Goal: Task Accomplishment & Management: Manage account settings

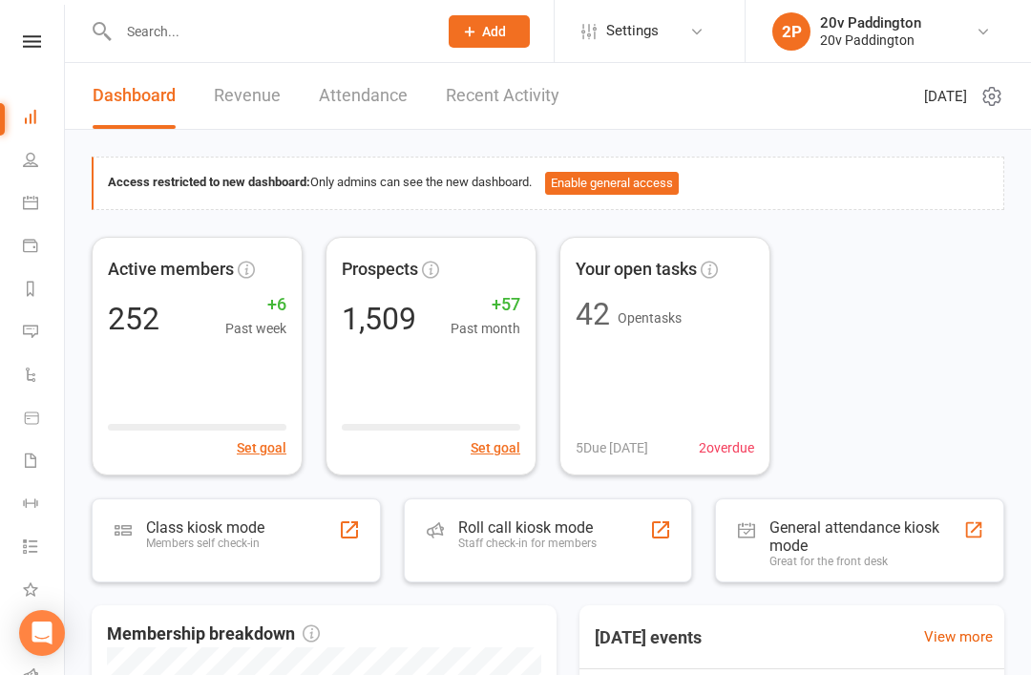
click at [35, 205] on icon at bounding box center [30, 202] width 15 height 15
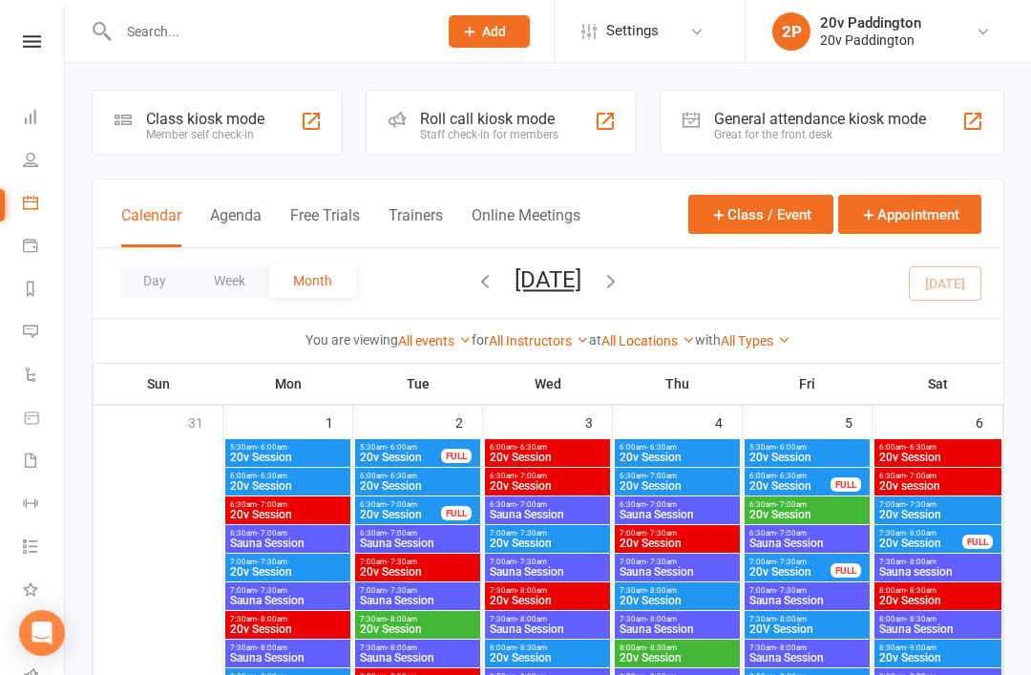
click at [214, 240] on button "Agenda" at bounding box center [236, 226] width 52 height 41
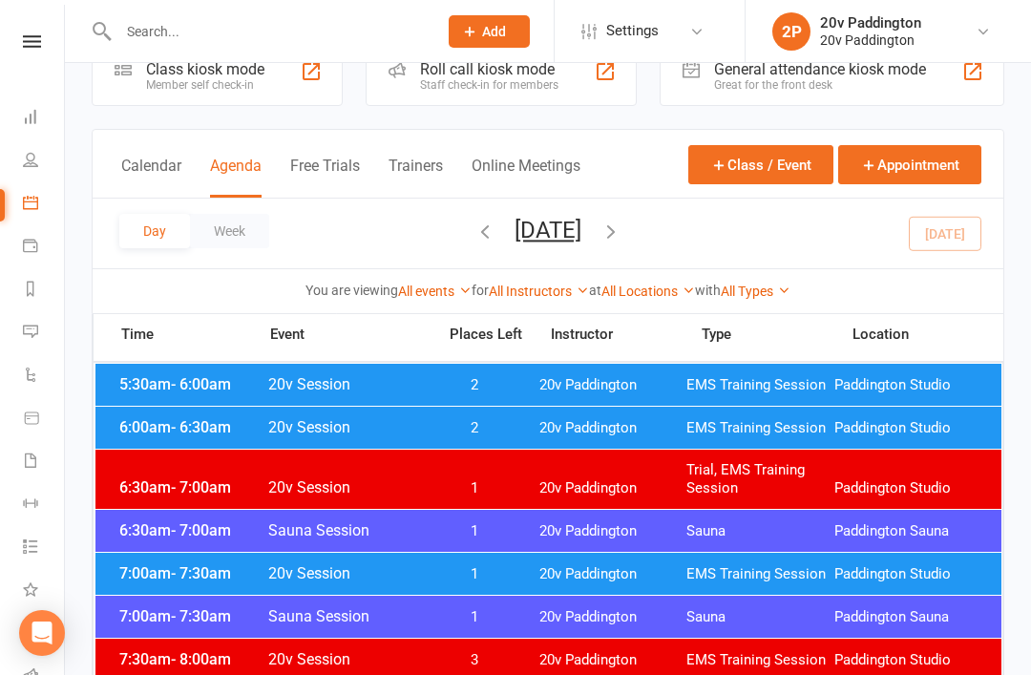
scroll to position [94, 0]
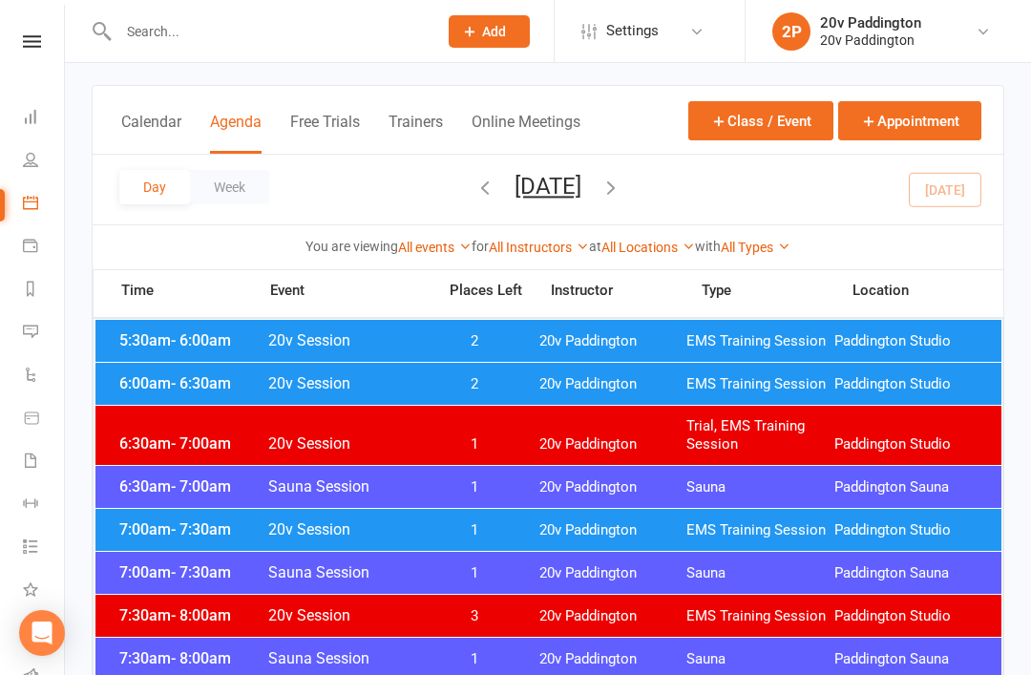
click at [621, 183] on icon "button" at bounding box center [610, 187] width 21 height 21
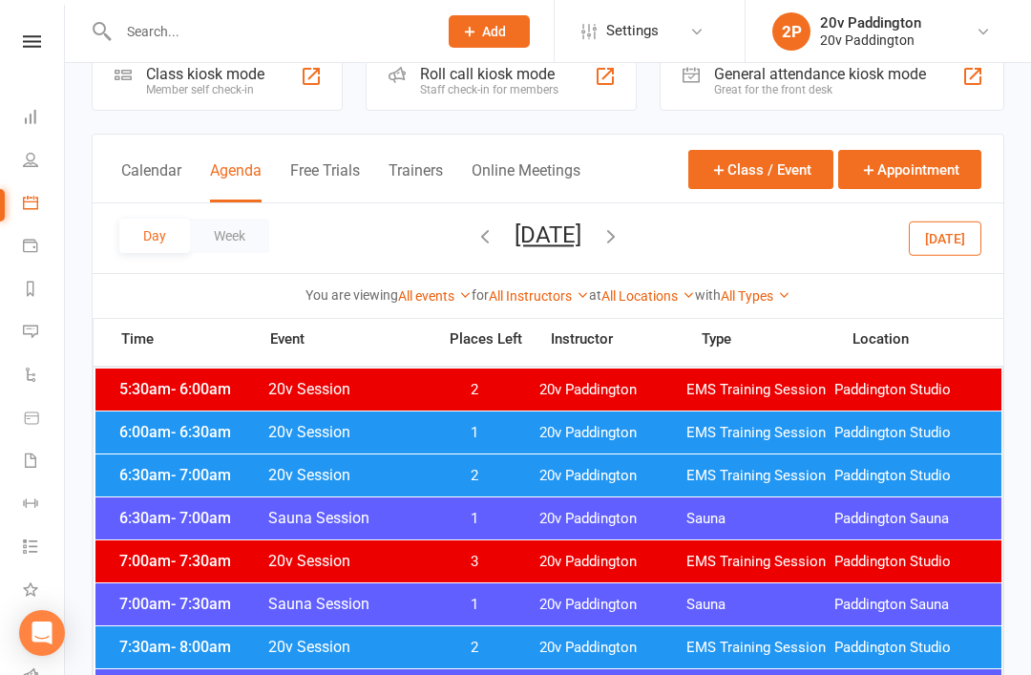
scroll to position [2, 0]
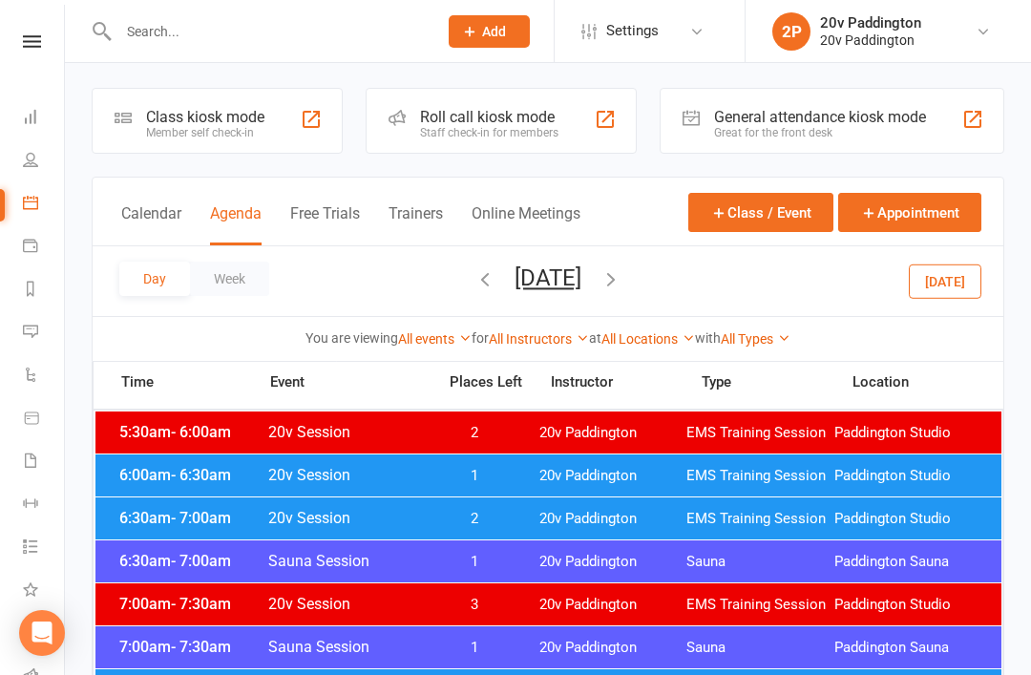
click at [788, 474] on span "EMS Training Session" at bounding box center [760, 476] width 148 height 18
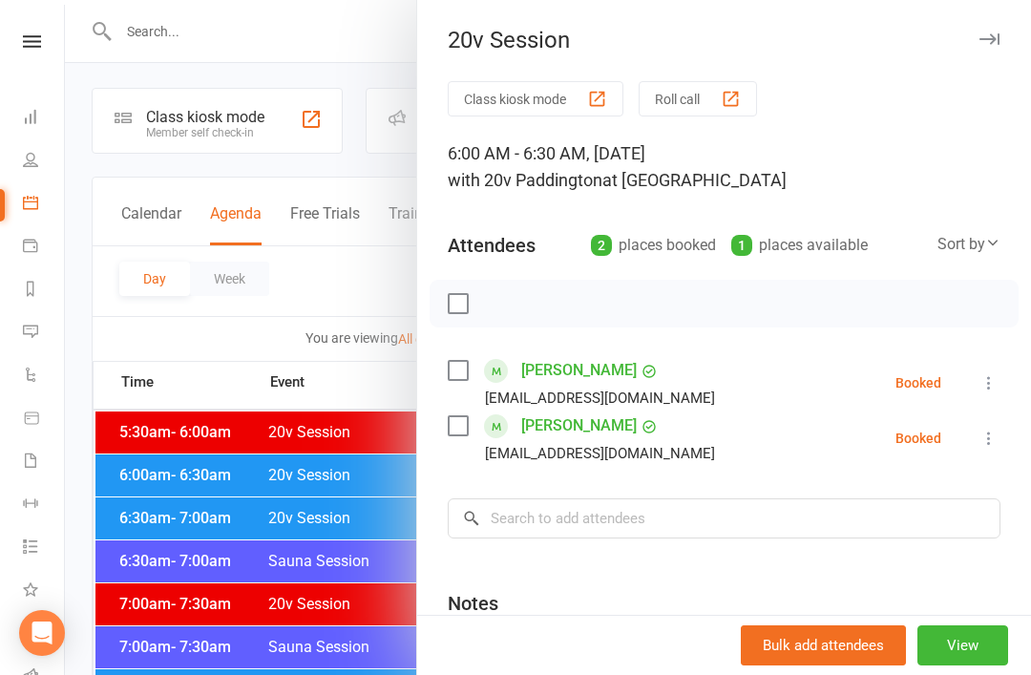
click at [345, 498] on div at bounding box center [548, 337] width 966 height 675
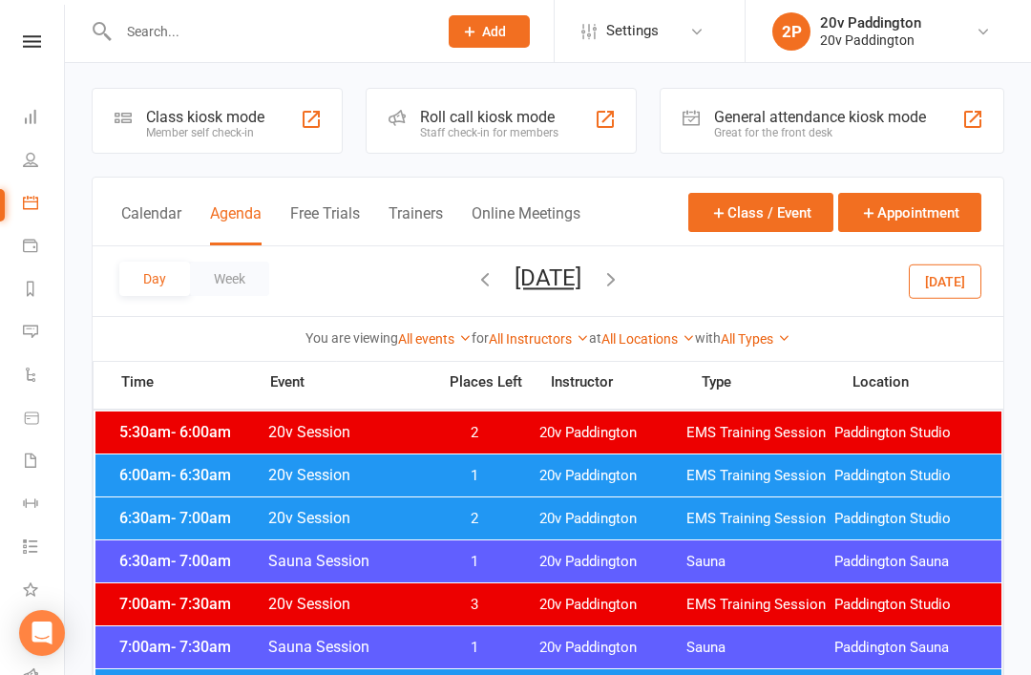
click at [357, 536] on div "6:30am - 7:00am 20v Session 2 20v Paddington EMS Training Session [GEOGRAPHIC_D…" at bounding box center [548, 518] width 906 height 42
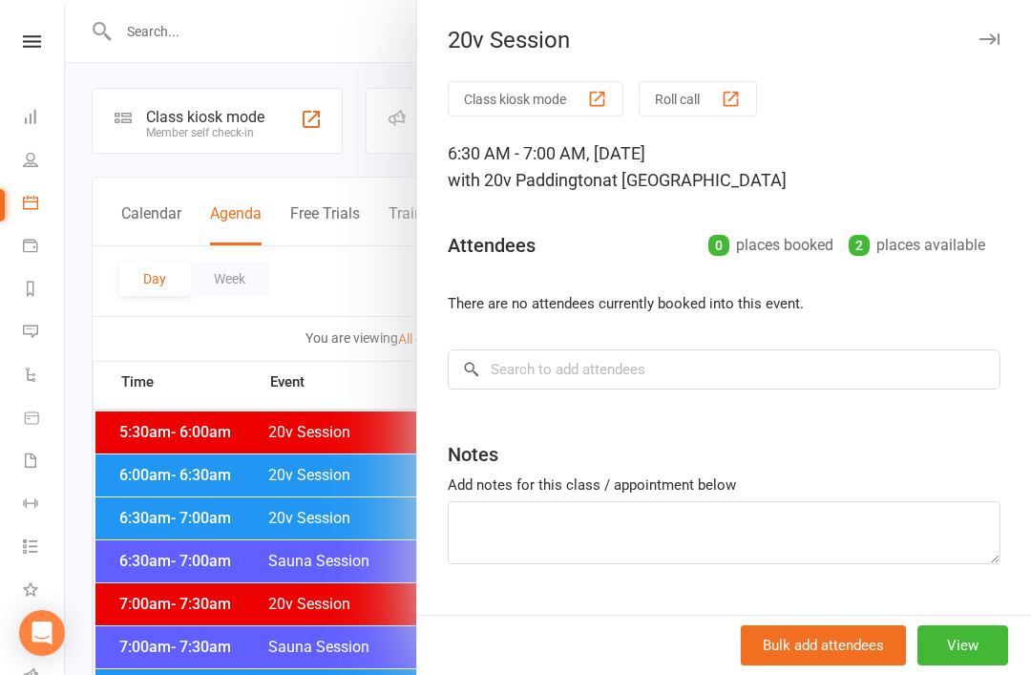
click at [314, 514] on div at bounding box center [548, 337] width 966 height 675
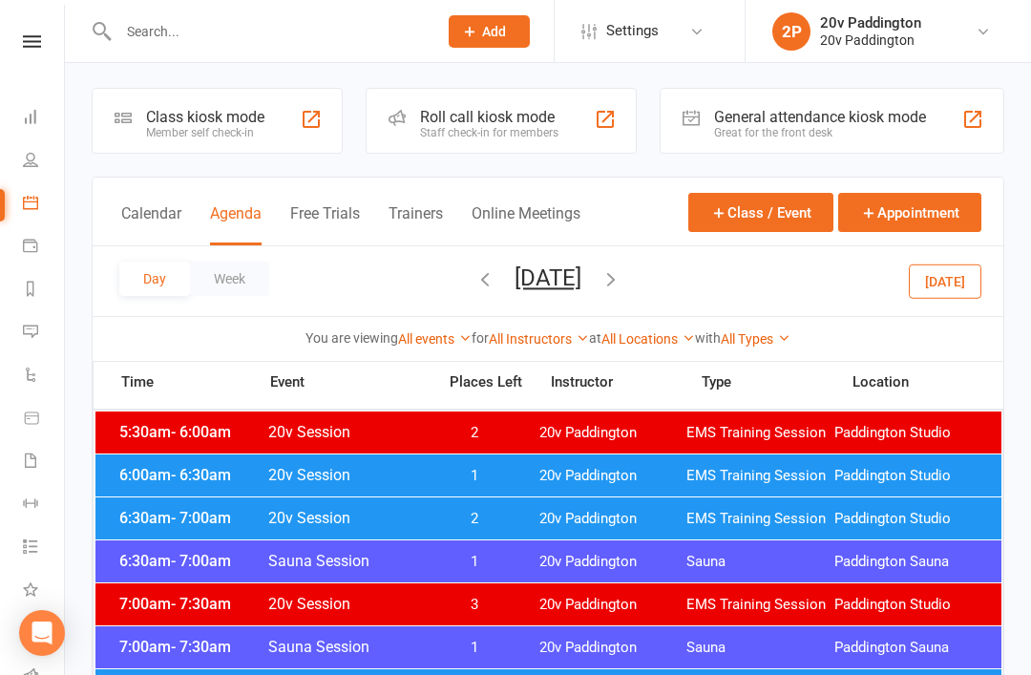
click at [299, 514] on span "20v Session" at bounding box center [345, 518] width 157 height 18
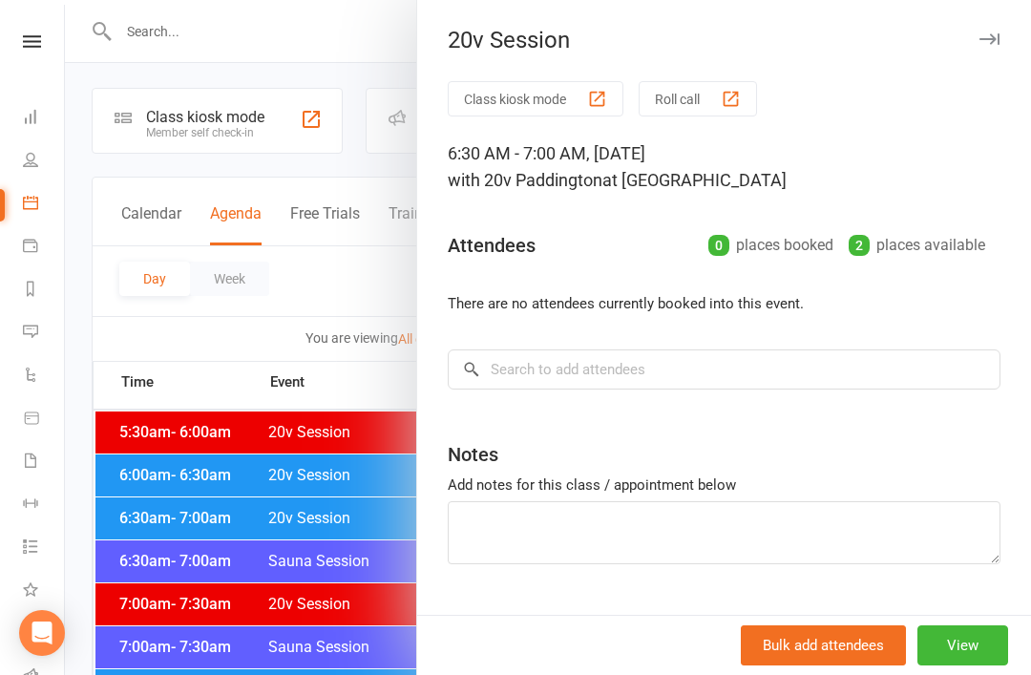
click at [294, 496] on div at bounding box center [548, 337] width 966 height 675
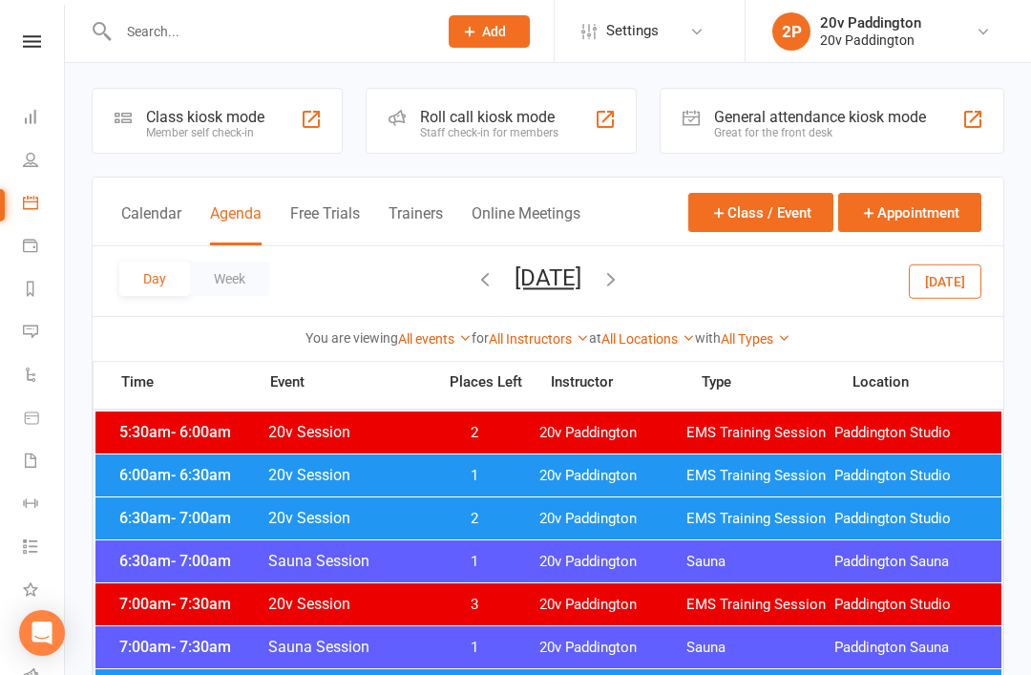
click at [294, 514] on div at bounding box center [548, 337] width 966 height 675
click at [331, 522] on span "20v Session" at bounding box center [345, 518] width 157 height 18
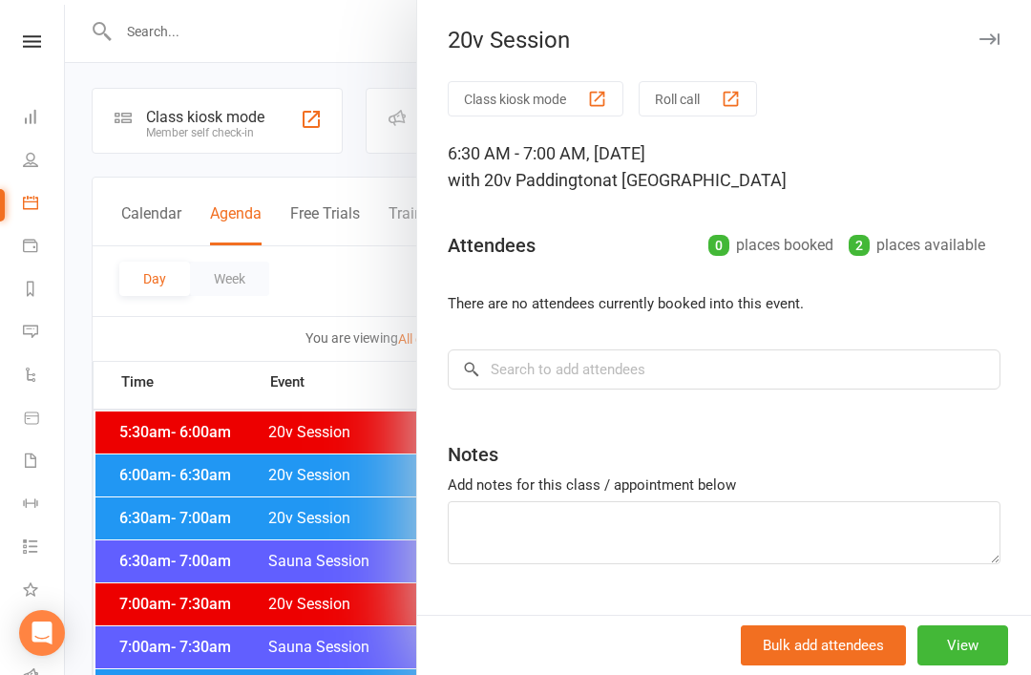
click at [250, 505] on div at bounding box center [548, 337] width 966 height 675
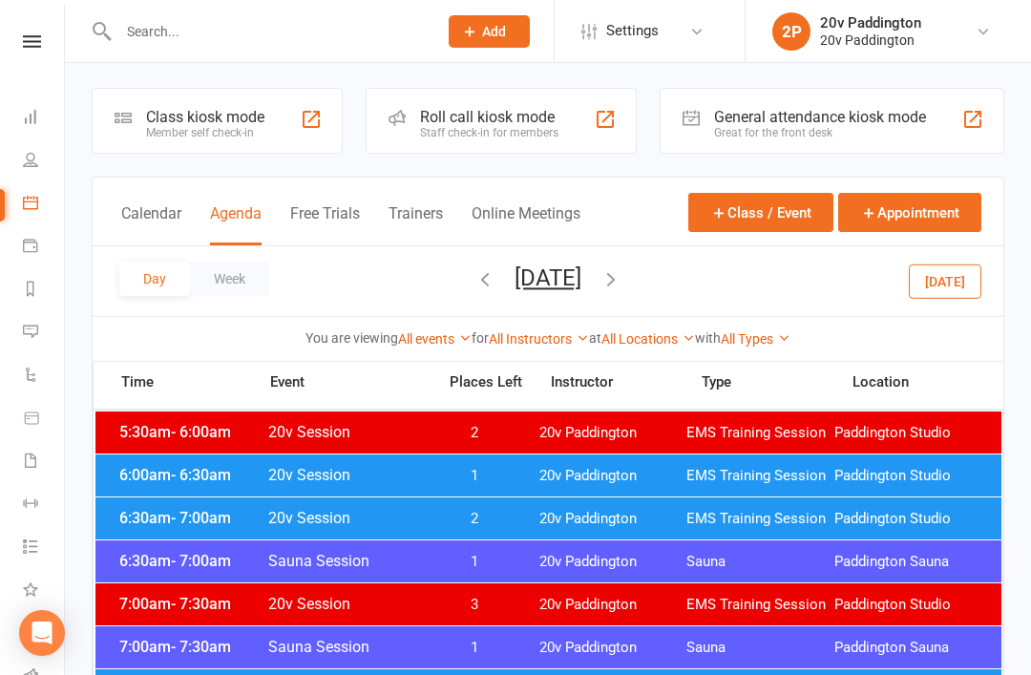
click at [273, 514] on span "20v Session" at bounding box center [345, 518] width 157 height 18
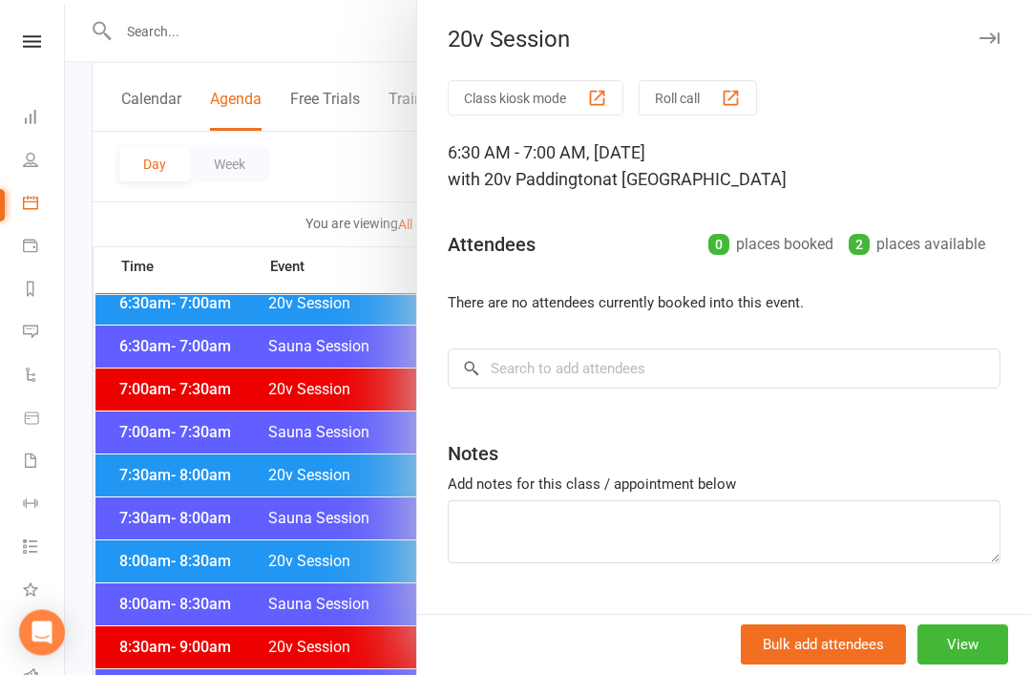
click at [308, 451] on div at bounding box center [548, 337] width 966 height 675
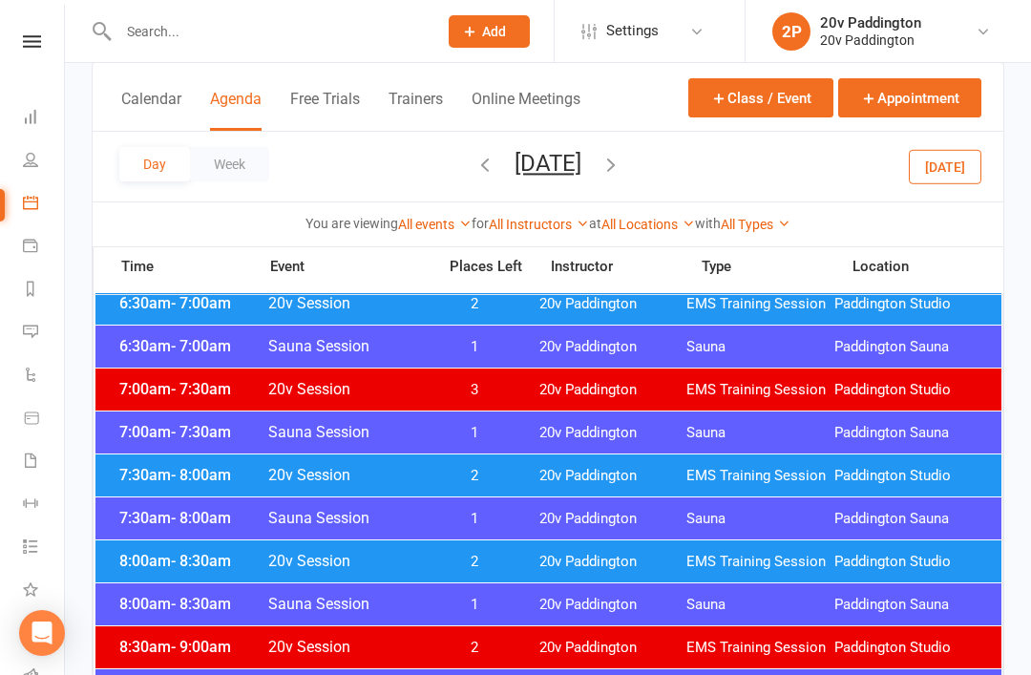
click at [313, 480] on span "20v Session" at bounding box center [345, 475] width 157 height 18
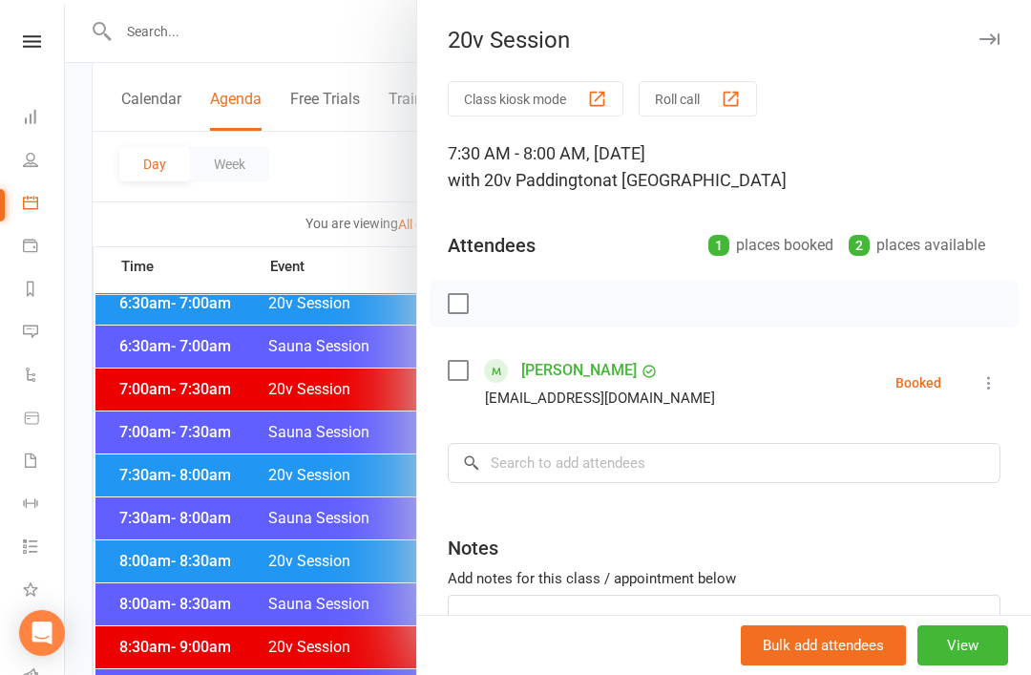
click at [257, 579] on div at bounding box center [548, 337] width 966 height 675
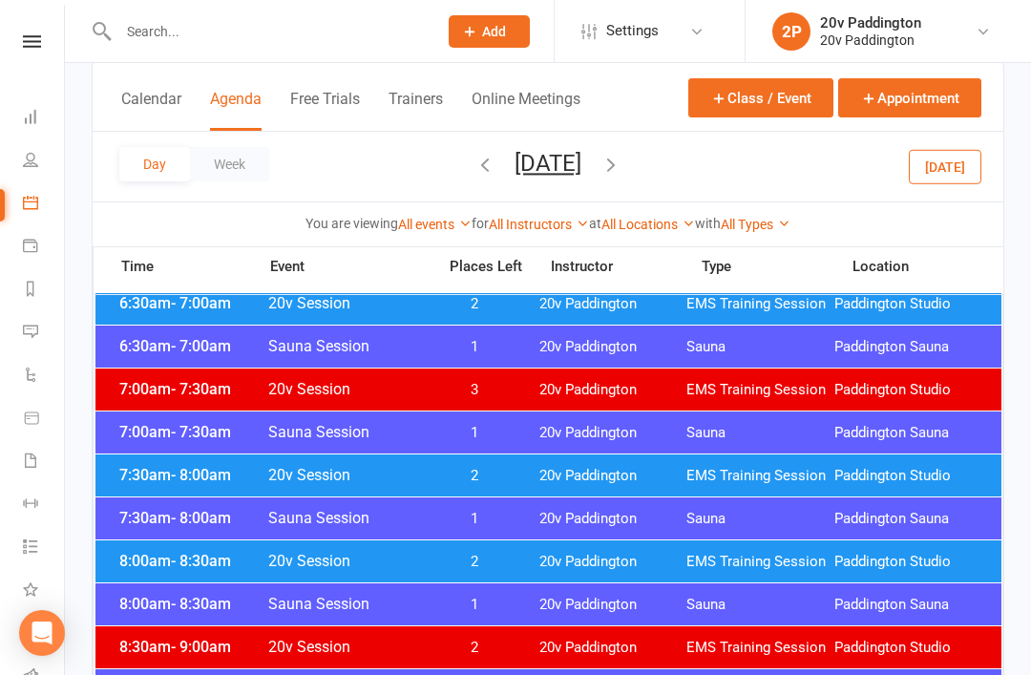
click at [289, 557] on span "20v Session" at bounding box center [345, 561] width 157 height 18
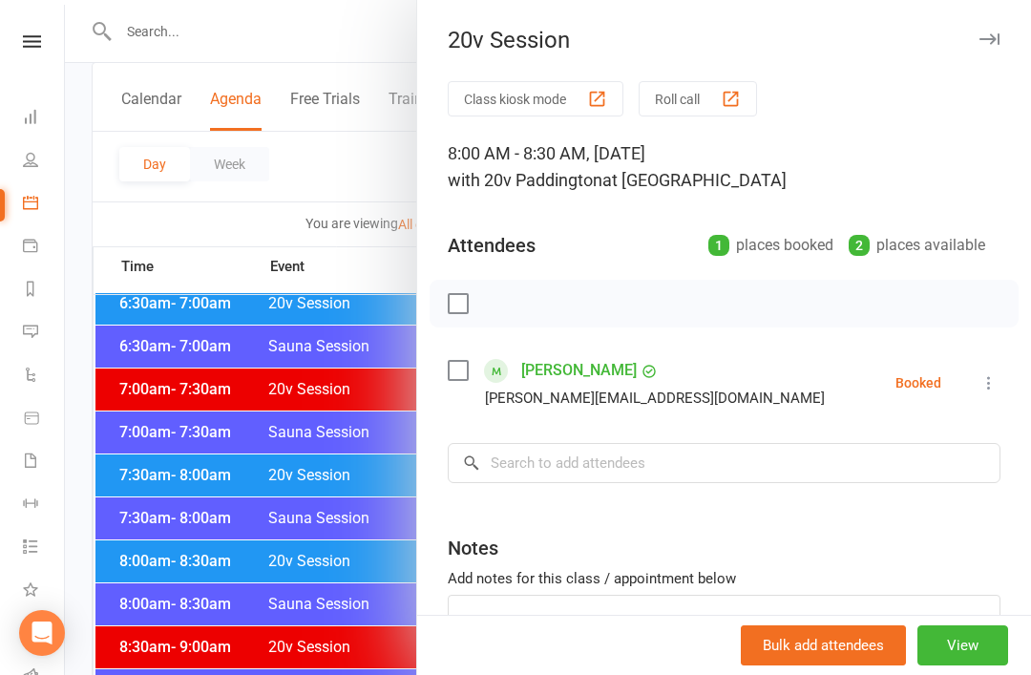
click at [216, 478] on div at bounding box center [548, 337] width 966 height 675
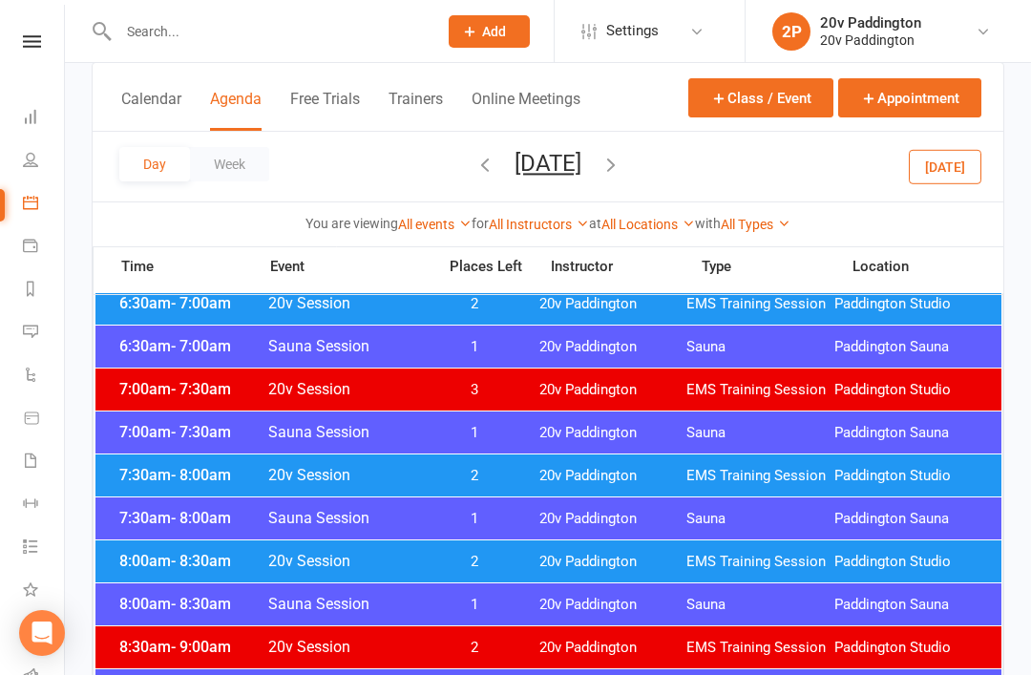
click at [213, 489] on div "7:30am - 8:00am 20v Session 2 20v Paddington EMS Training Session [GEOGRAPHIC_D…" at bounding box center [548, 475] width 906 height 42
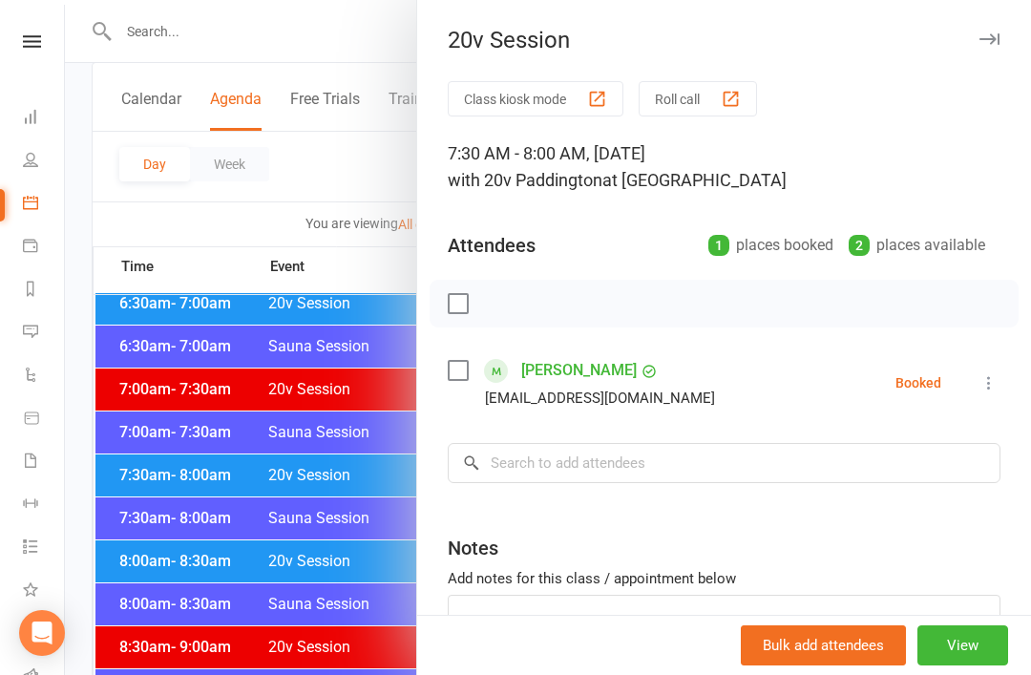
click at [273, 547] on div at bounding box center [548, 337] width 966 height 675
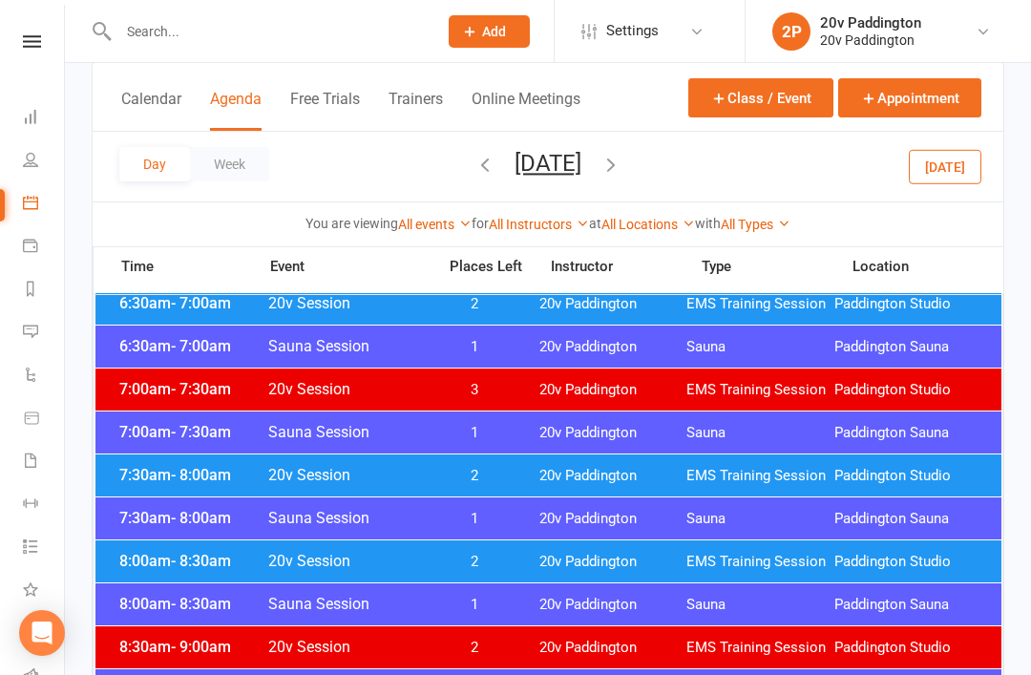
click at [363, 544] on div "8:00am - 8:30am 20v Session 2 20v Paddington EMS Training Session [GEOGRAPHIC_D…" at bounding box center [548, 561] width 906 height 42
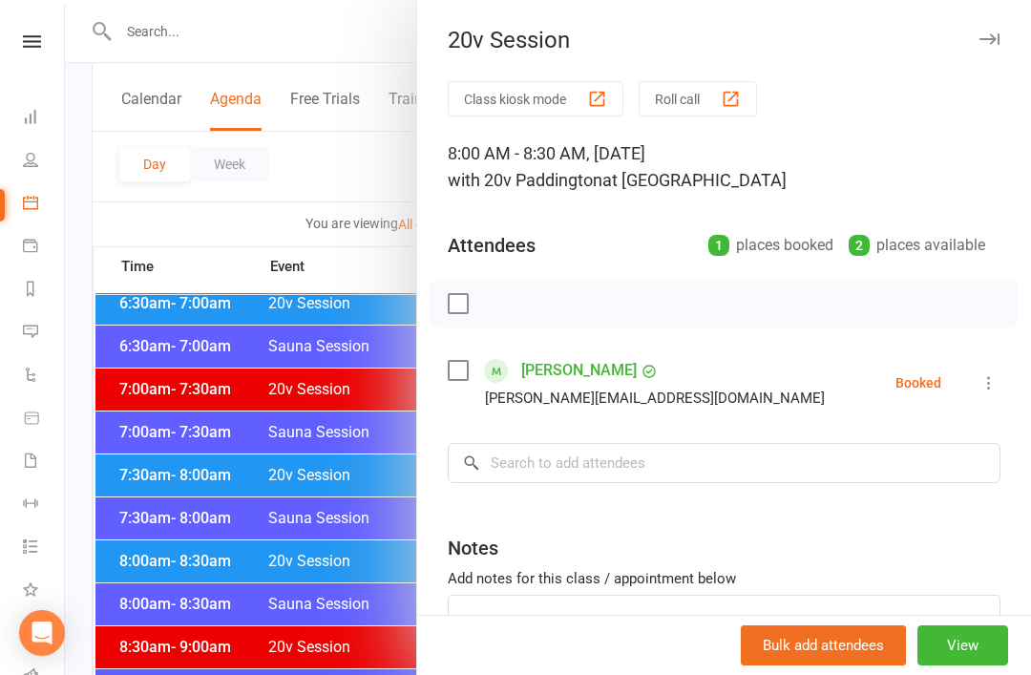
click at [344, 576] on div at bounding box center [548, 337] width 966 height 675
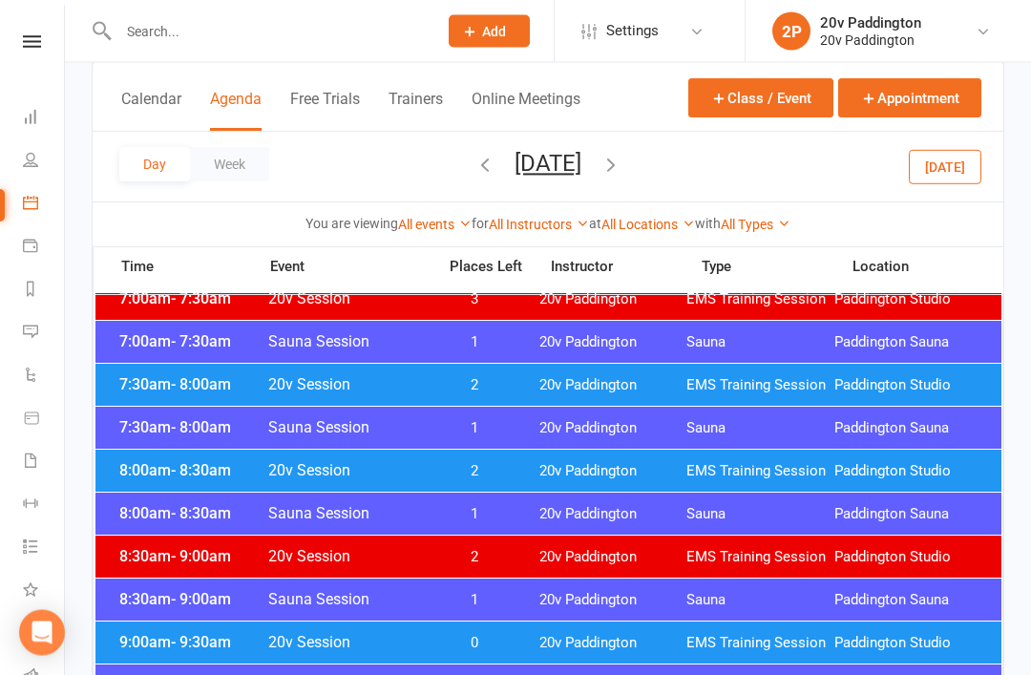
scroll to position [328, 0]
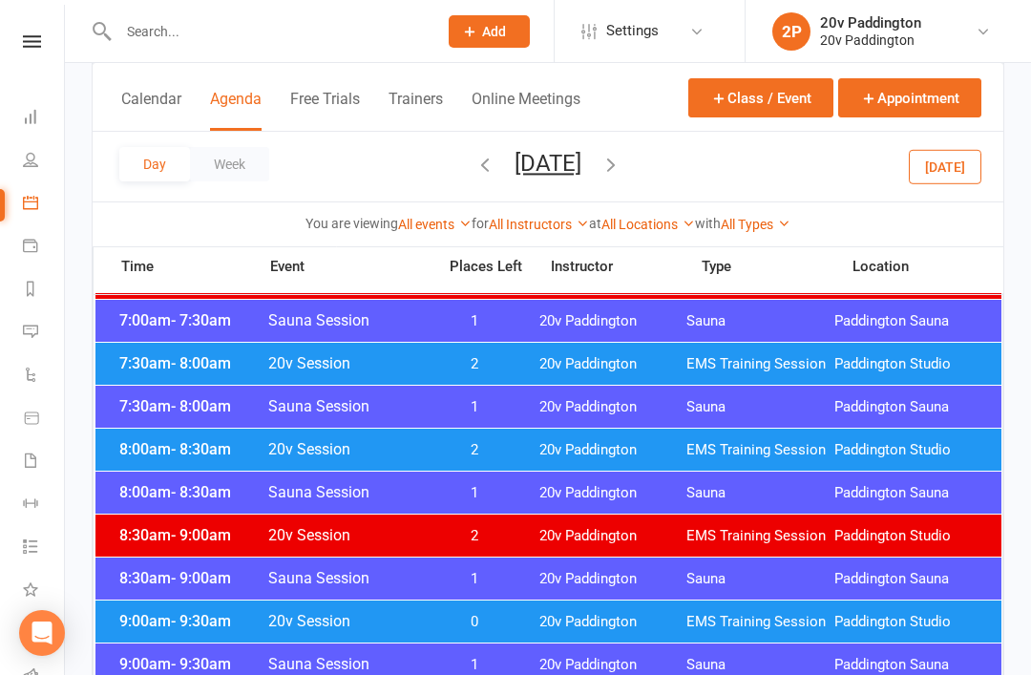
click at [509, 643] on div "9:00am - 9:30am Sauna Session 1 20v [GEOGRAPHIC_DATA] [GEOGRAPHIC_DATA]" at bounding box center [548, 664] width 906 height 42
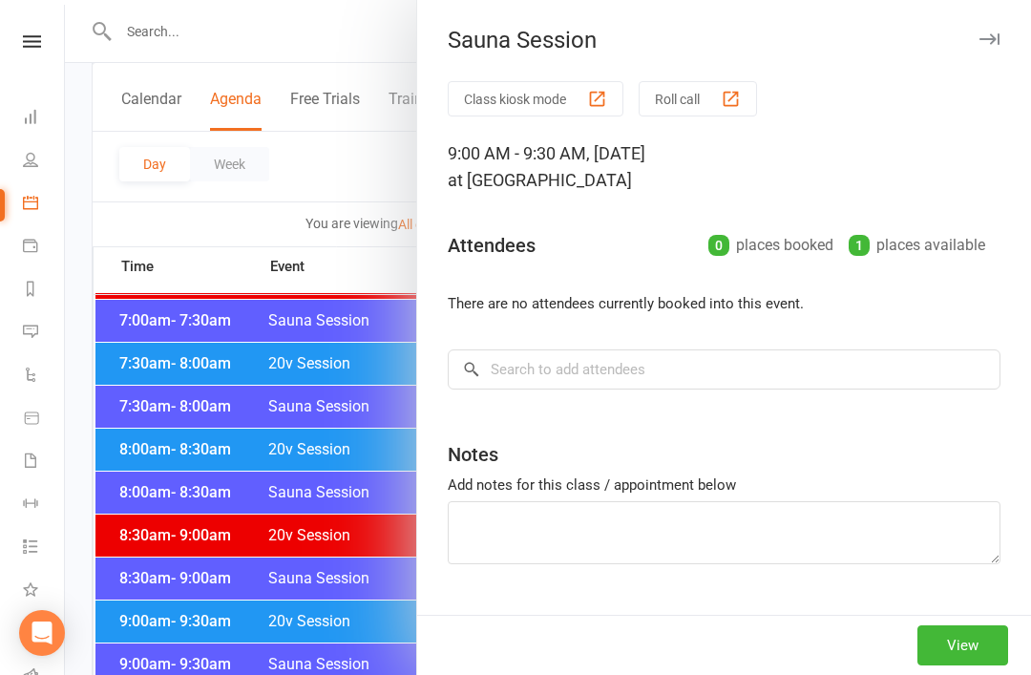
click at [493, 619] on div "Class kiosk mode Roll call 9:00 AM - 9:30 AM, [DATE] at [GEOGRAPHIC_DATA] Atten…" at bounding box center [724, 370] width 614 height 578
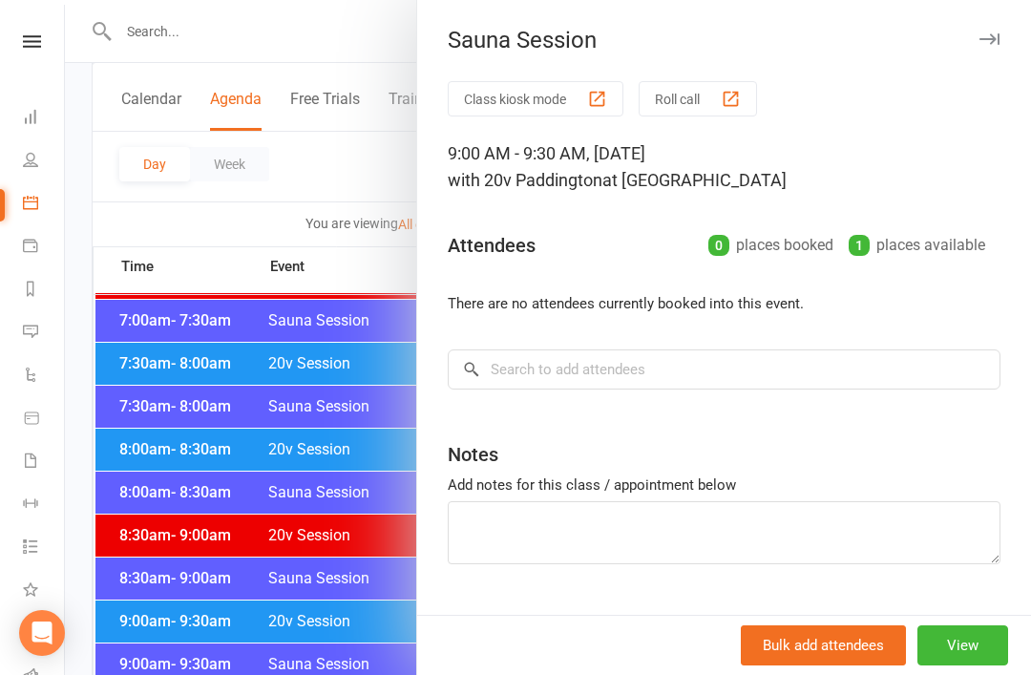
click at [240, 609] on div at bounding box center [548, 337] width 966 height 675
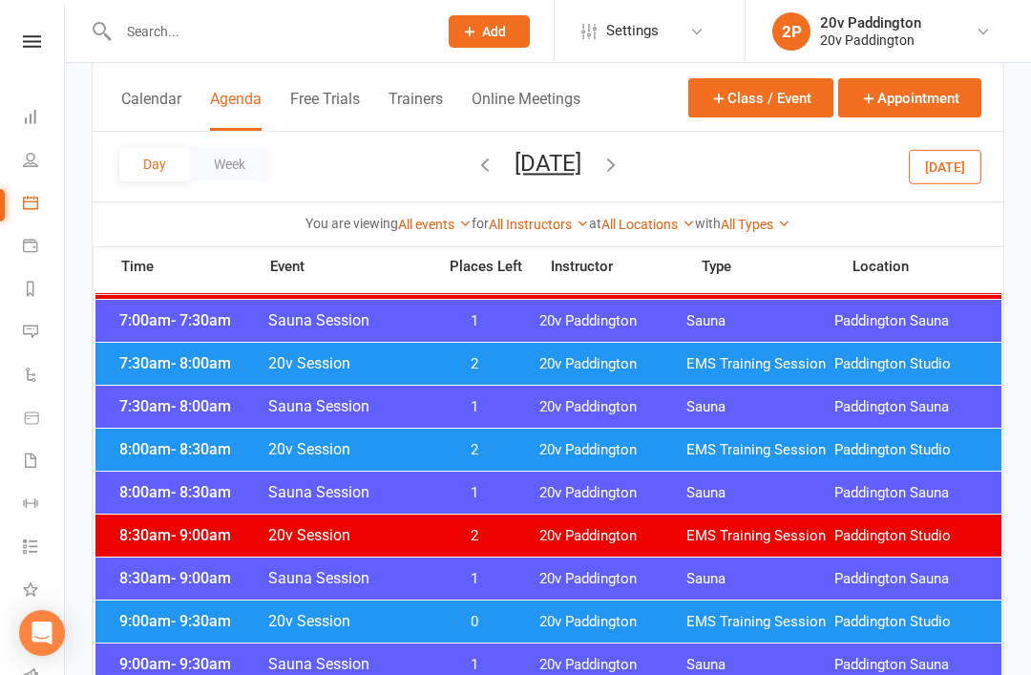
click at [202, 635] on div "9:00am - 9:30am 20v Session 0 20v Paddington EMS Training Session [GEOGRAPHIC_D…" at bounding box center [548, 621] width 906 height 42
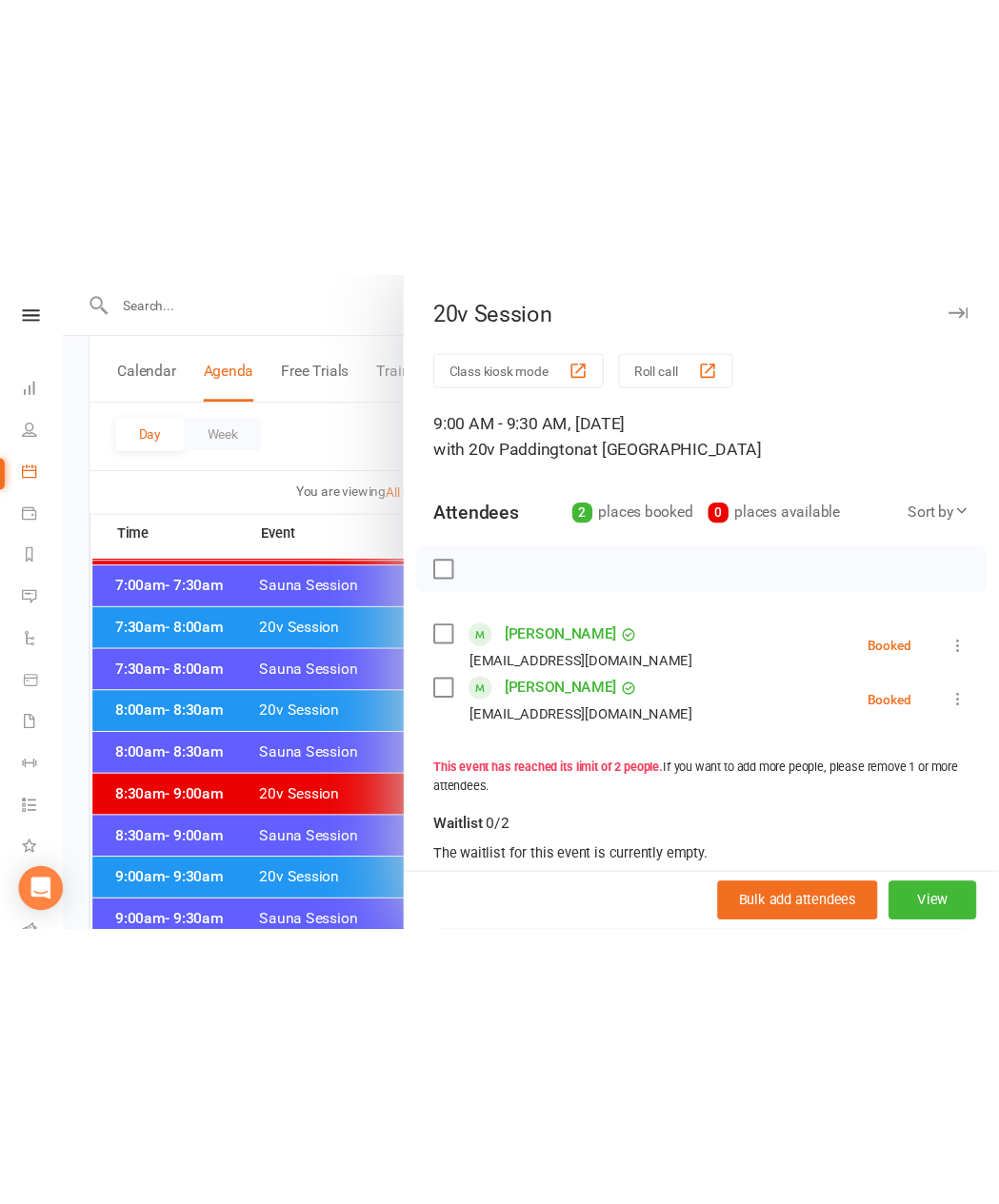
scroll to position [198, 0]
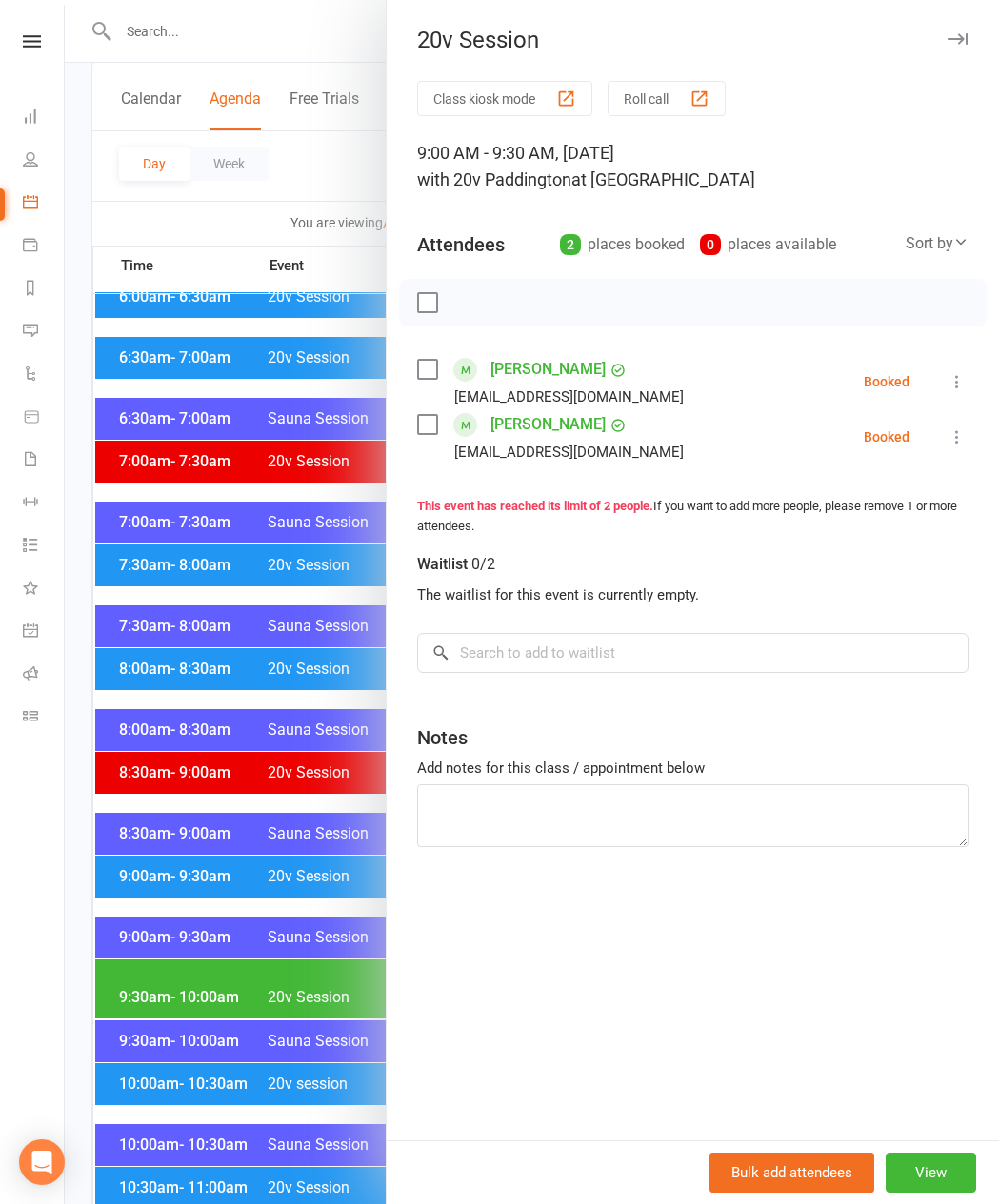
click at [242, 391] on div at bounding box center [532, 602] width 934 height 1204
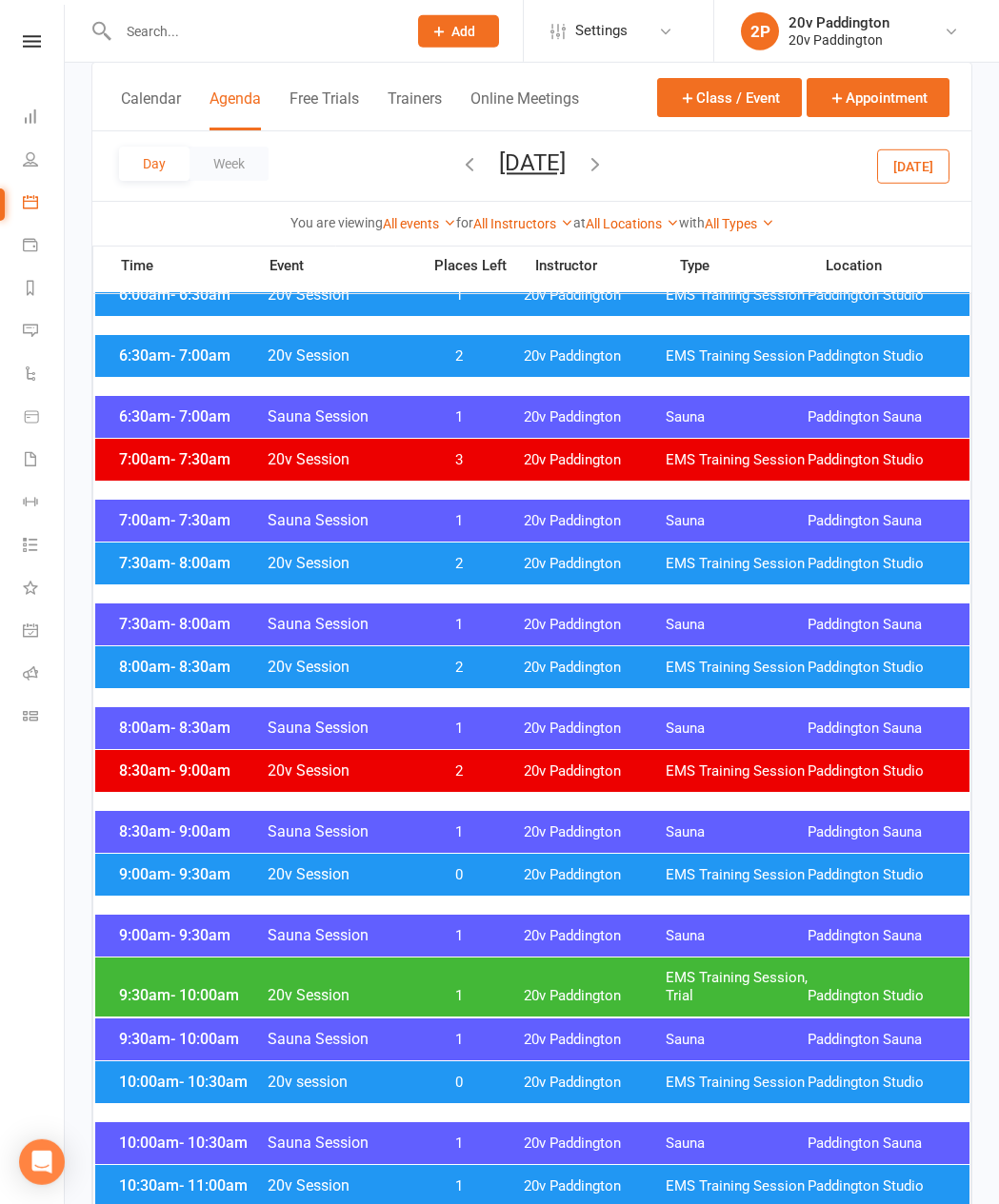
click at [926, 163] on button "[DATE]" at bounding box center [913, 166] width 73 height 34
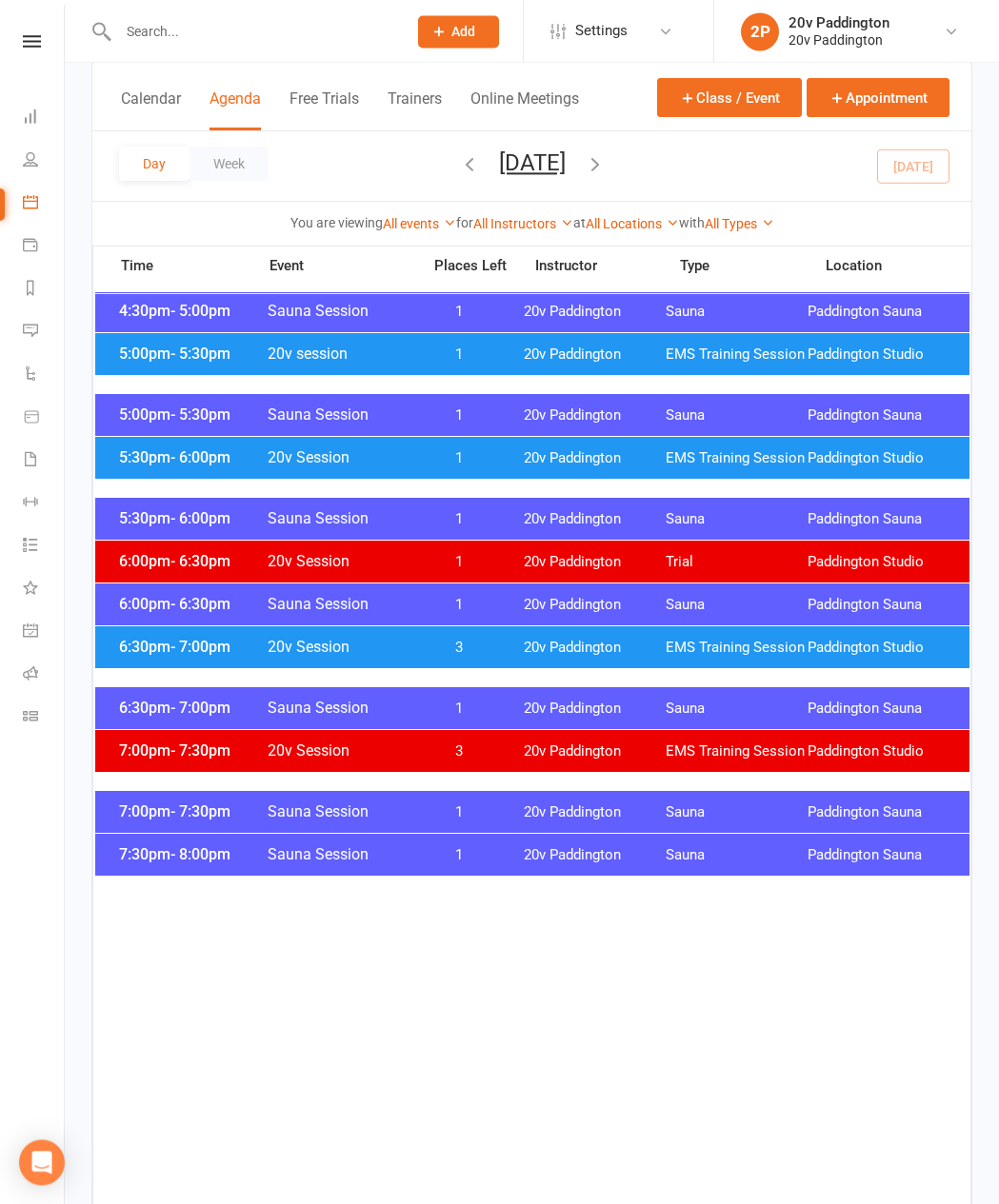
scroll to position [2204, 0]
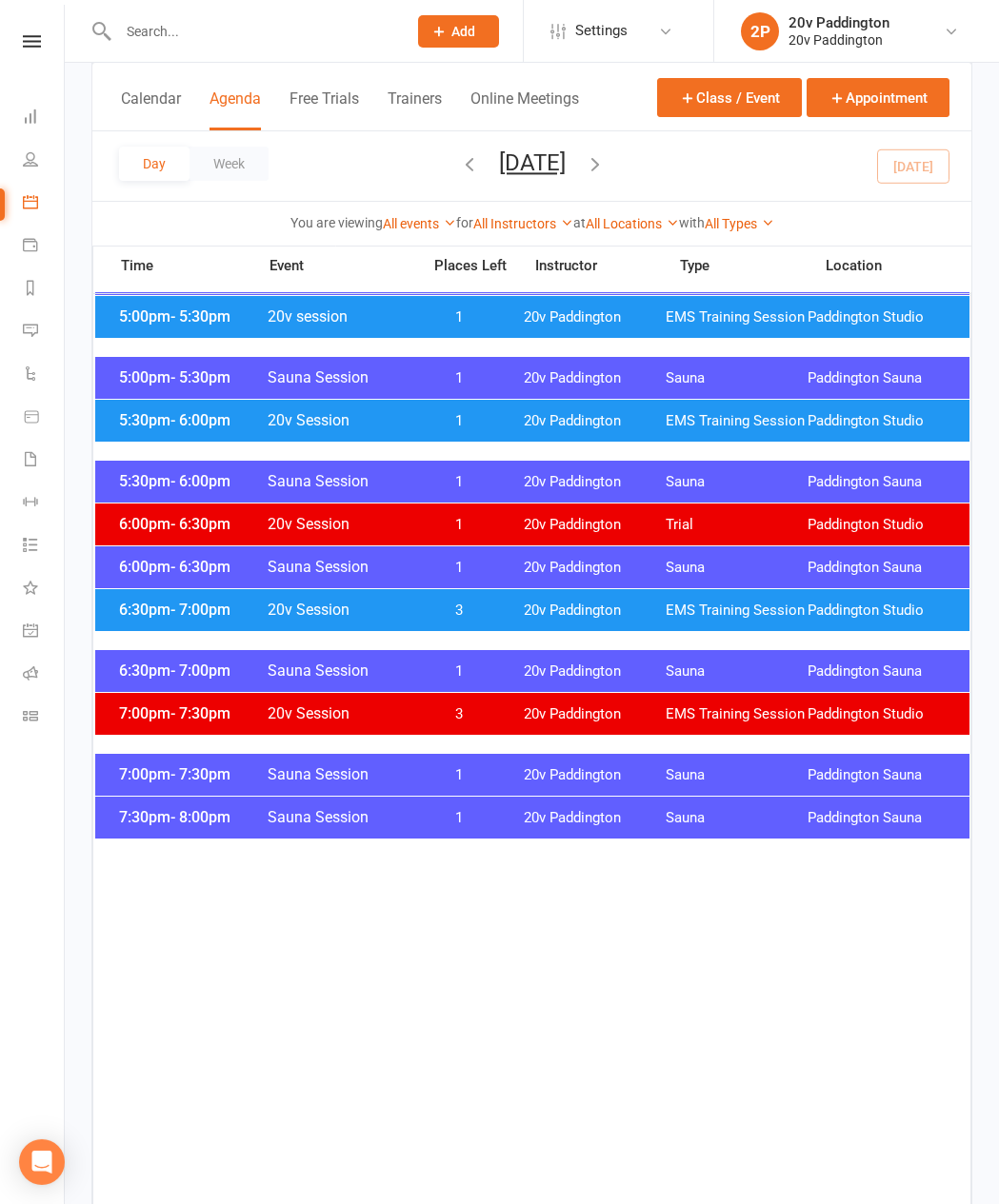
click at [857, 604] on div "6:30pm - 7:00pm 20v Session 3 20v Paddington EMS Training Session [GEOGRAPHIC_D…" at bounding box center [532, 610] width 874 height 42
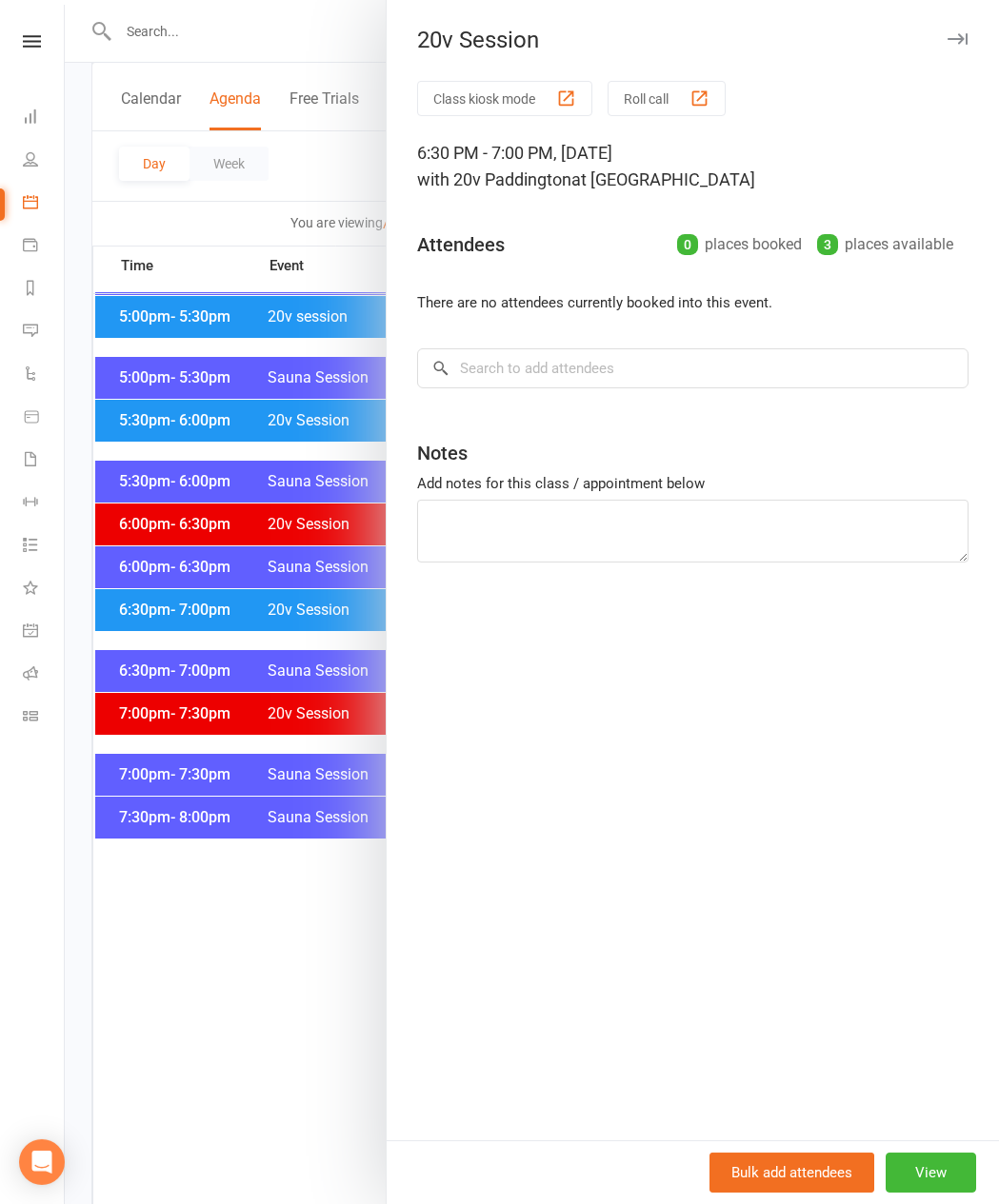
click at [215, 672] on div at bounding box center [532, 602] width 934 height 1204
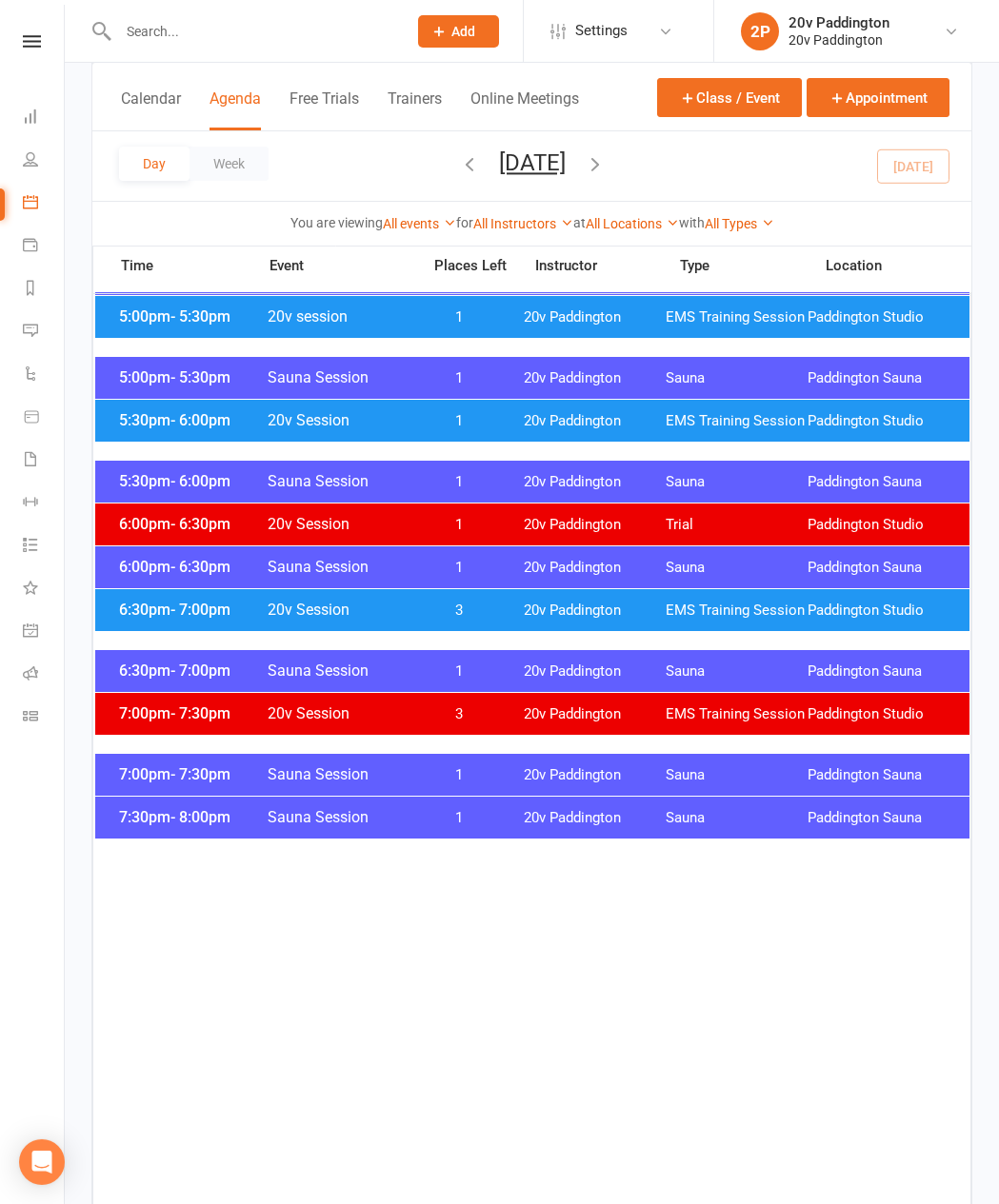
click at [264, 618] on span "6:30pm - 7:00pm" at bounding box center [191, 609] width 153 height 18
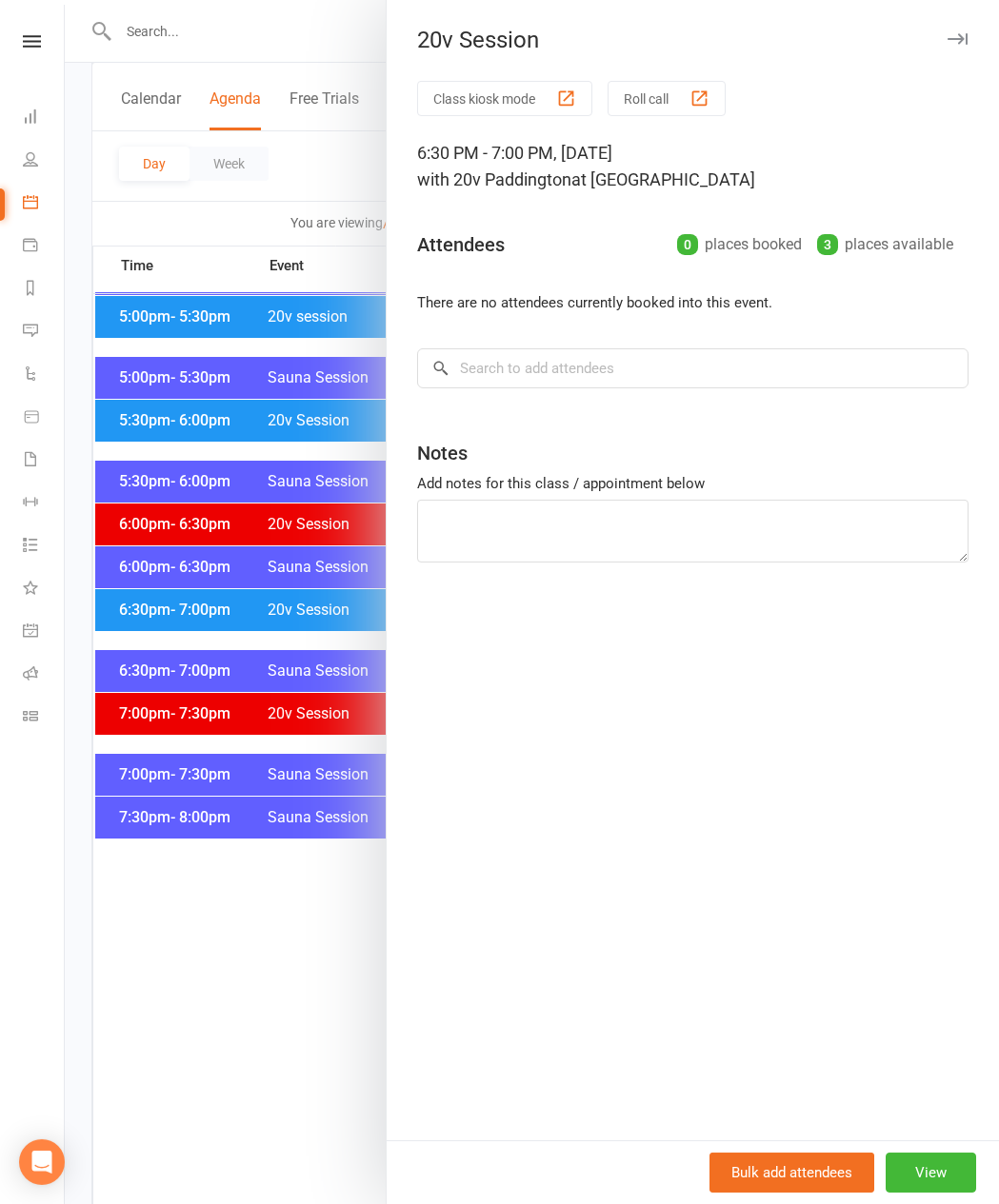
click at [287, 661] on div at bounding box center [532, 602] width 934 height 1204
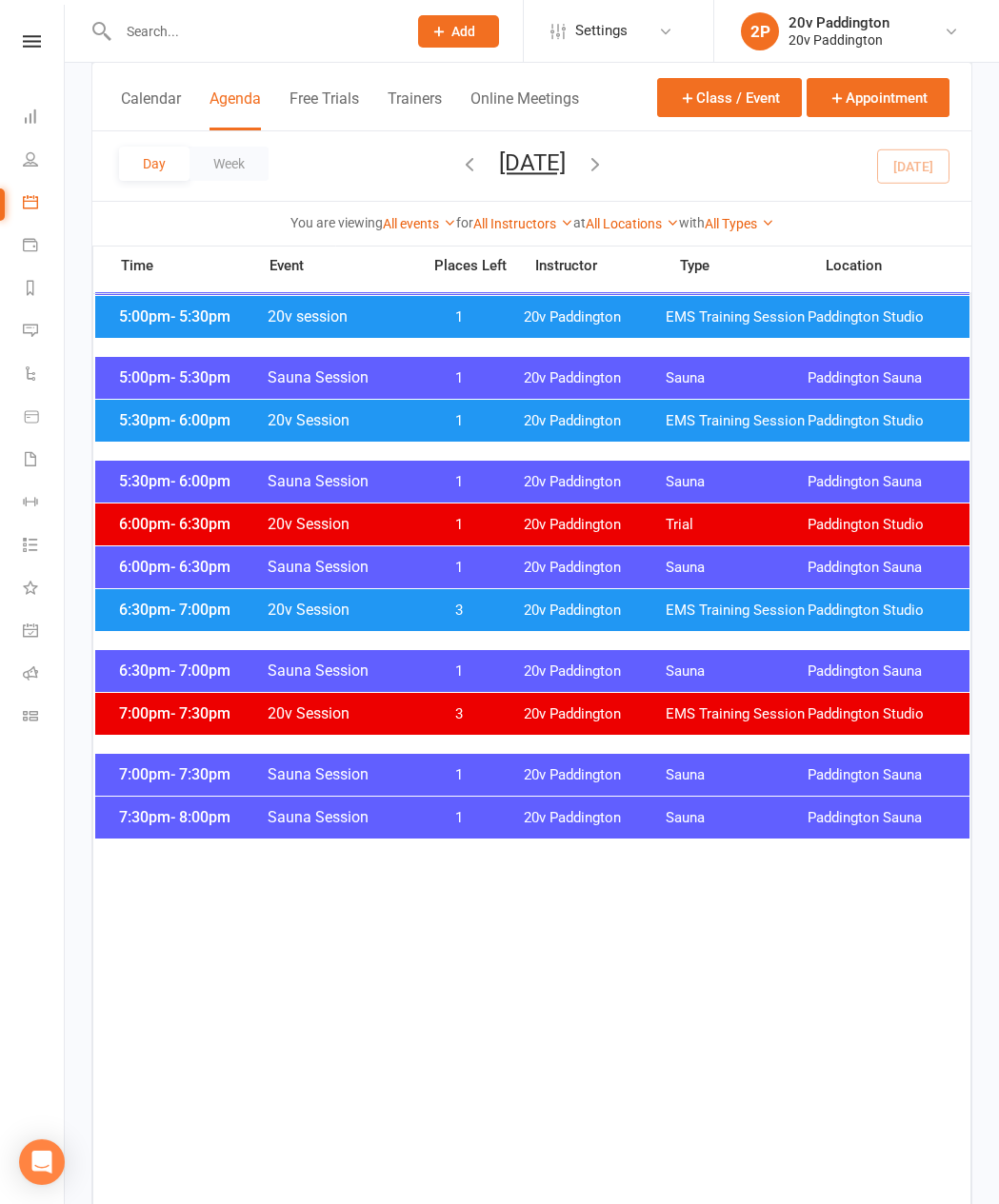
click at [347, 427] on div "5:30pm - 6:00pm 20v Session 1 20v Paddington EMS Training Session [GEOGRAPHIC_D…" at bounding box center [532, 421] width 874 height 42
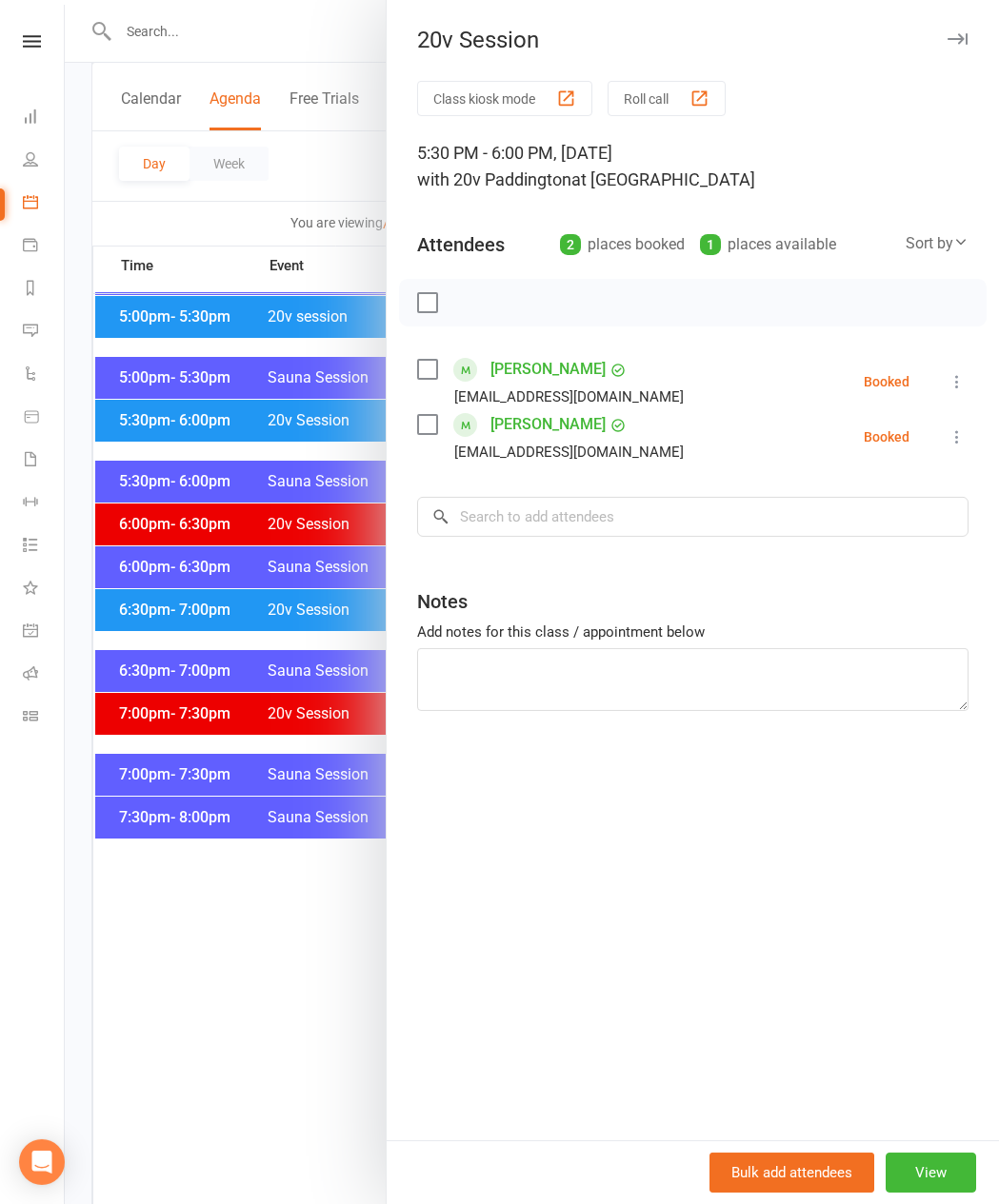
click at [946, 385] on button at bounding box center [957, 381] width 23 height 23
click at [866, 505] on link "Check in" at bounding box center [865, 495] width 205 height 38
click at [959, 442] on icon at bounding box center [957, 437] width 19 height 19
click at [864, 555] on link "Check in" at bounding box center [865, 551] width 205 height 38
click at [295, 589] on div at bounding box center [532, 602] width 934 height 1204
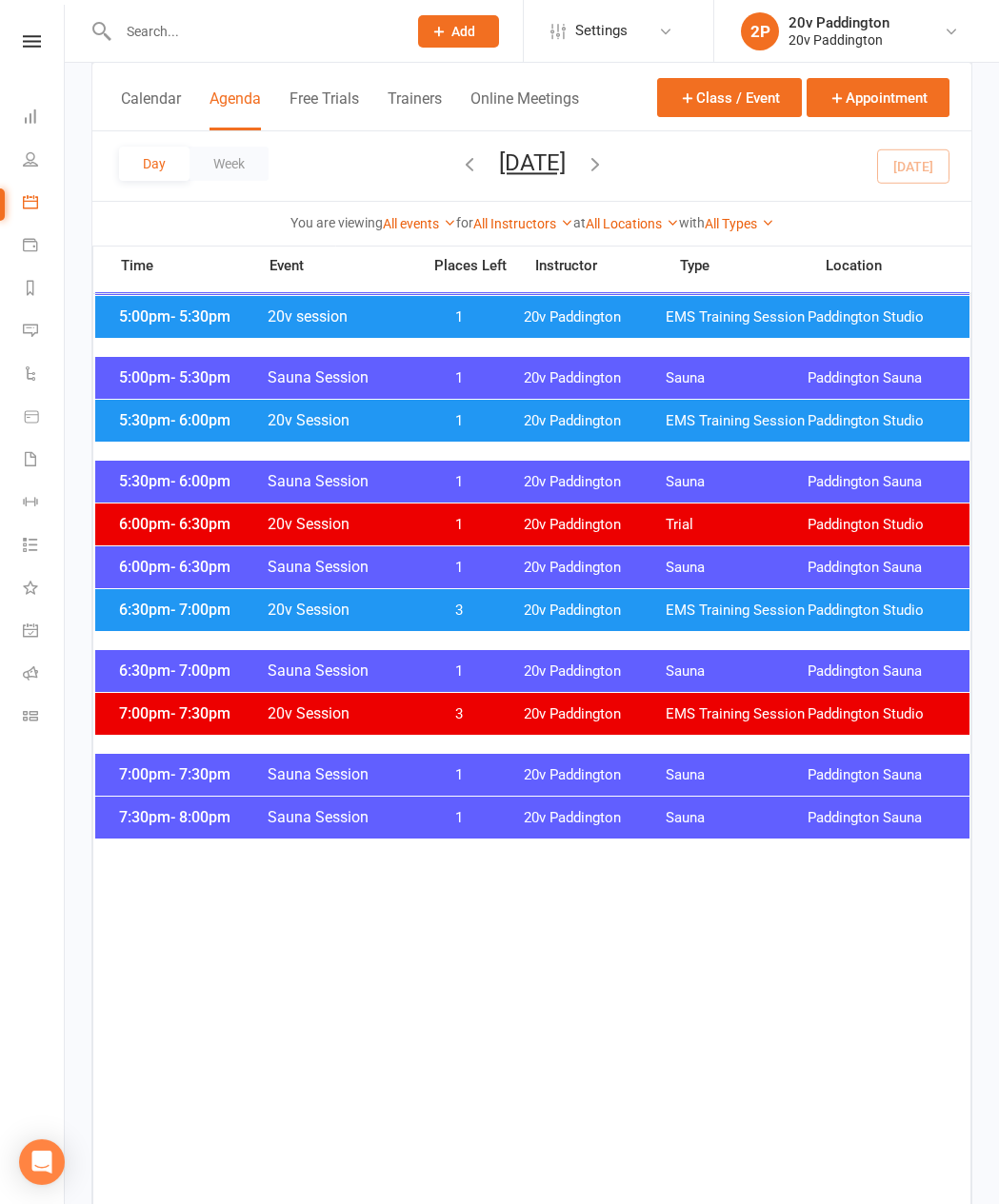
click at [666, 417] on span "EMS Training Session" at bounding box center [737, 421] width 142 height 18
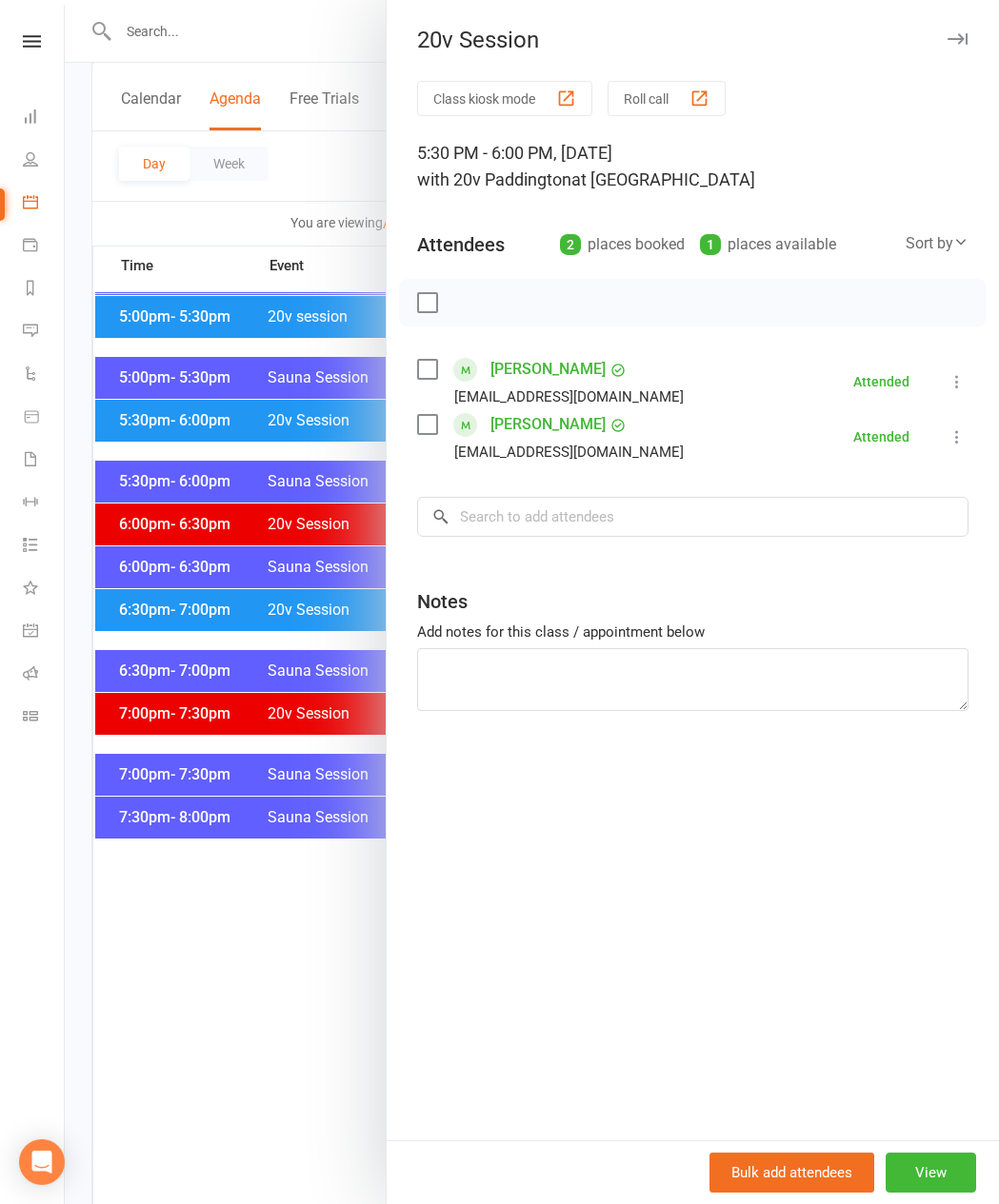
click at [220, 617] on div at bounding box center [532, 602] width 934 height 1204
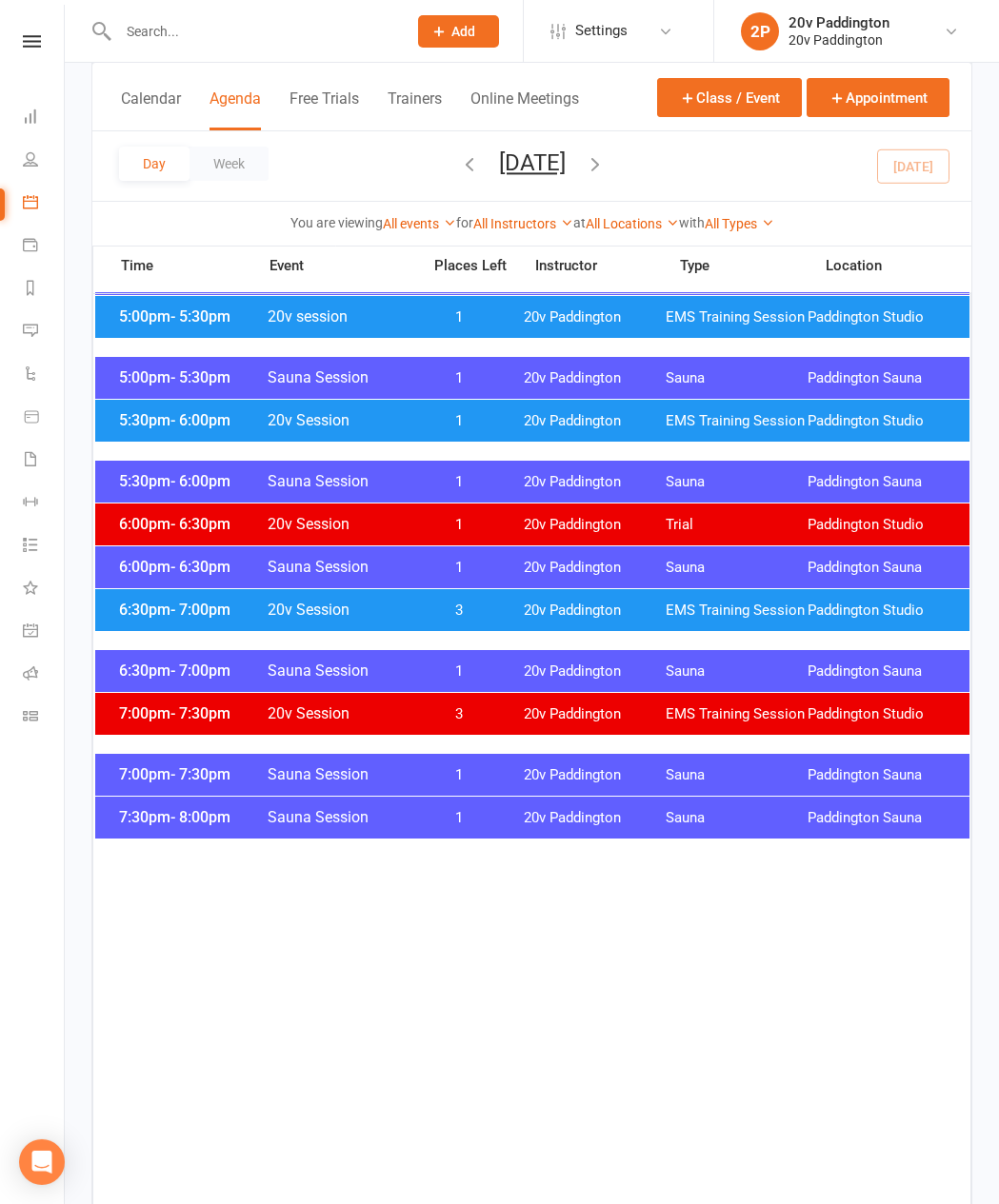
click at [345, 429] on span "20v Session" at bounding box center [337, 420] width 143 height 18
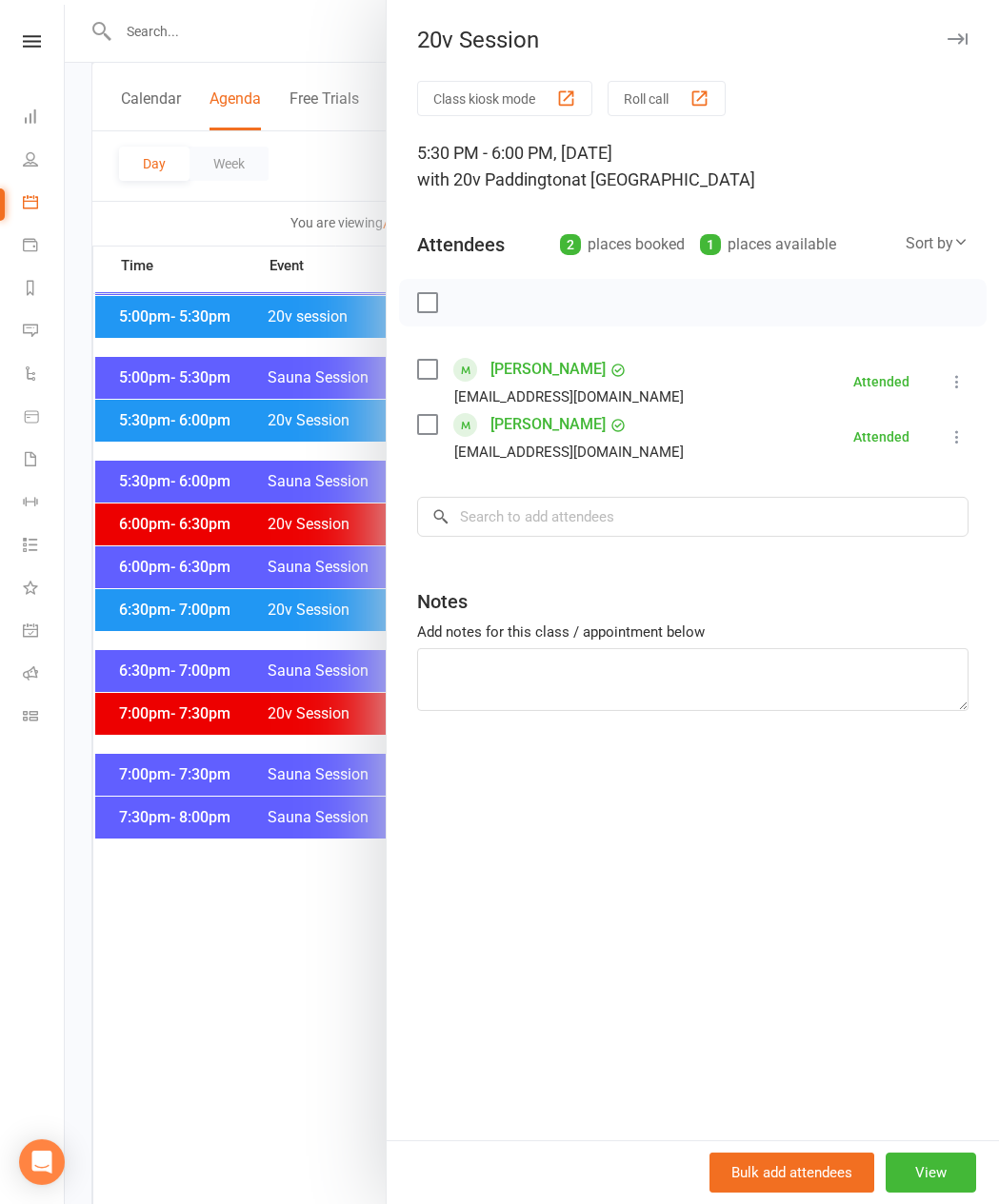
click at [281, 509] on div at bounding box center [532, 602] width 934 height 1204
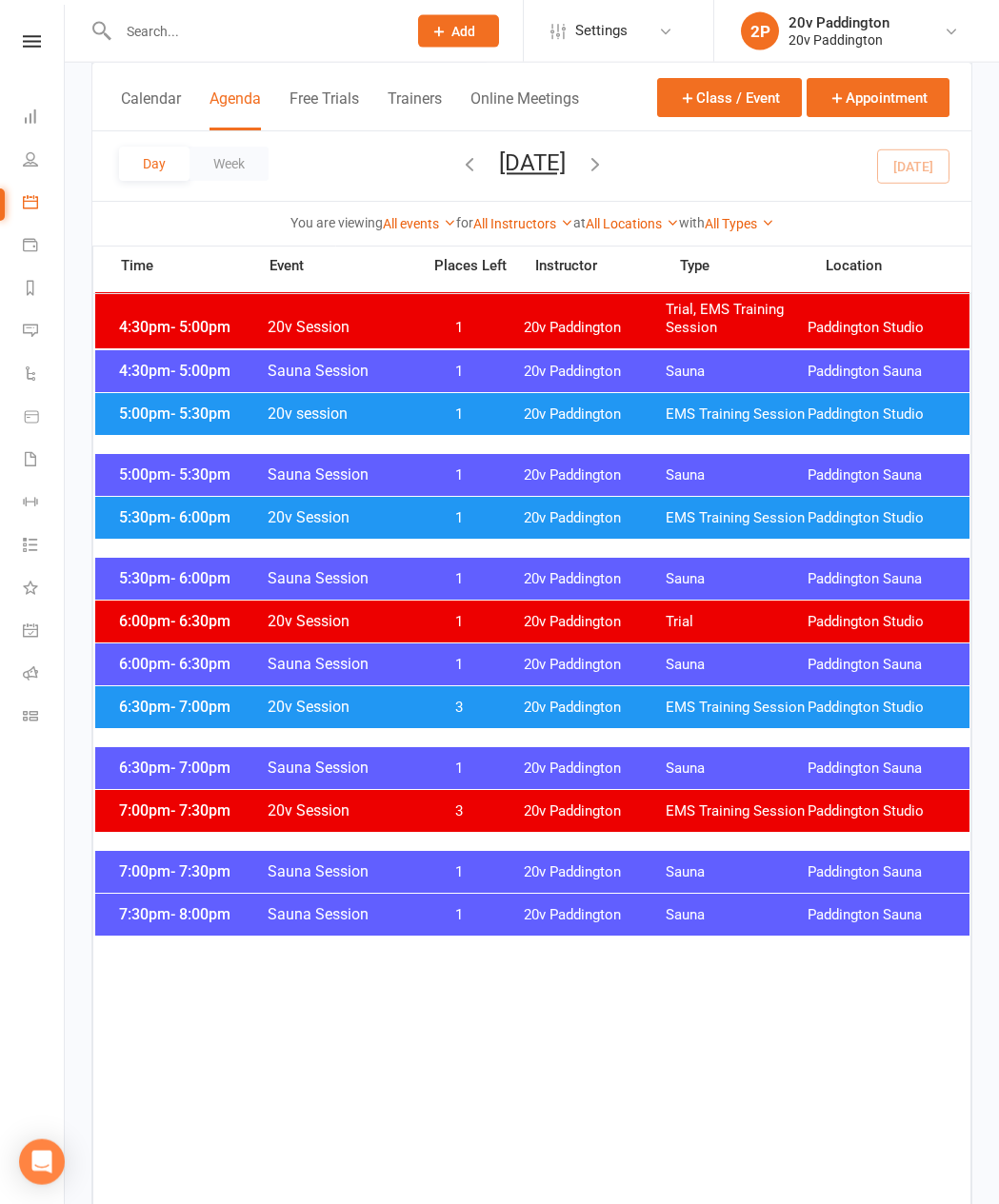
click at [518, 405] on div "5:00pm - 5:30pm 20v session 1 20v Paddington EMS Training Session [GEOGRAPHIC_D…" at bounding box center [532, 414] width 874 height 42
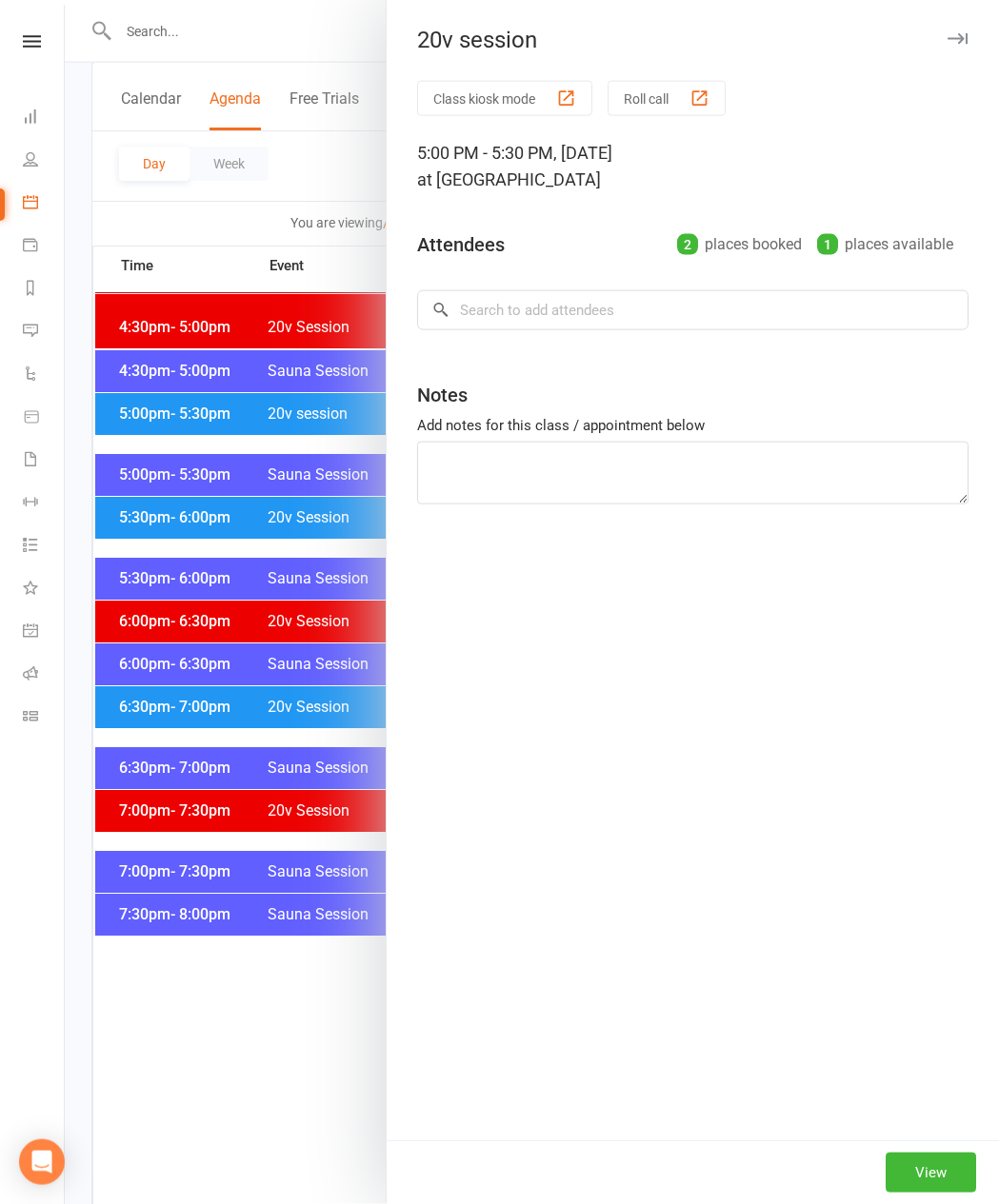
scroll to position [2106, 0]
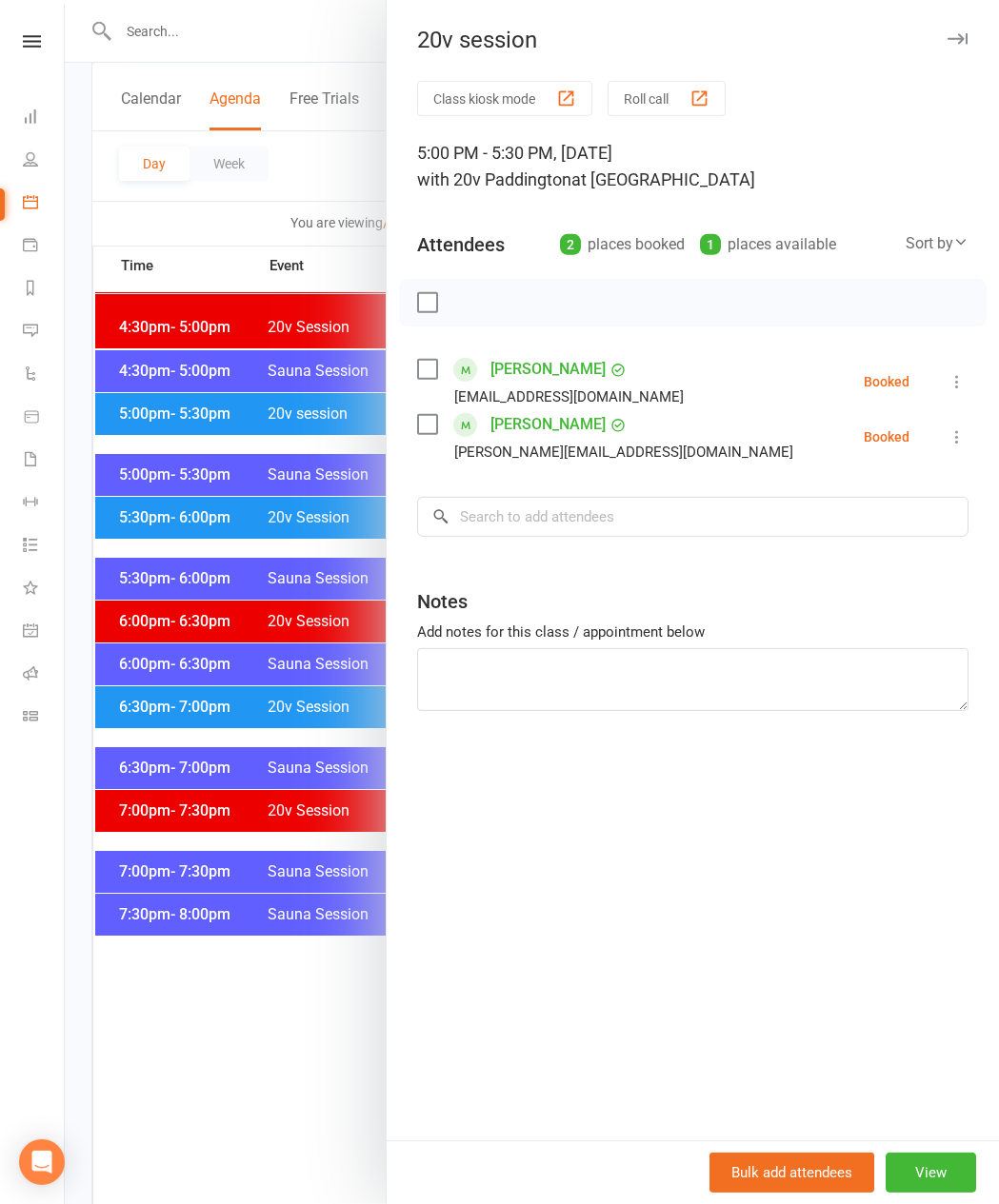
click at [920, 379] on li "[PERSON_NAME] [EMAIL_ADDRESS][DOMAIN_NAME] Booked More info Remove Check in Mar…" at bounding box center [693, 381] width 552 height 55
click at [969, 366] on div "Class kiosk mode Roll call 5:00 PM - 5:30 PM, [DATE] with 20v Paddington at [GE…" at bounding box center [694, 610] width 613 height 1059
click at [948, 399] on li "[PERSON_NAME] [EMAIL_ADDRESS][DOMAIN_NAME] Booked More info Remove Check in Mar…" at bounding box center [693, 381] width 552 height 55
click at [965, 370] on button at bounding box center [957, 381] width 23 height 23
click at [879, 498] on link "Check in" at bounding box center [865, 495] width 205 height 38
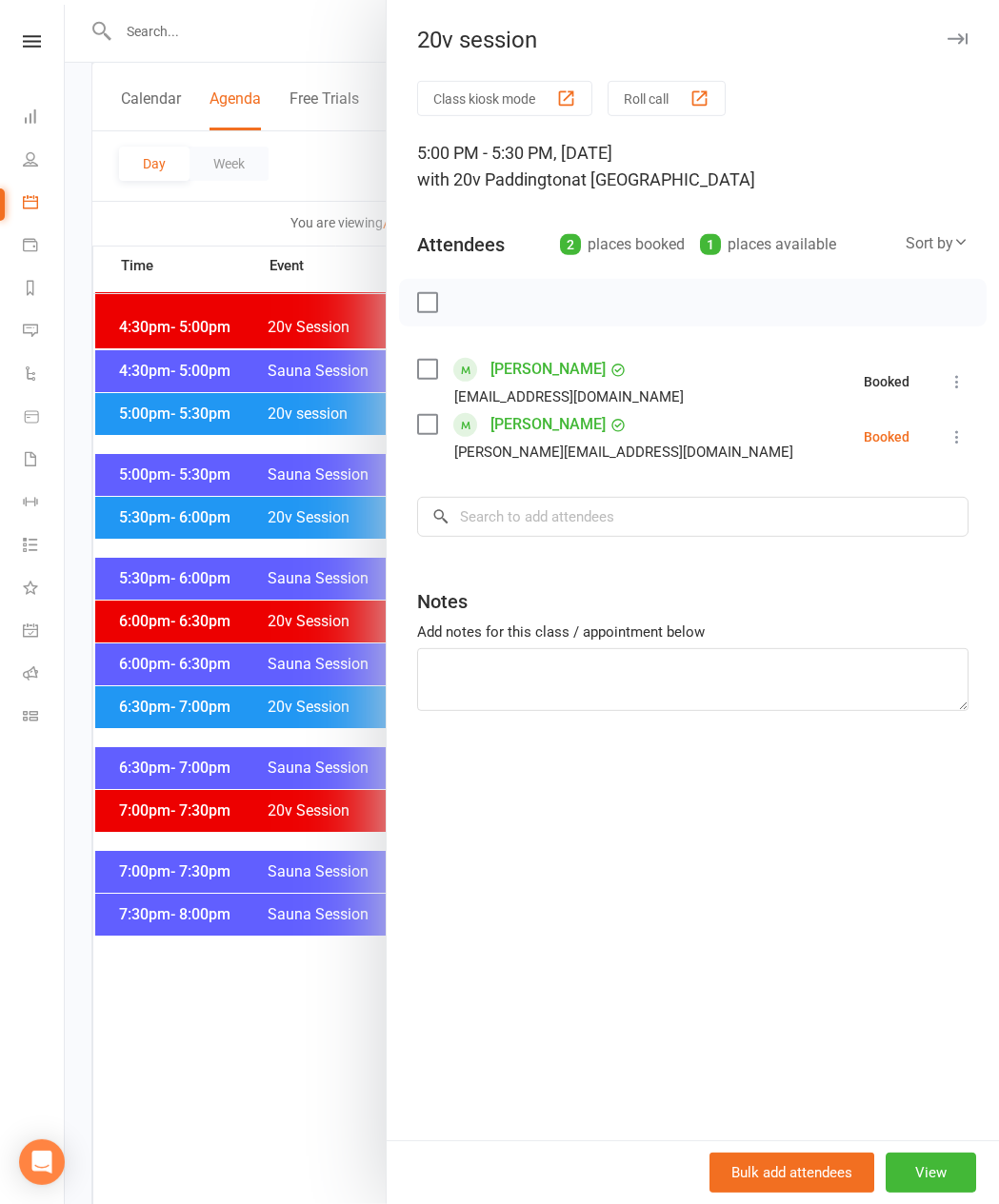
click at [961, 447] on button at bounding box center [957, 437] width 23 height 23
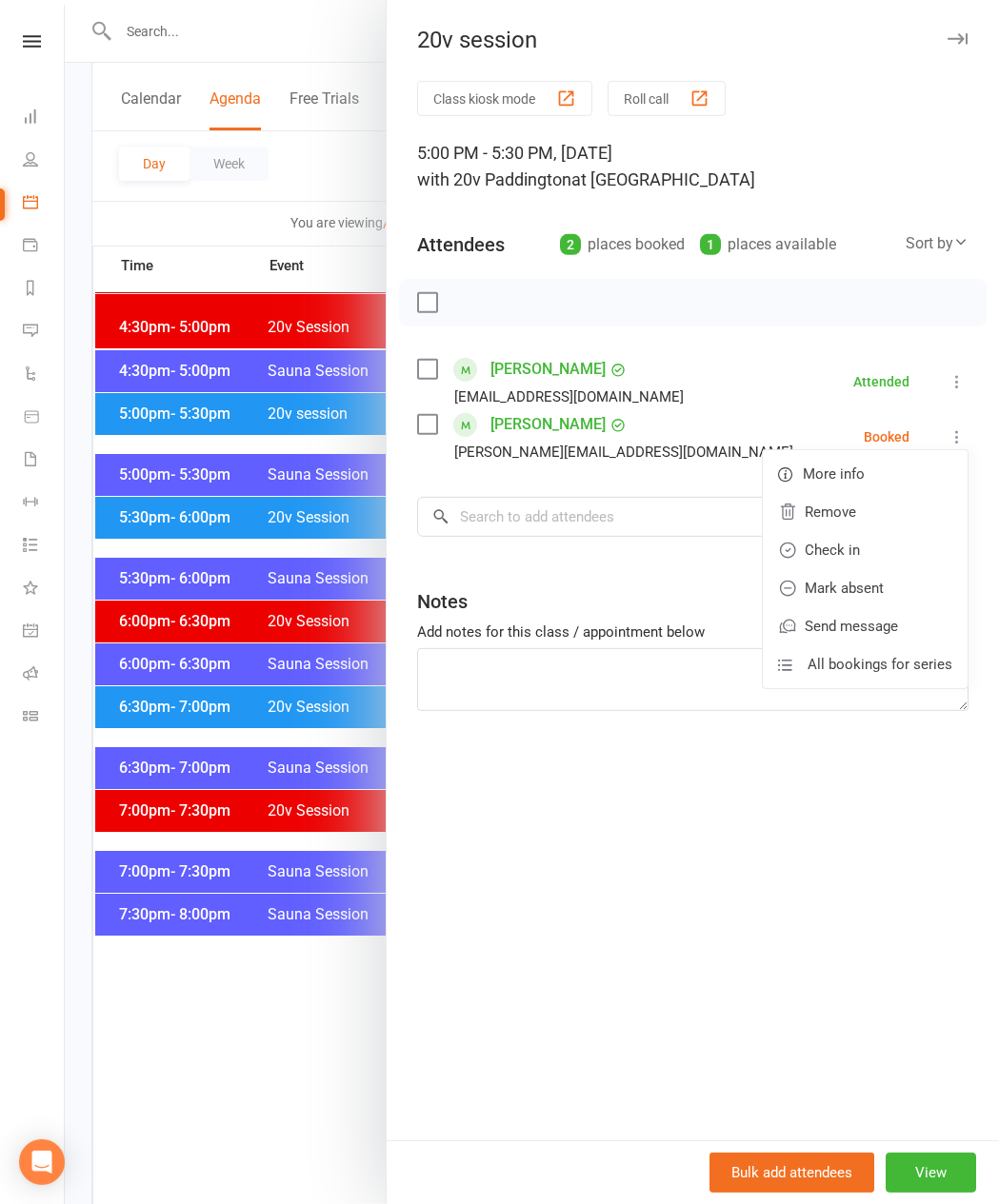
click at [852, 550] on link "Check in" at bounding box center [865, 551] width 205 height 38
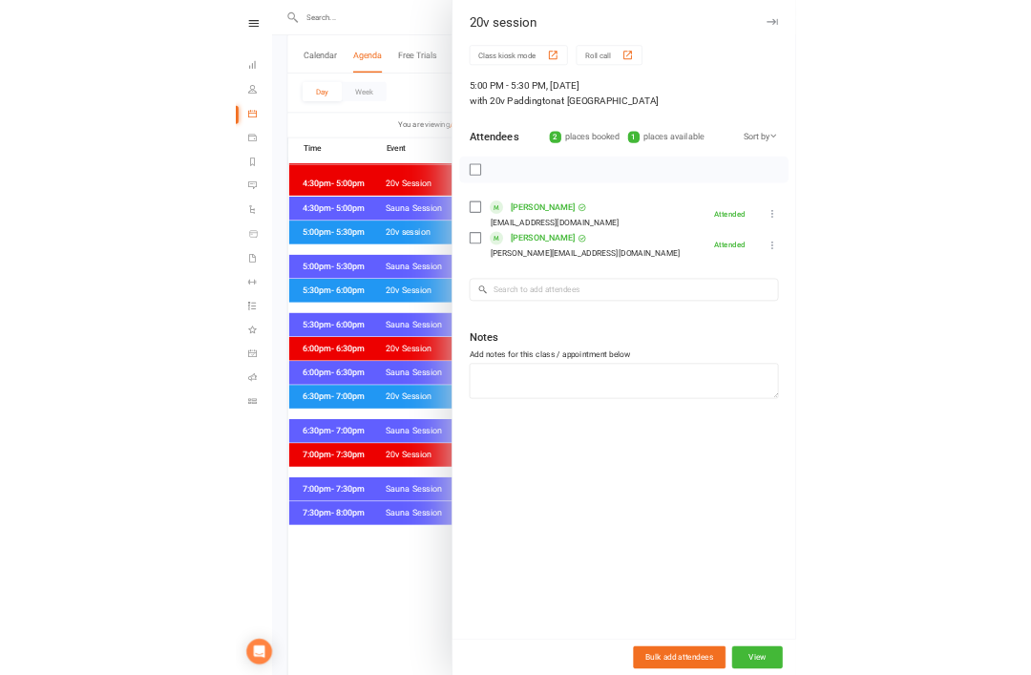
scroll to position [2387, 0]
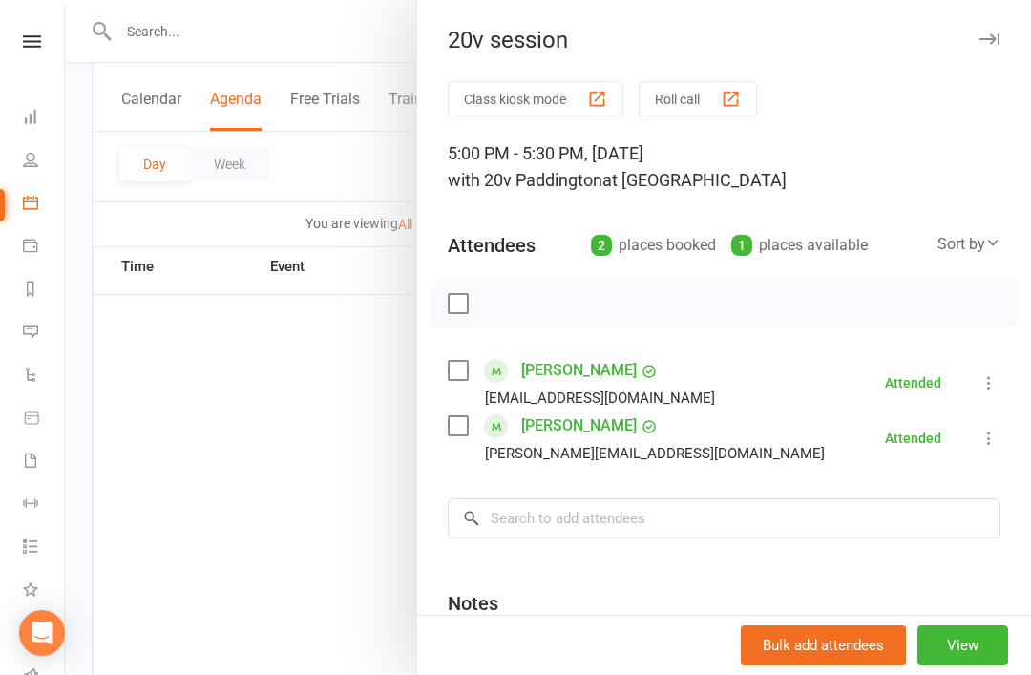
click at [241, 615] on div at bounding box center [548, 337] width 966 height 675
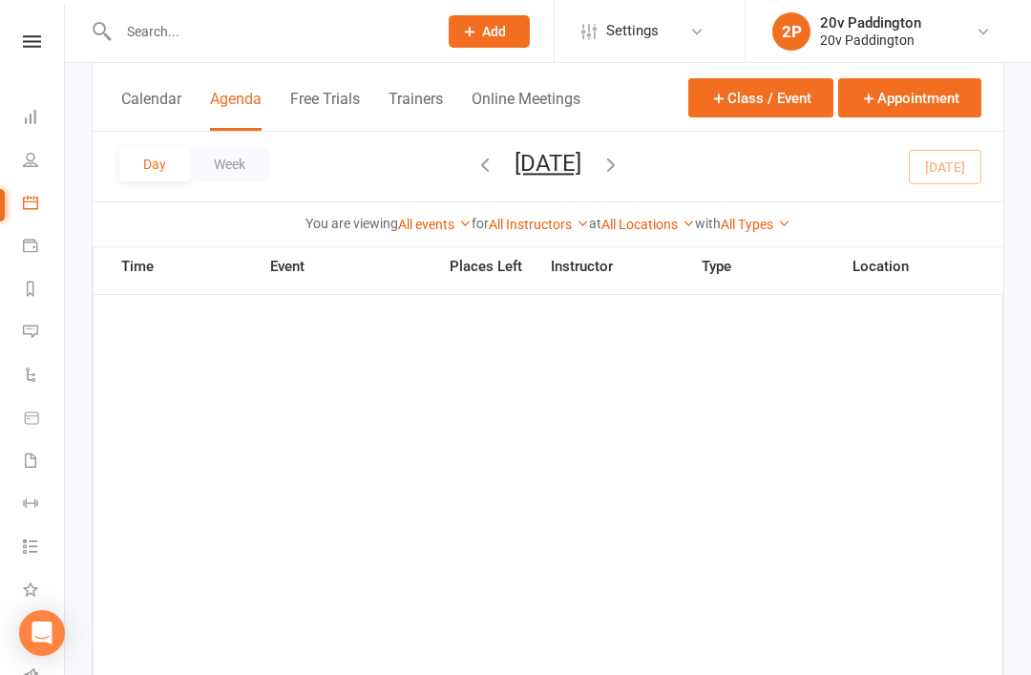
click at [31, 349] on link "Messages 1" at bounding box center [44, 333] width 43 height 43
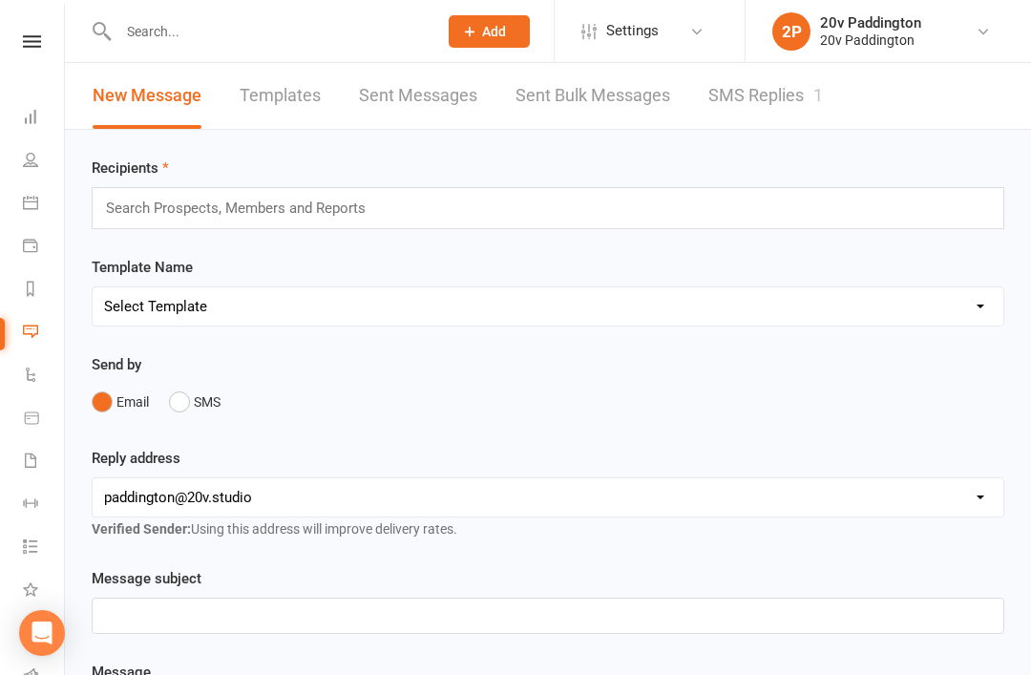
click at [761, 112] on link "SMS Replies 1" at bounding box center [765, 96] width 115 height 66
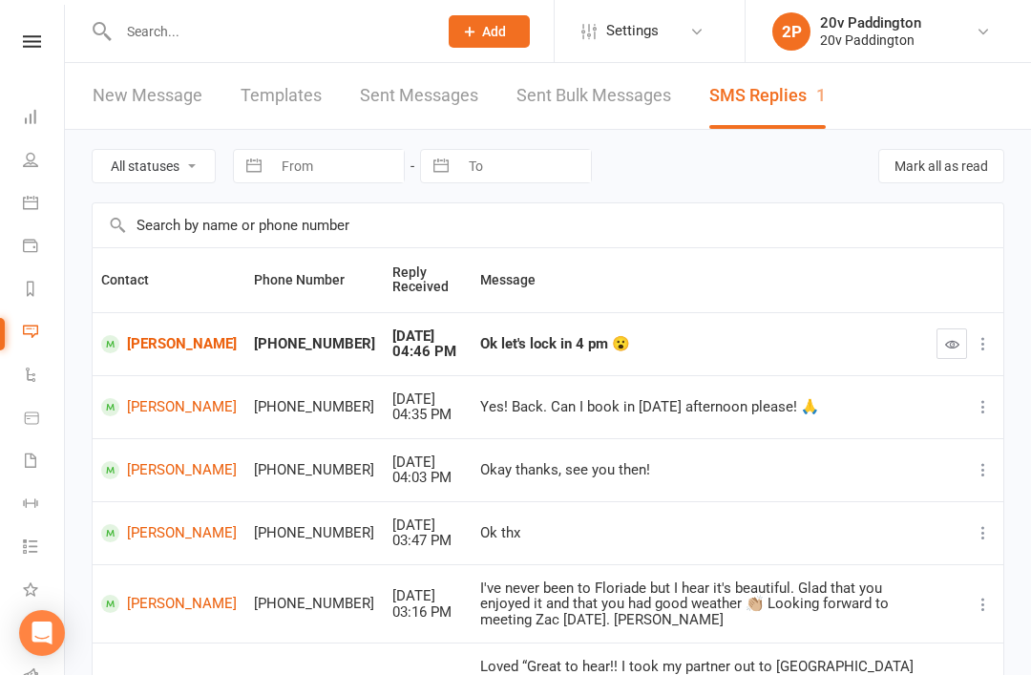
click at [180, 29] on input "text" at bounding box center [268, 31] width 311 height 27
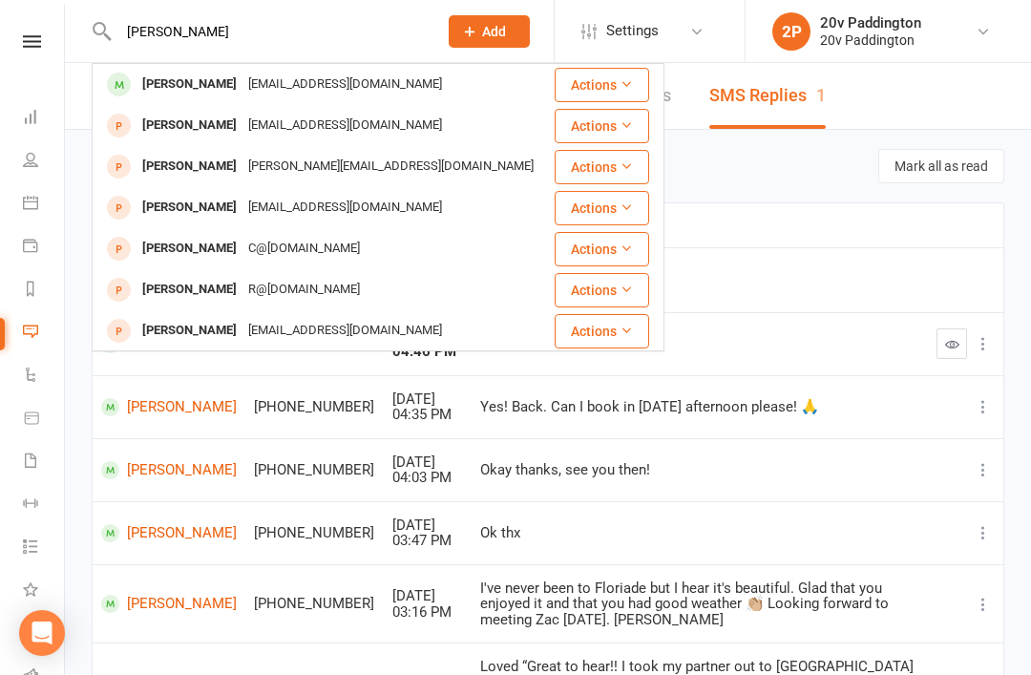
type input "[PERSON_NAME]"
click at [151, 85] on div "[PERSON_NAME]" at bounding box center [189, 85] width 106 height 28
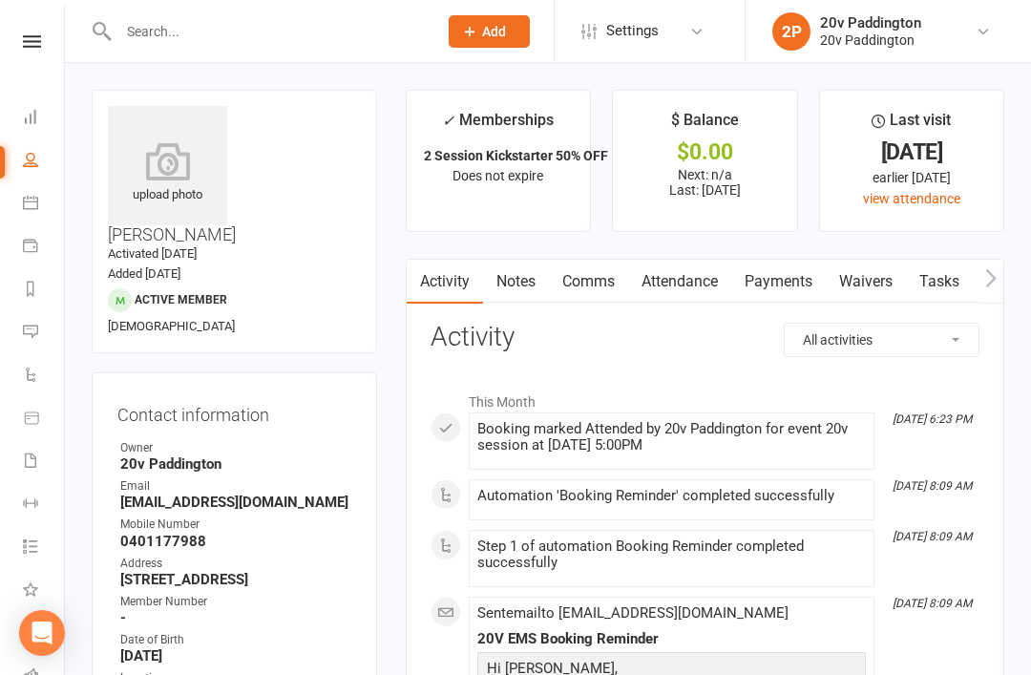
click at [517, 281] on link "Notes" at bounding box center [516, 282] width 66 height 44
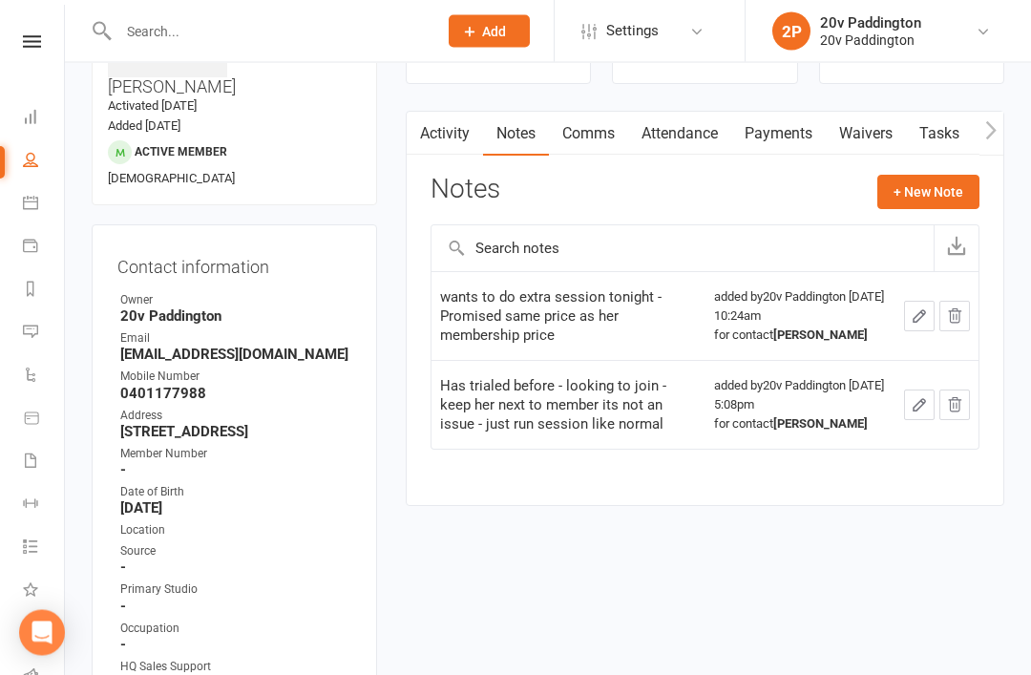
scroll to position [137, 0]
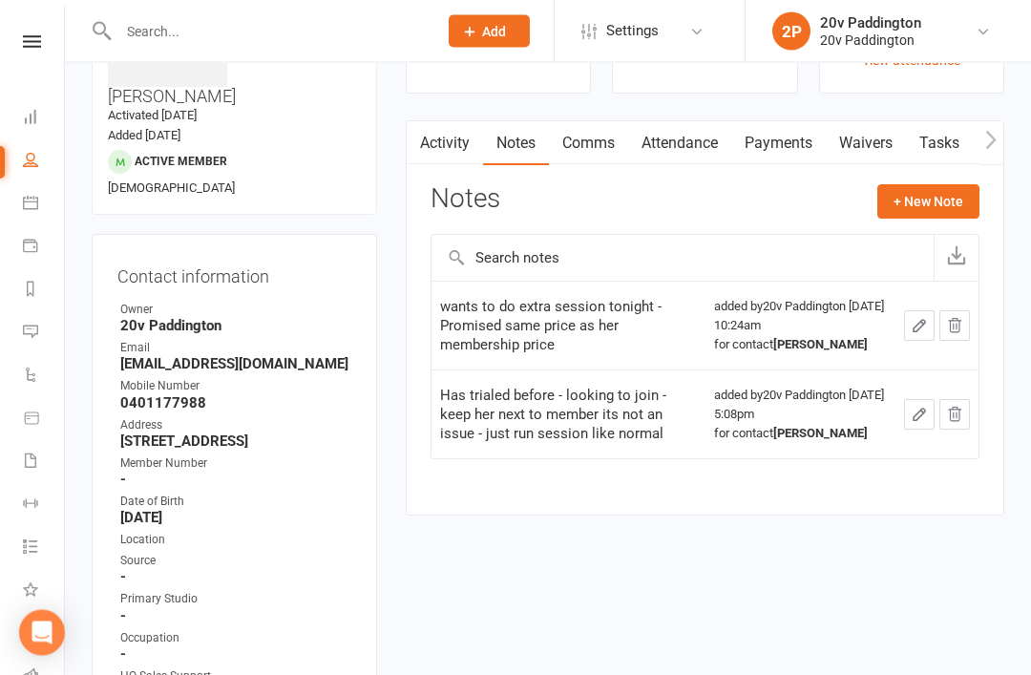
click at [754, 151] on link "Payments" at bounding box center [778, 144] width 94 height 44
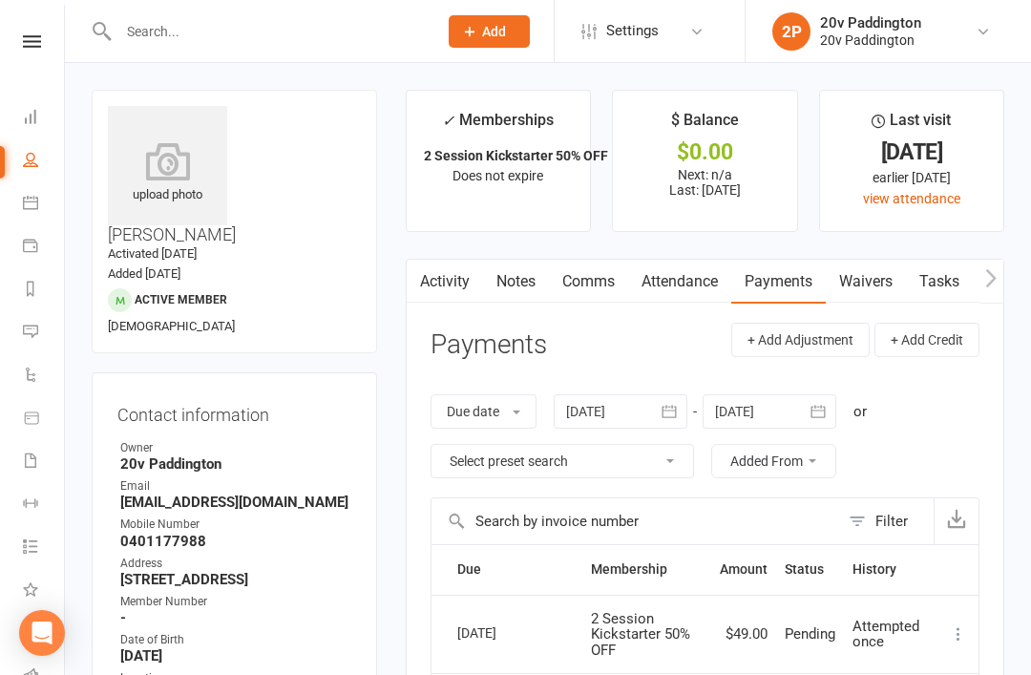
click at [576, 281] on link "Comms" at bounding box center [588, 282] width 79 height 44
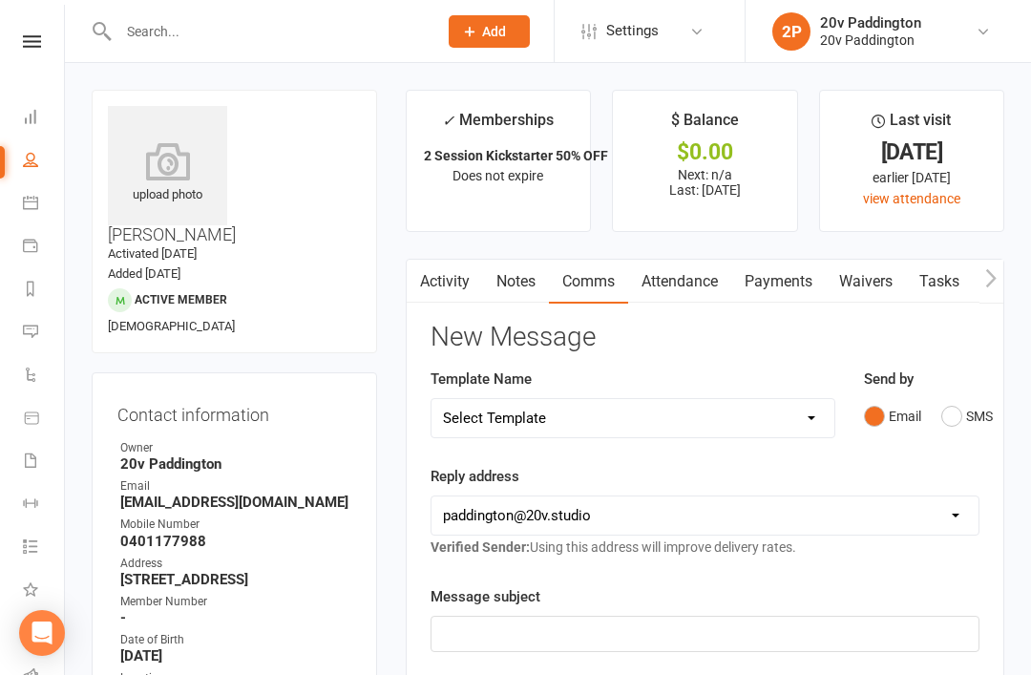
click at [460, 276] on link "Activity" at bounding box center [445, 282] width 76 height 44
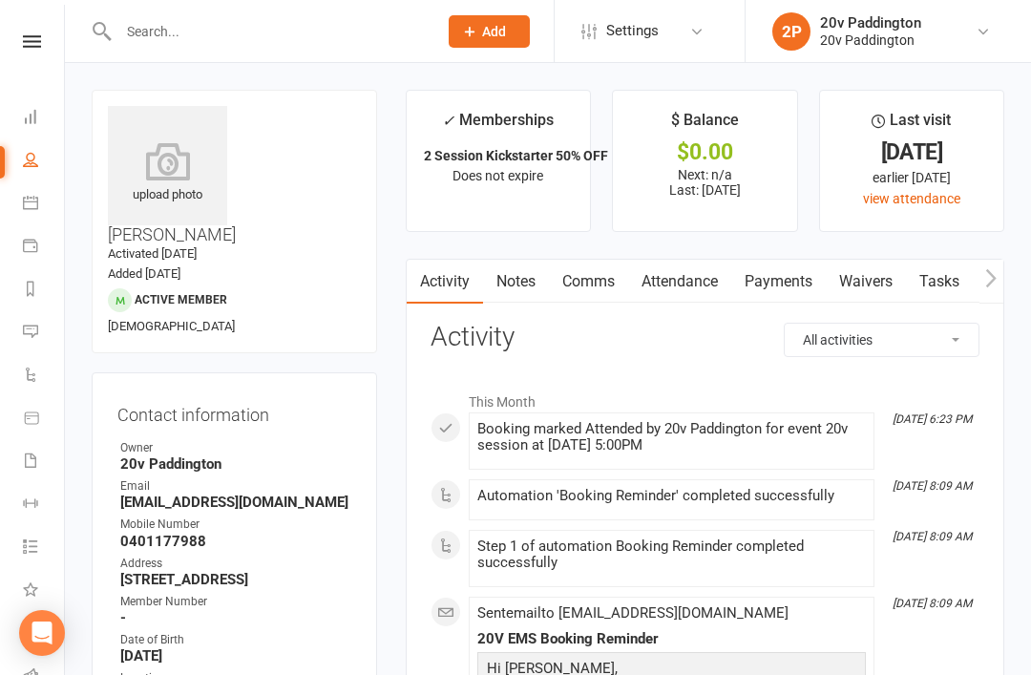
click at [27, 196] on icon at bounding box center [30, 202] width 15 height 15
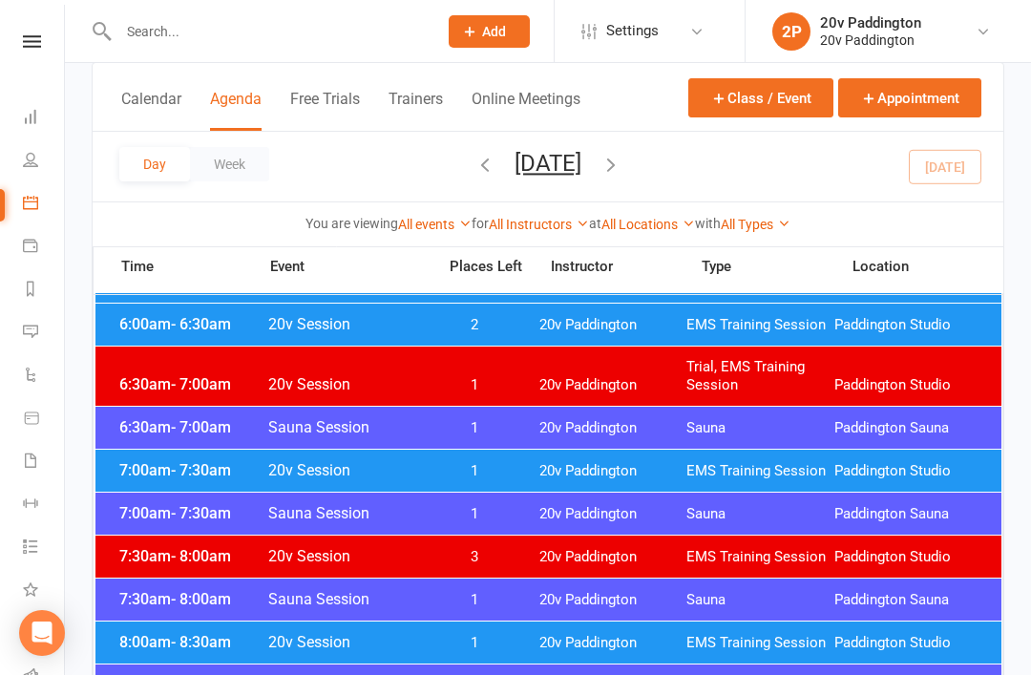
scroll to position [148, 0]
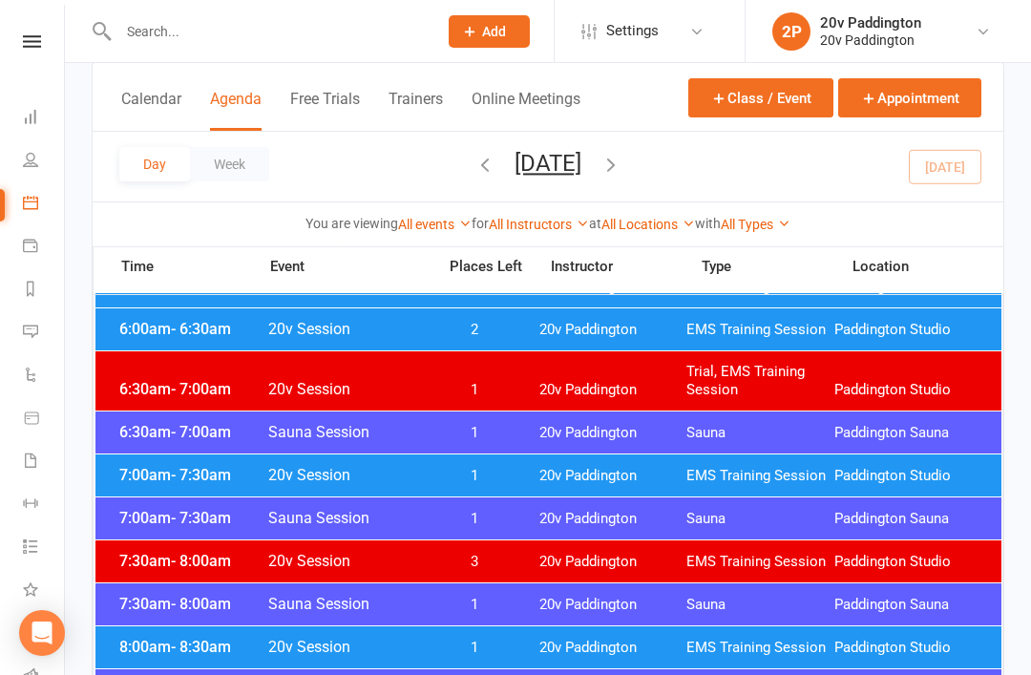
click at [579, 157] on button "[DATE]" at bounding box center [547, 163] width 67 height 27
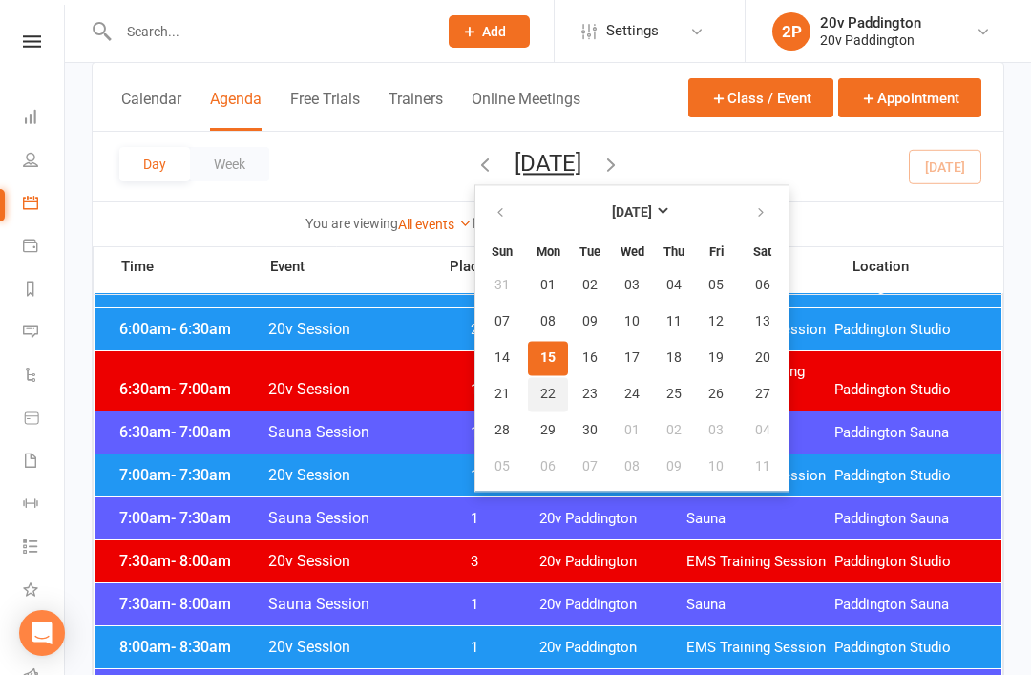
click at [540, 388] on span "22" at bounding box center [547, 394] width 15 height 15
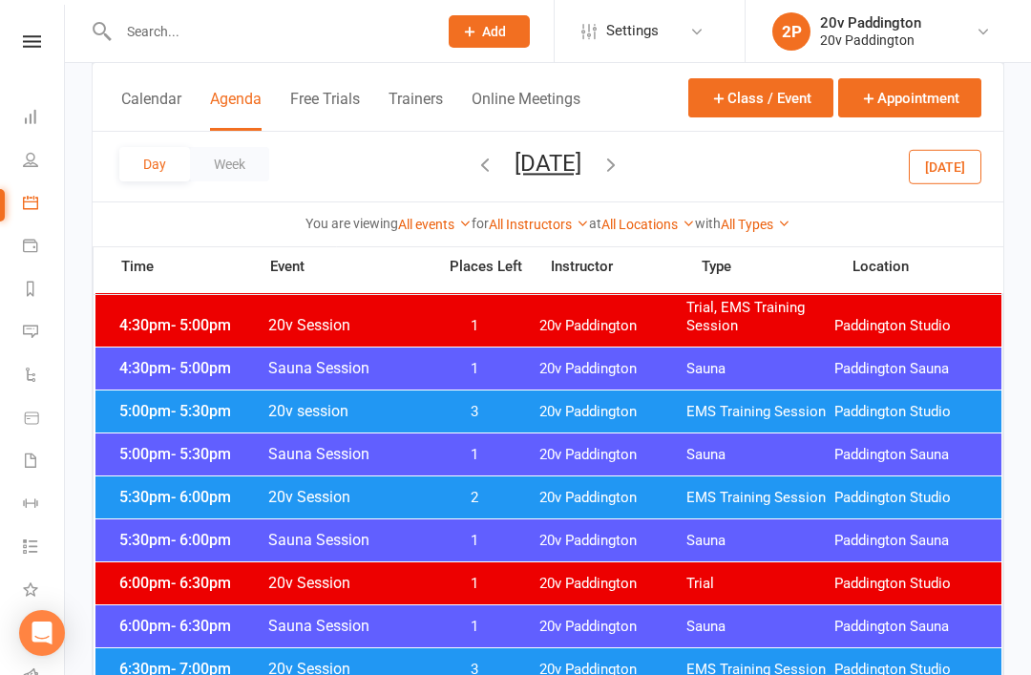
scroll to position [1746, 0]
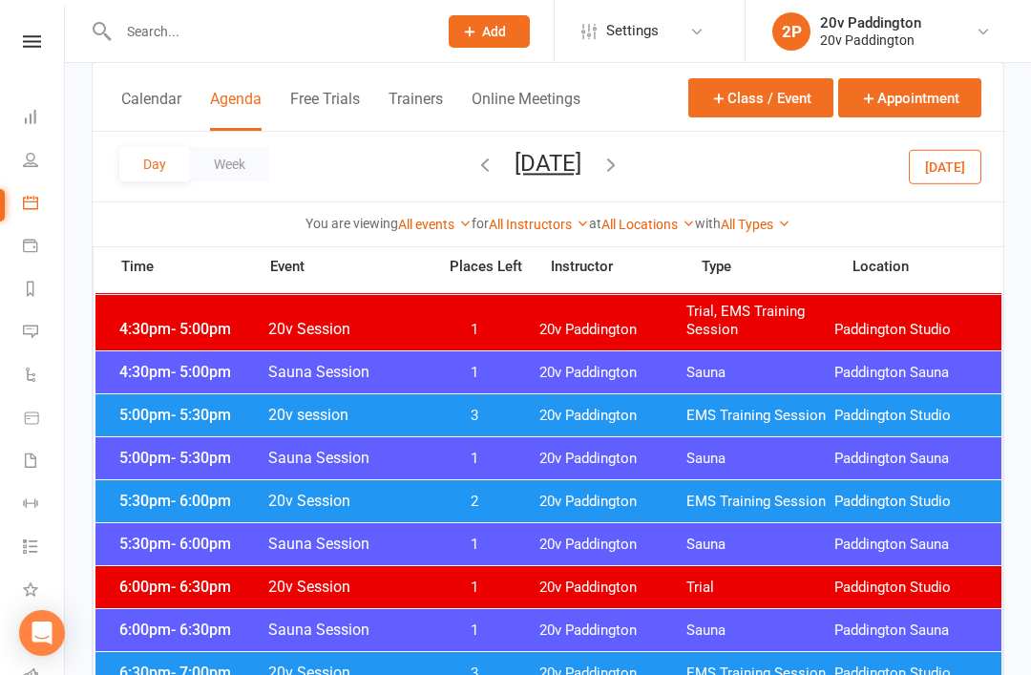
click at [138, 419] on span "5:00pm - 5:30pm" at bounding box center [191, 415] width 153 height 18
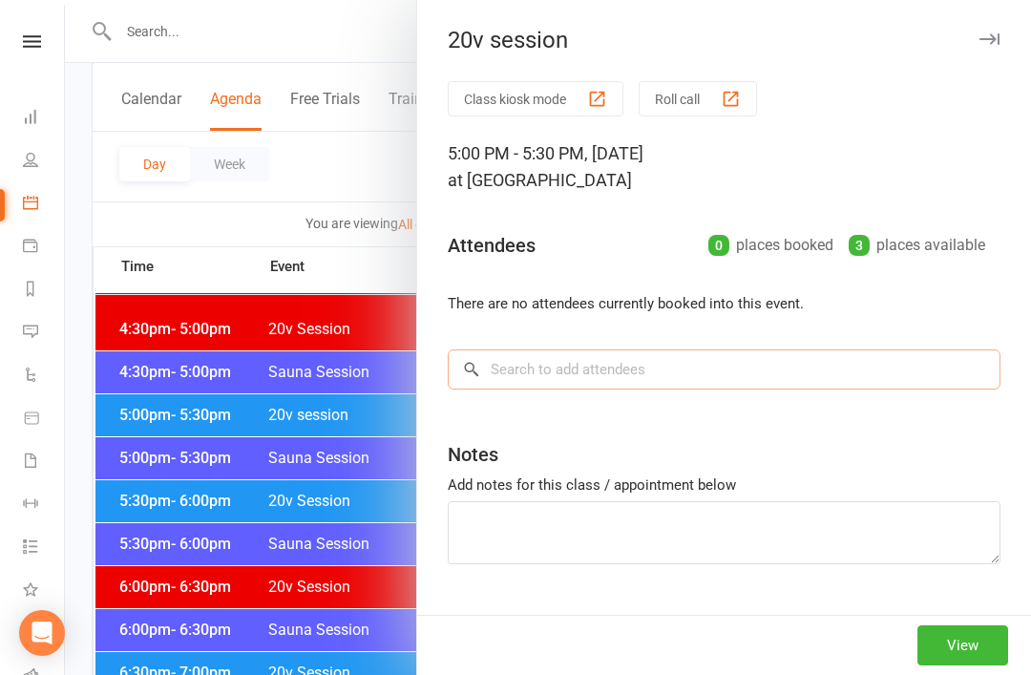
click at [652, 385] on input "search" at bounding box center [724, 369] width 553 height 40
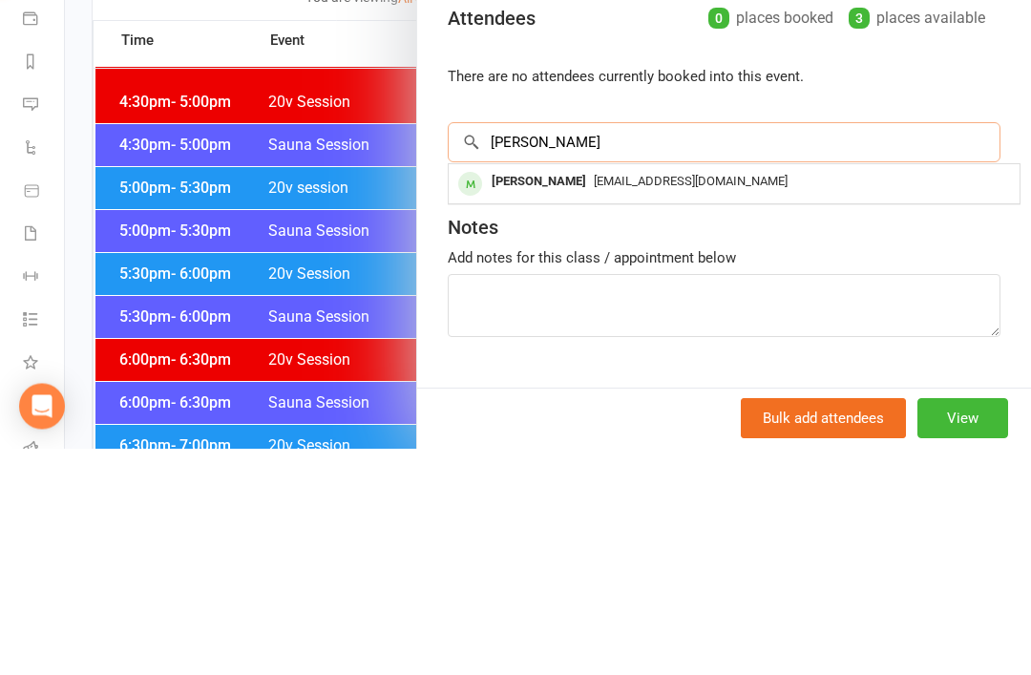
type input "[PERSON_NAME]"
click at [650, 401] on span "[EMAIL_ADDRESS][DOMAIN_NAME]" at bounding box center [691, 408] width 194 height 14
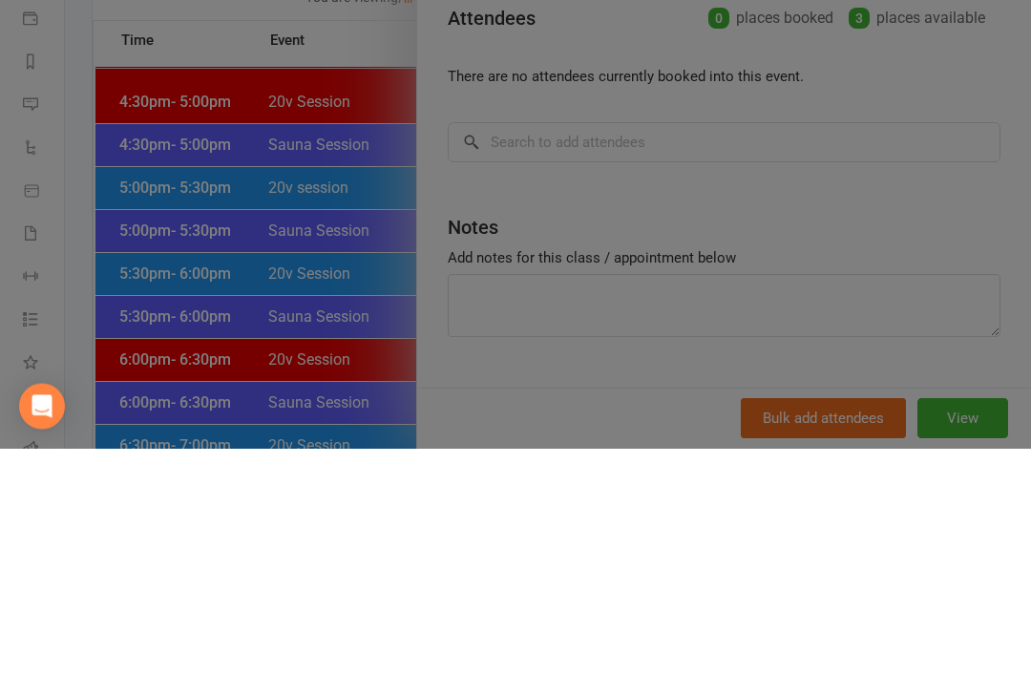
scroll to position [1973, 0]
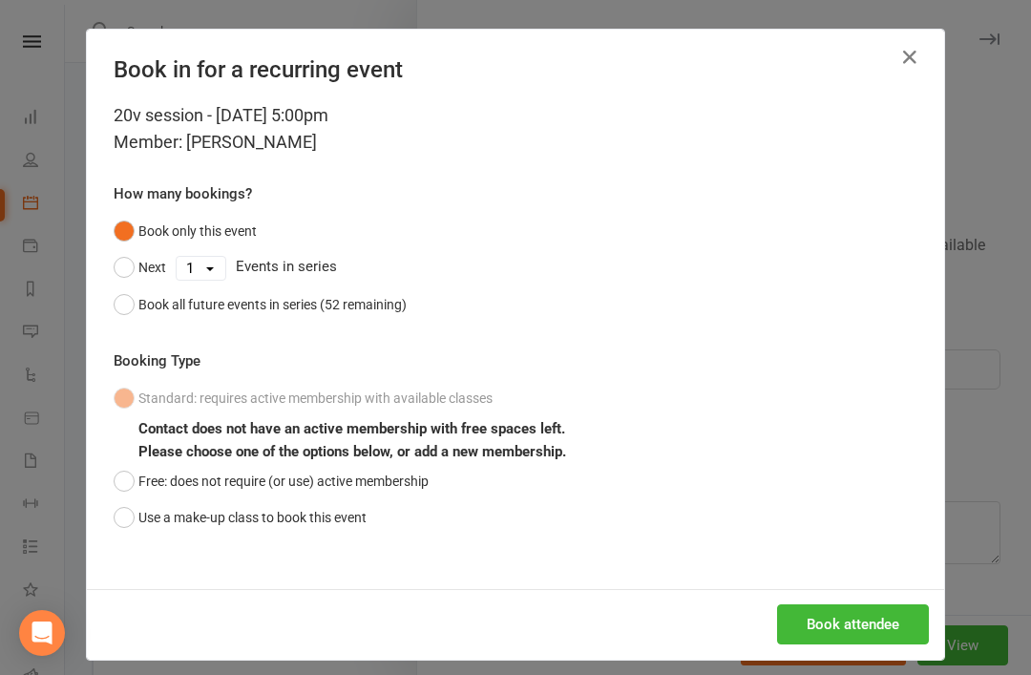
click at [869, 641] on button "Book attendee" at bounding box center [853, 624] width 152 height 40
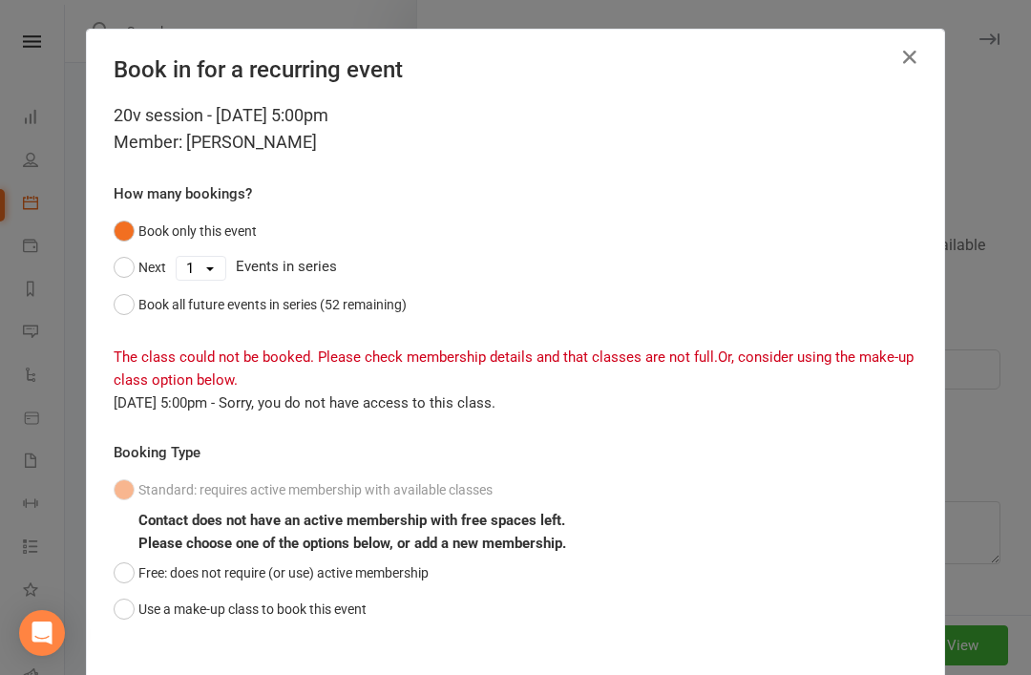
click at [99, 563] on div "20v session - [DATE] 5:00pm Member: [PERSON_NAME] How many bookings? Book only …" at bounding box center [515, 391] width 857 height 578
click at [123, 559] on button "Free: does not require (or use) active membership" at bounding box center [271, 573] width 315 height 36
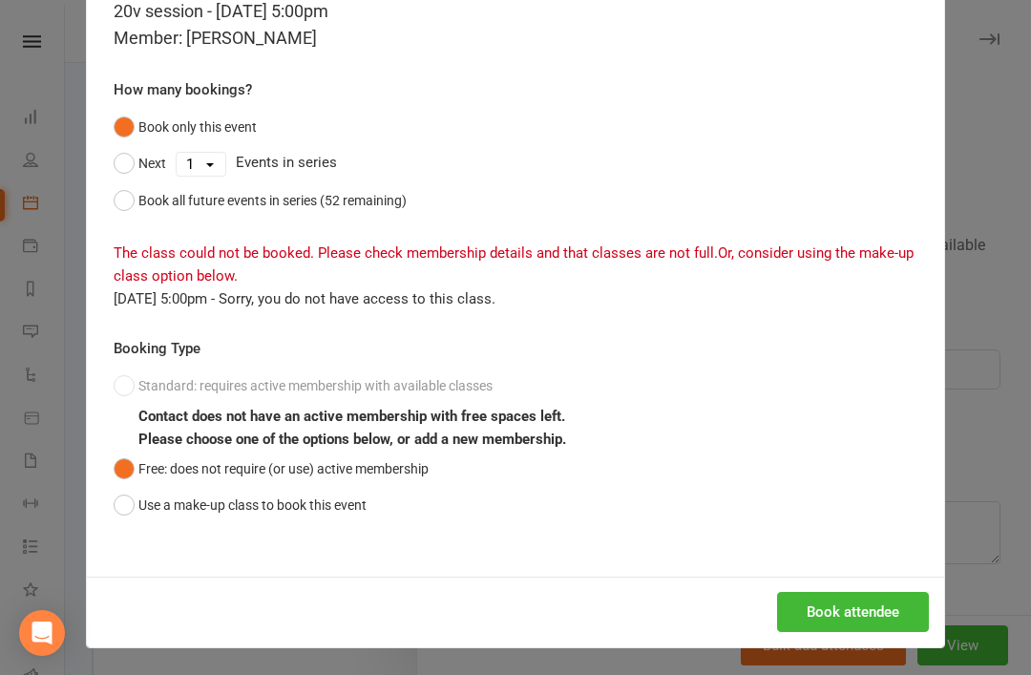
scroll to position [104, 0]
click at [862, 617] on button "Book attendee" at bounding box center [853, 612] width 152 height 40
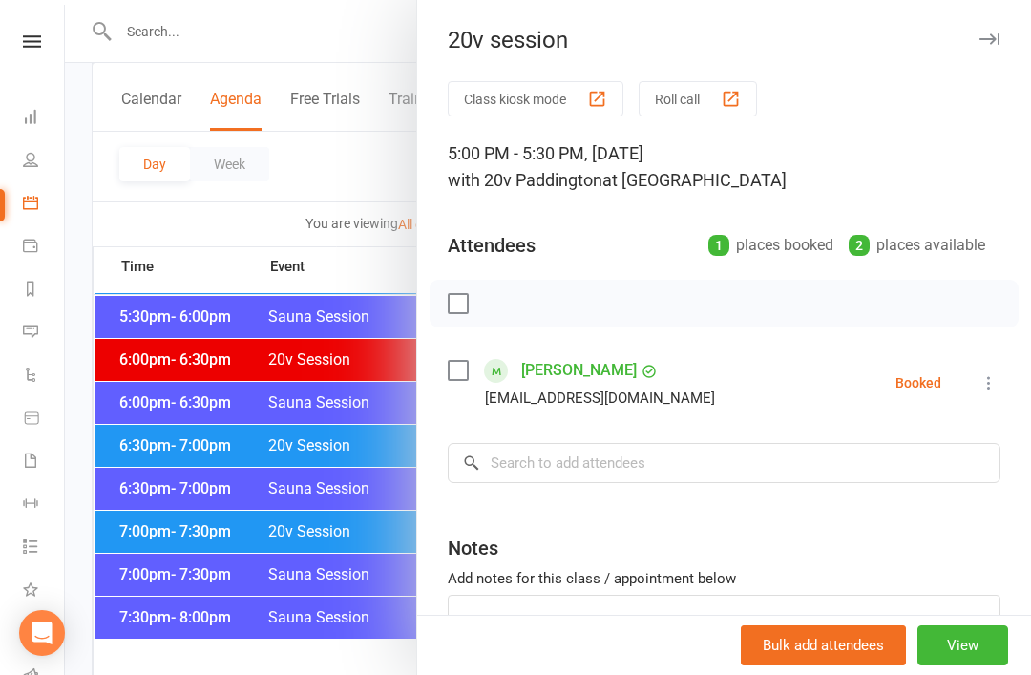
click at [194, 475] on div at bounding box center [548, 337] width 966 height 675
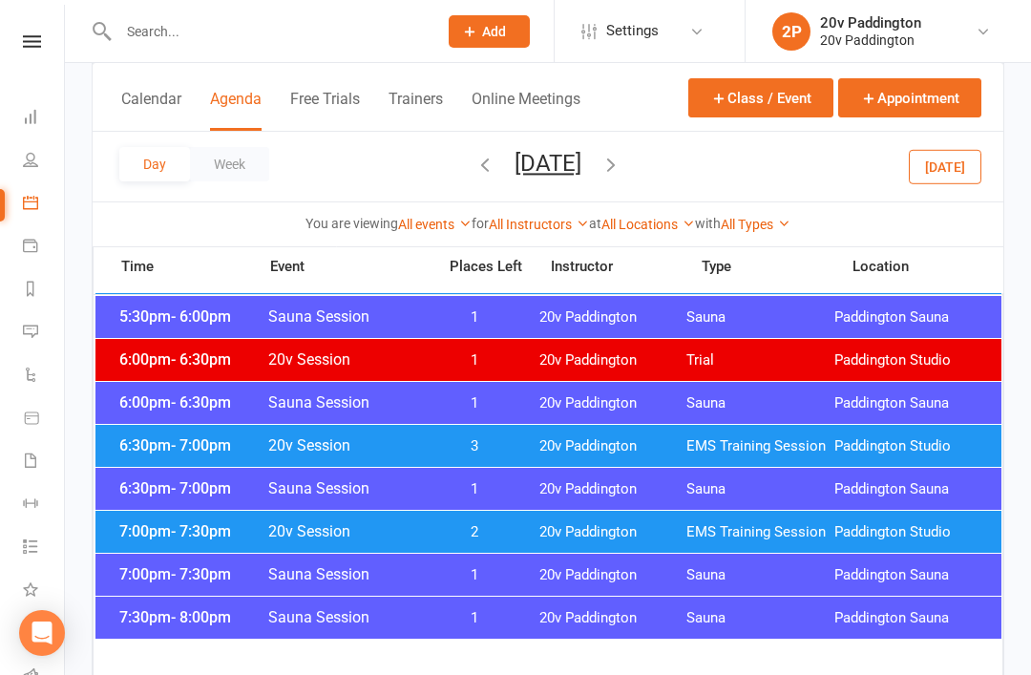
click at [193, 474] on div "6:30pm - 7:00pm Sauna Session 1 20v [GEOGRAPHIC_DATA] [GEOGRAPHIC_DATA]" at bounding box center [548, 489] width 906 height 42
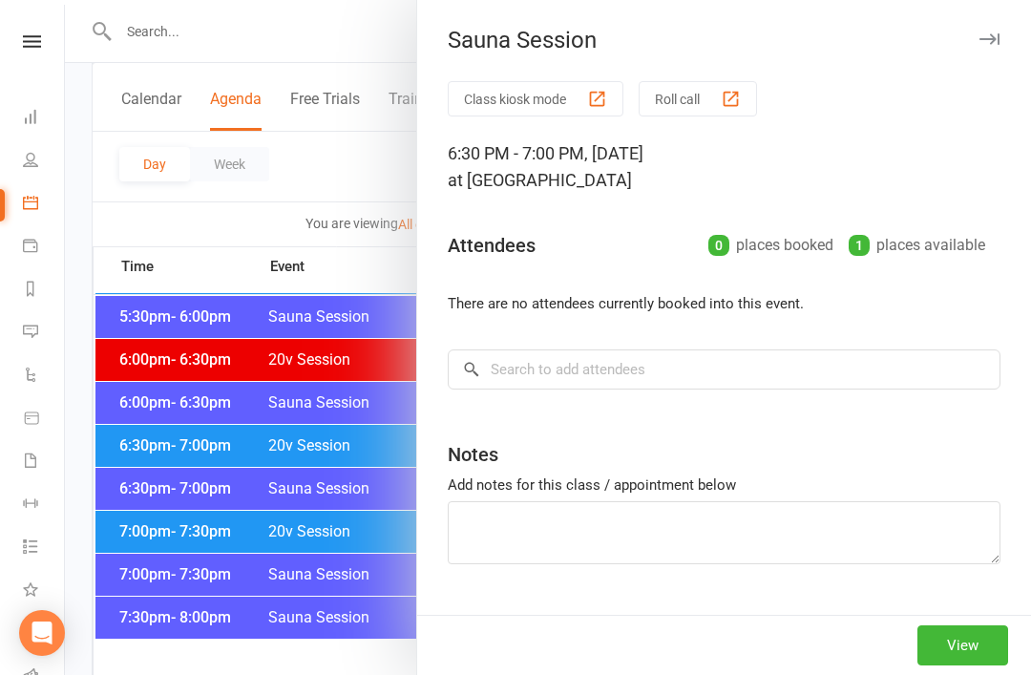
click at [35, 325] on icon at bounding box center [30, 331] width 15 height 15
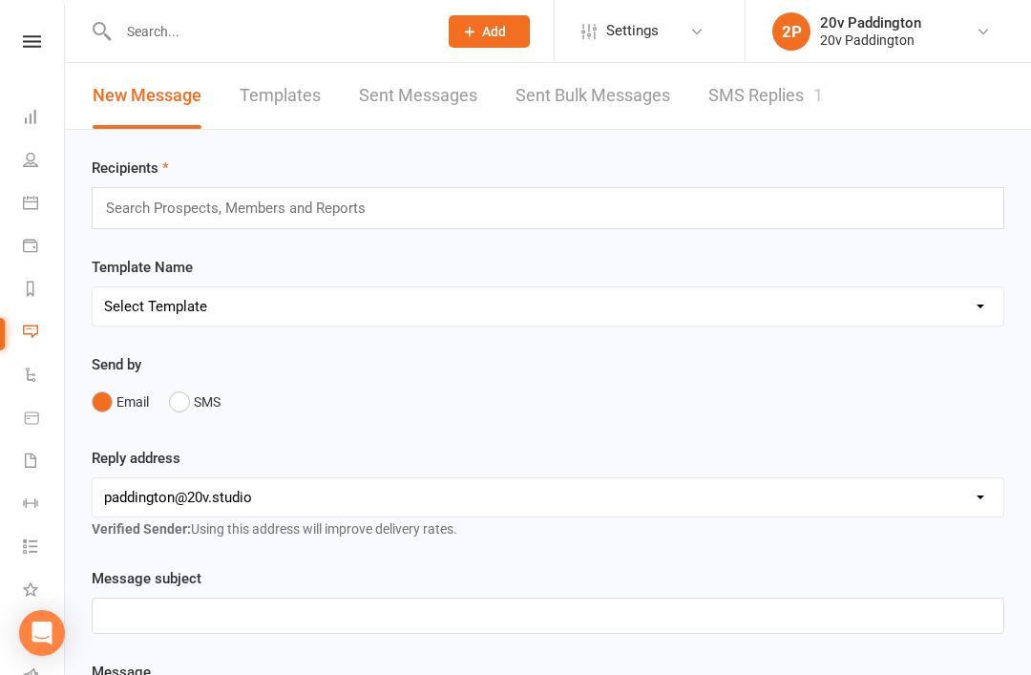
click at [798, 97] on link "SMS Replies 1" at bounding box center [765, 96] width 115 height 66
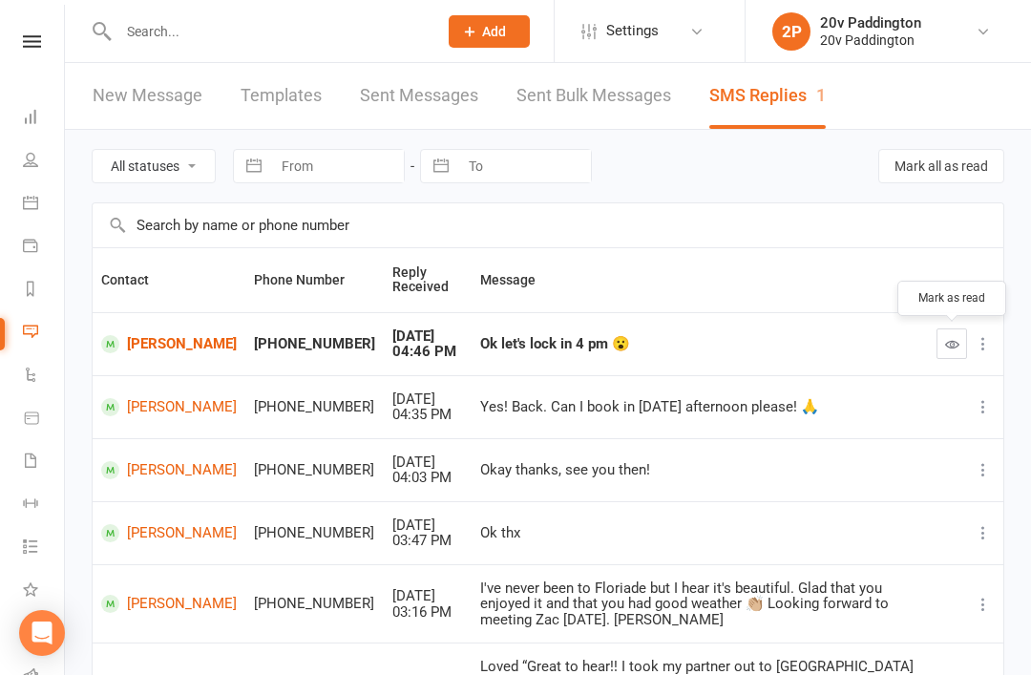
click at [943, 341] on button "button" at bounding box center [951, 343] width 31 height 31
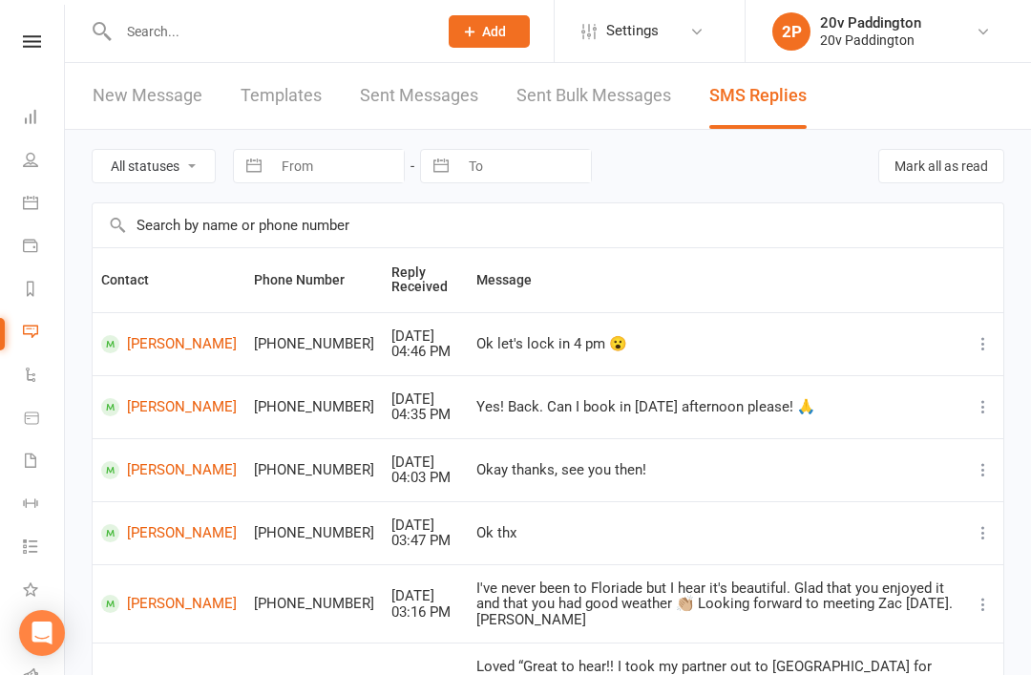
click at [40, 207] on link "Calendar" at bounding box center [44, 204] width 43 height 43
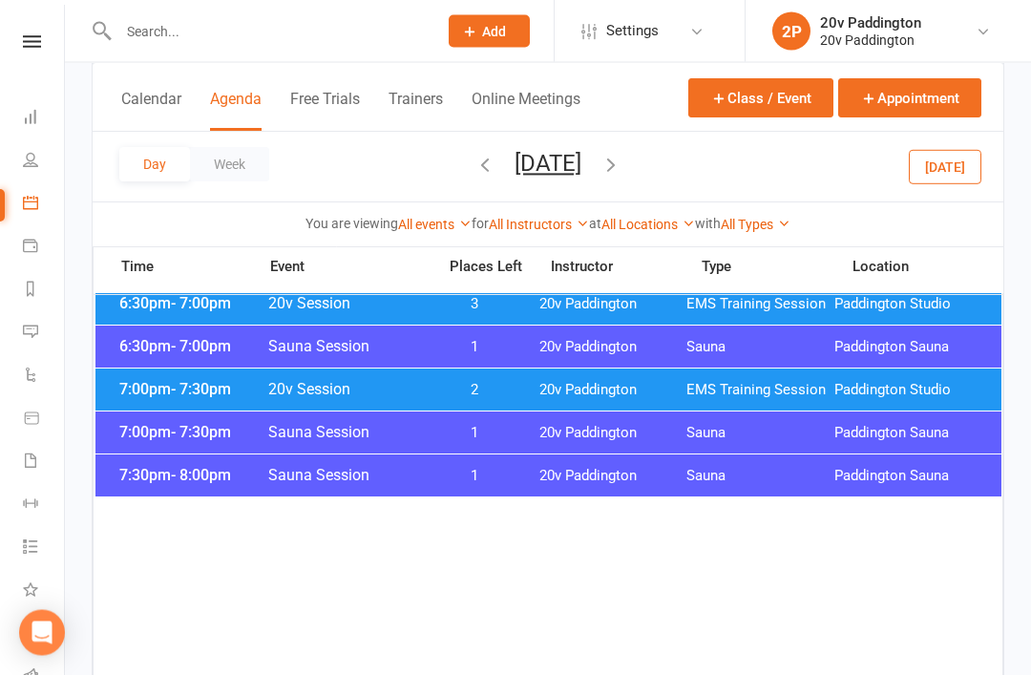
click at [914, 177] on button "[DATE]" at bounding box center [945, 166] width 73 height 34
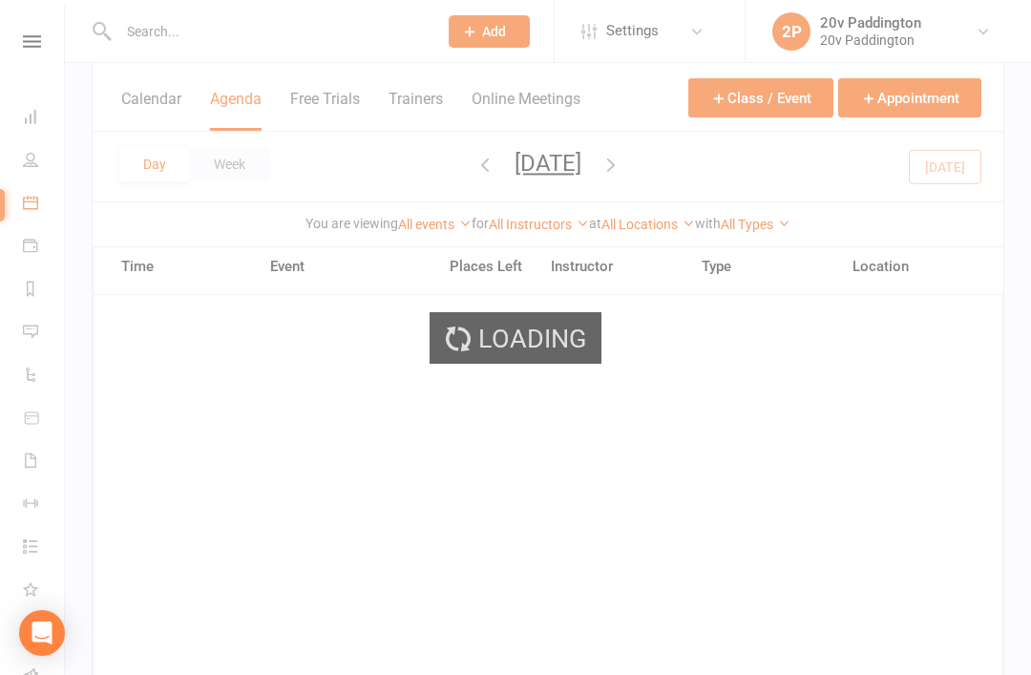
click at [905, 674] on div "Loading" at bounding box center [515, 337] width 1031 height 675
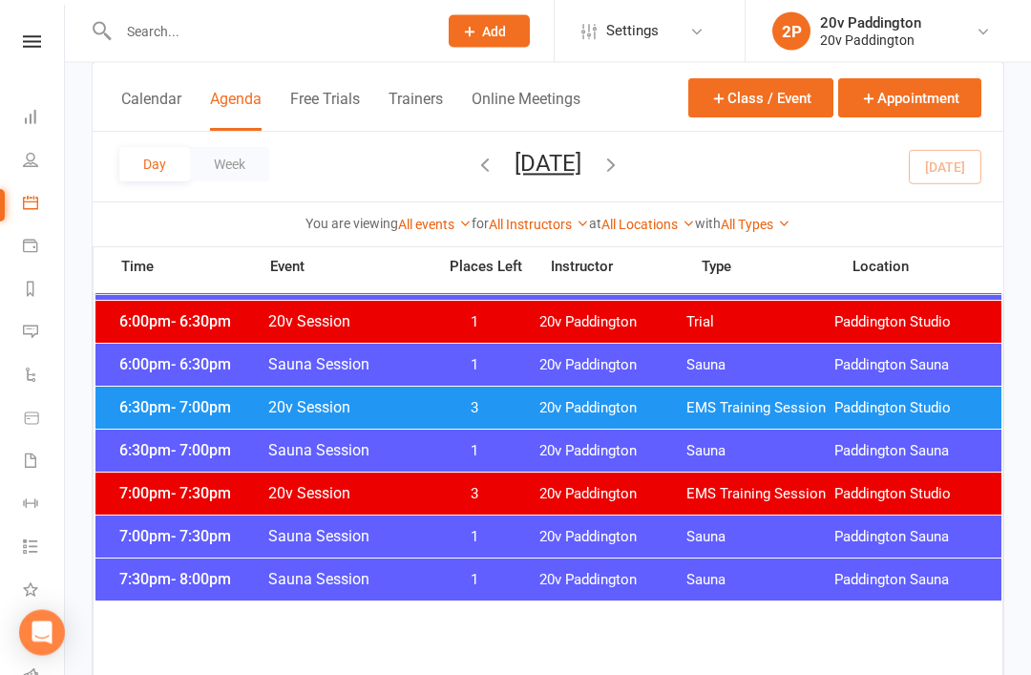
click at [127, 408] on span "6:30pm - 7:00pm" at bounding box center [191, 408] width 153 height 18
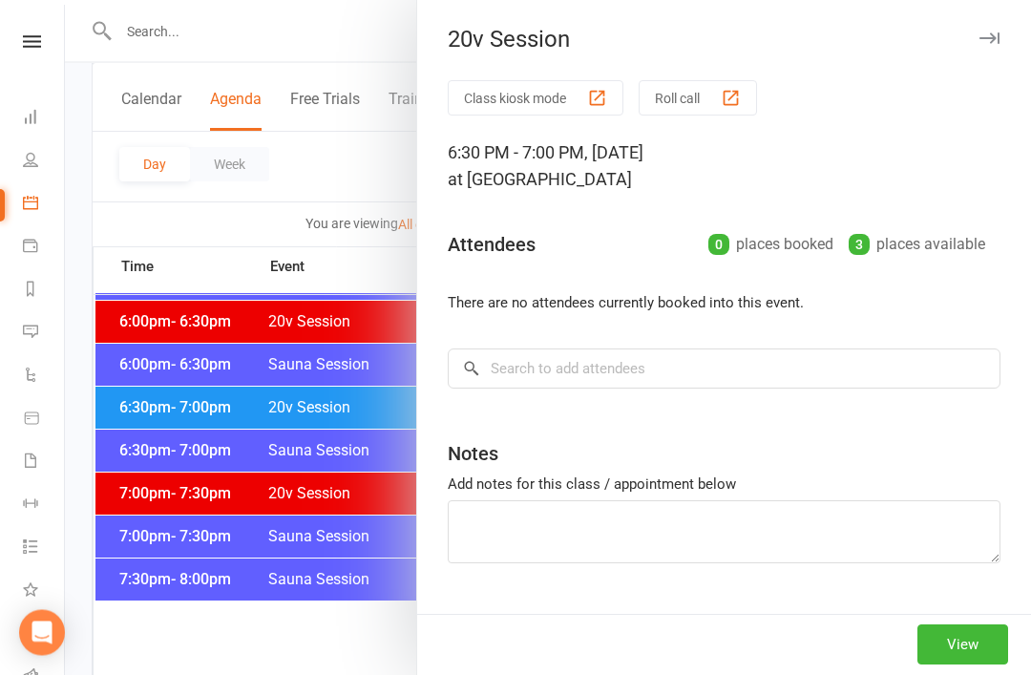
scroll to position [2028, 0]
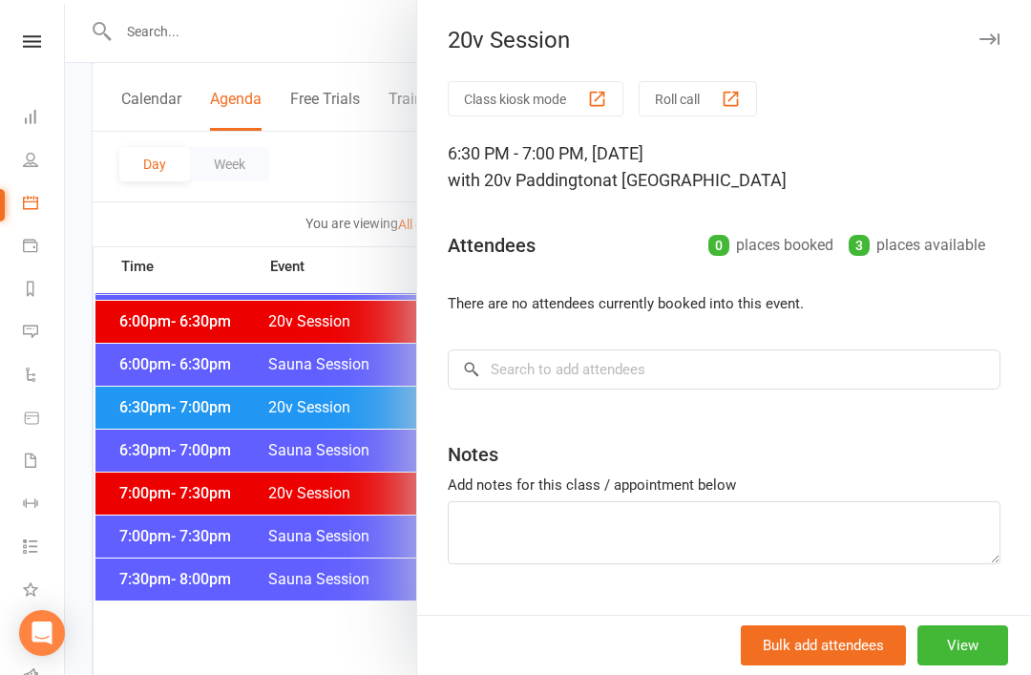
click at [148, 415] on div at bounding box center [548, 337] width 966 height 675
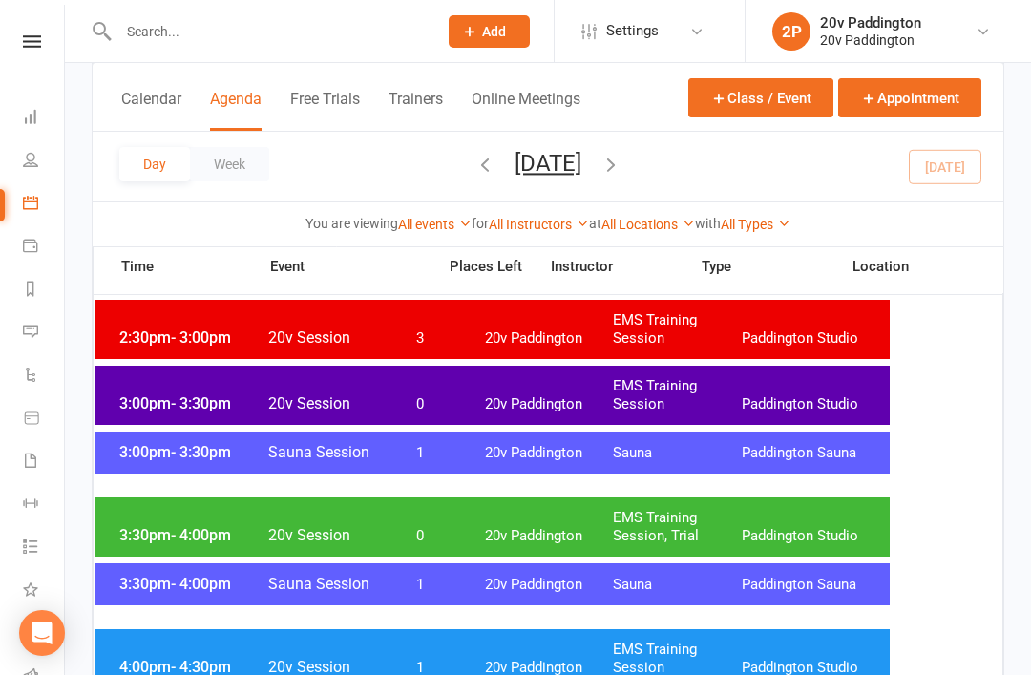
scroll to position [2081, 0]
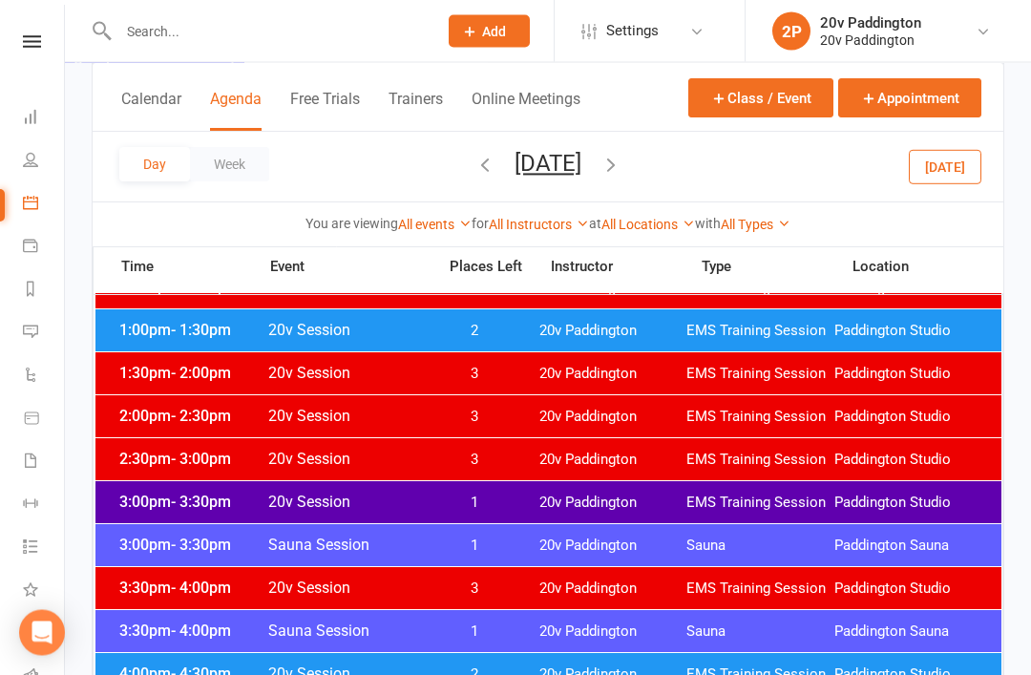
click at [581, 170] on button "[DATE]" at bounding box center [547, 163] width 67 height 27
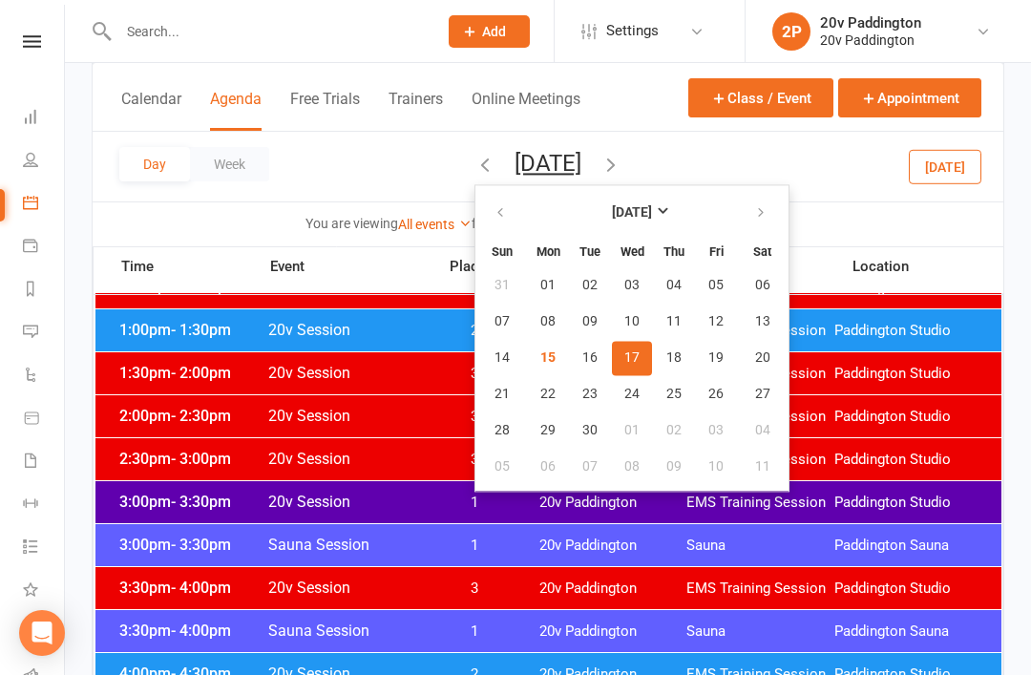
click at [624, 363] on span "17" at bounding box center [631, 357] width 15 height 15
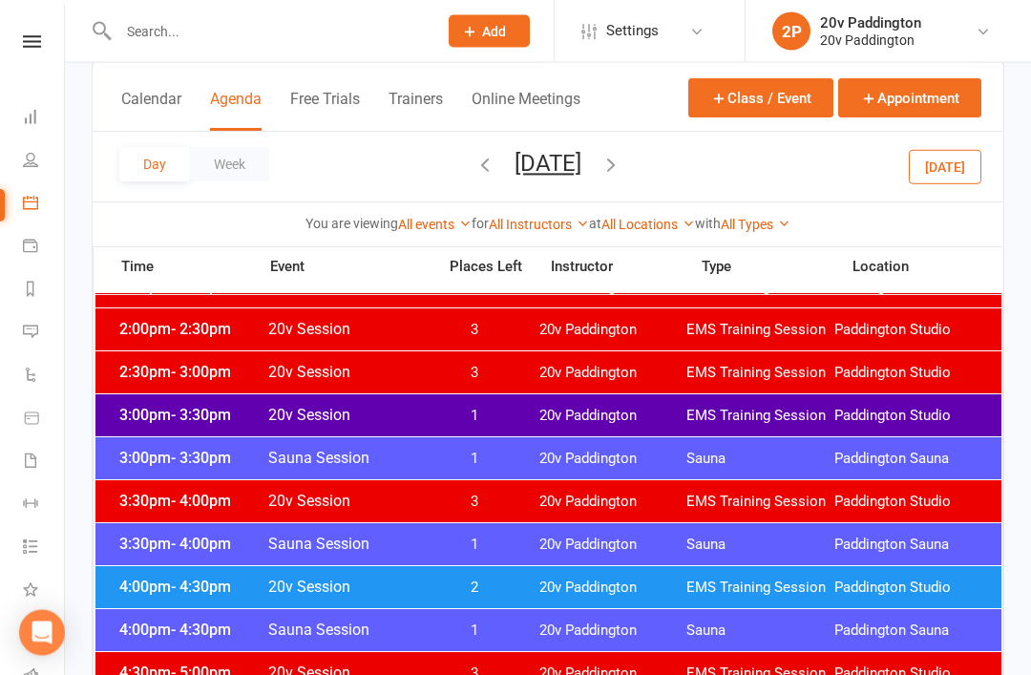
scroll to position [1310, 0]
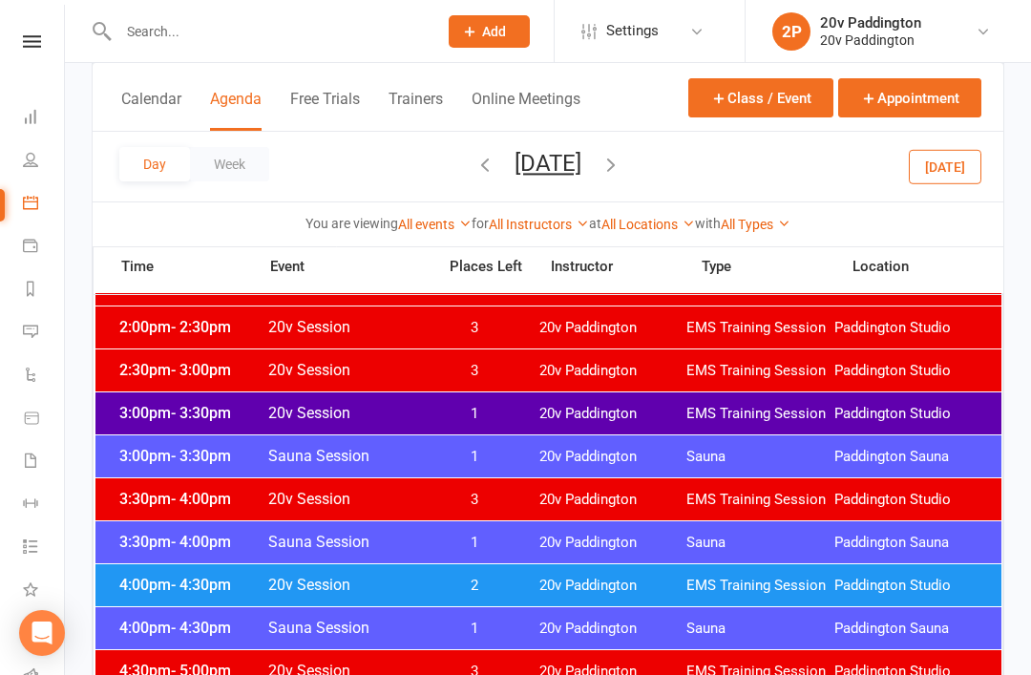
click at [619, 421] on span "20v Paddington" at bounding box center [613, 414] width 148 height 18
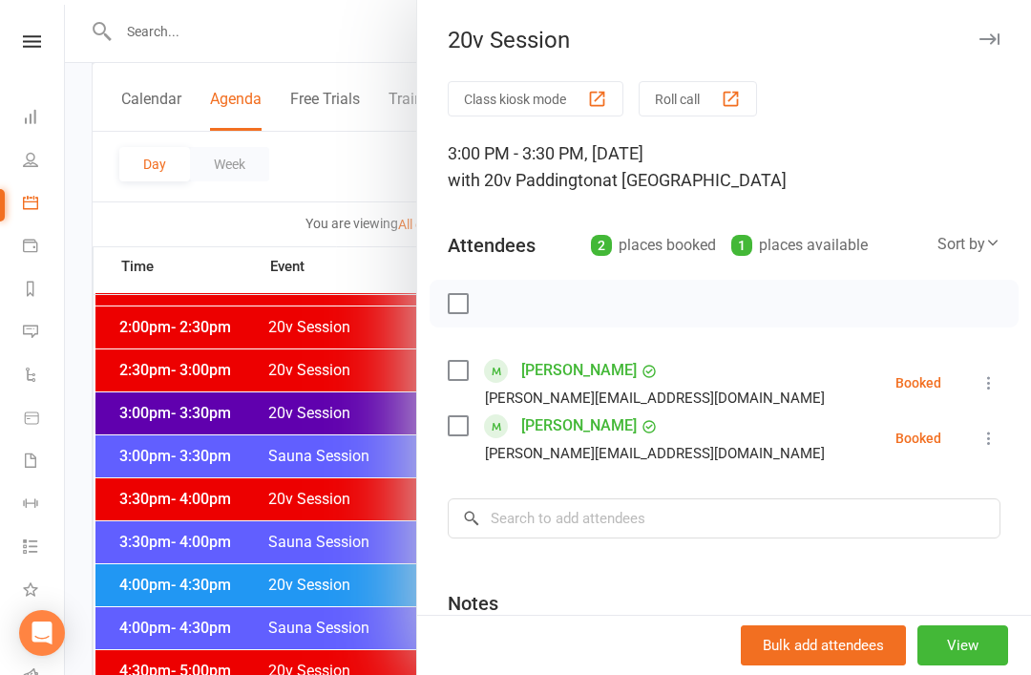
click at [250, 422] on div at bounding box center [548, 337] width 966 height 675
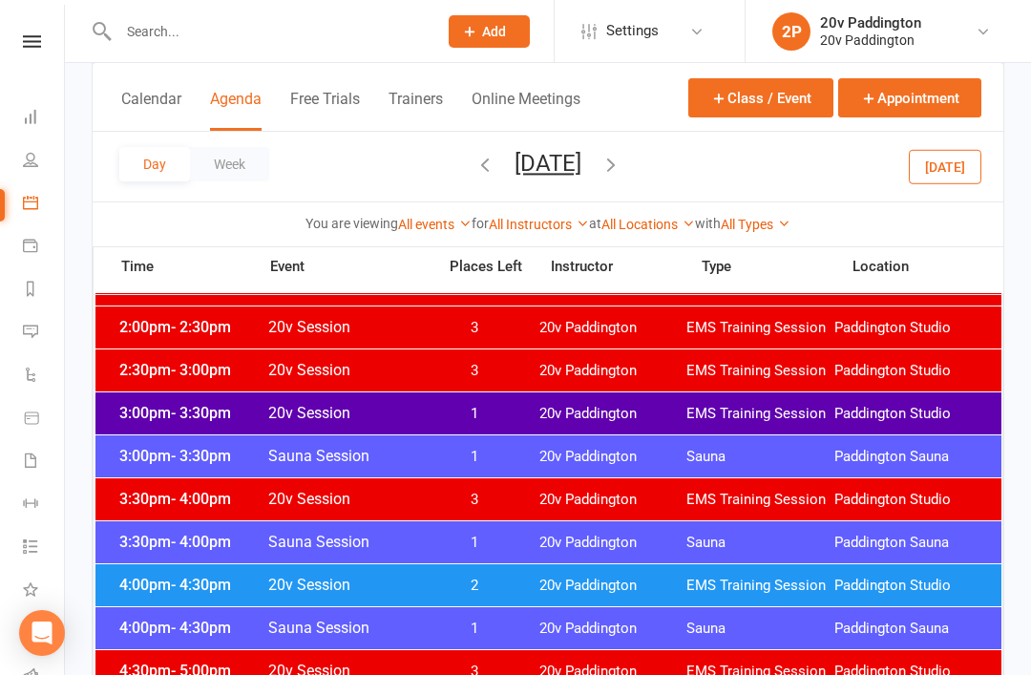
click at [392, 593] on span "20v Session" at bounding box center [345, 585] width 157 height 18
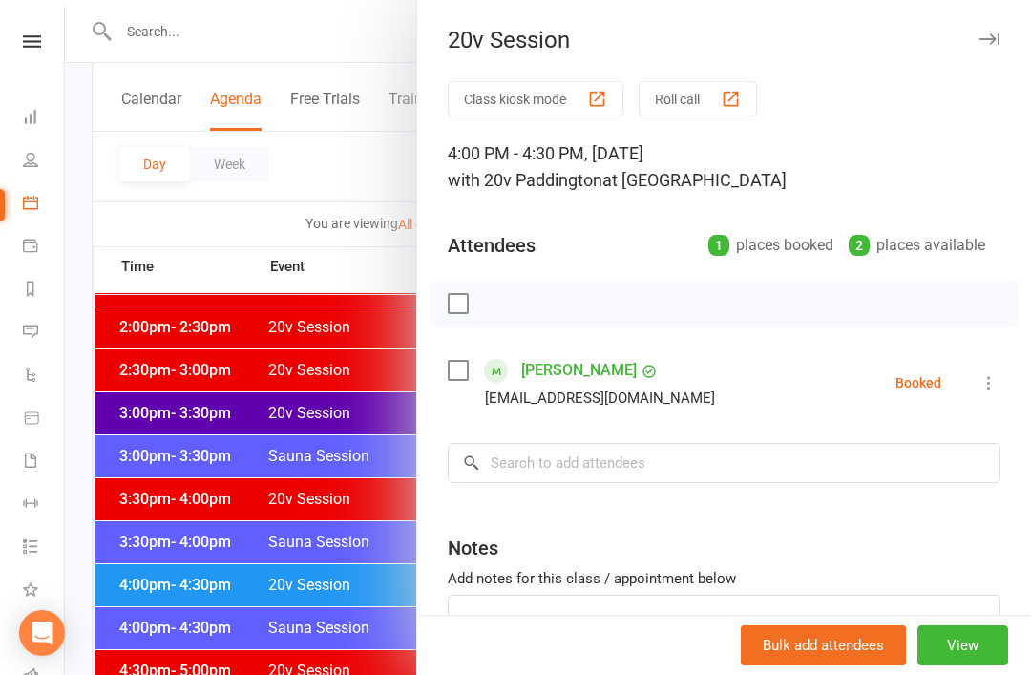
click at [273, 602] on div at bounding box center [548, 337] width 966 height 675
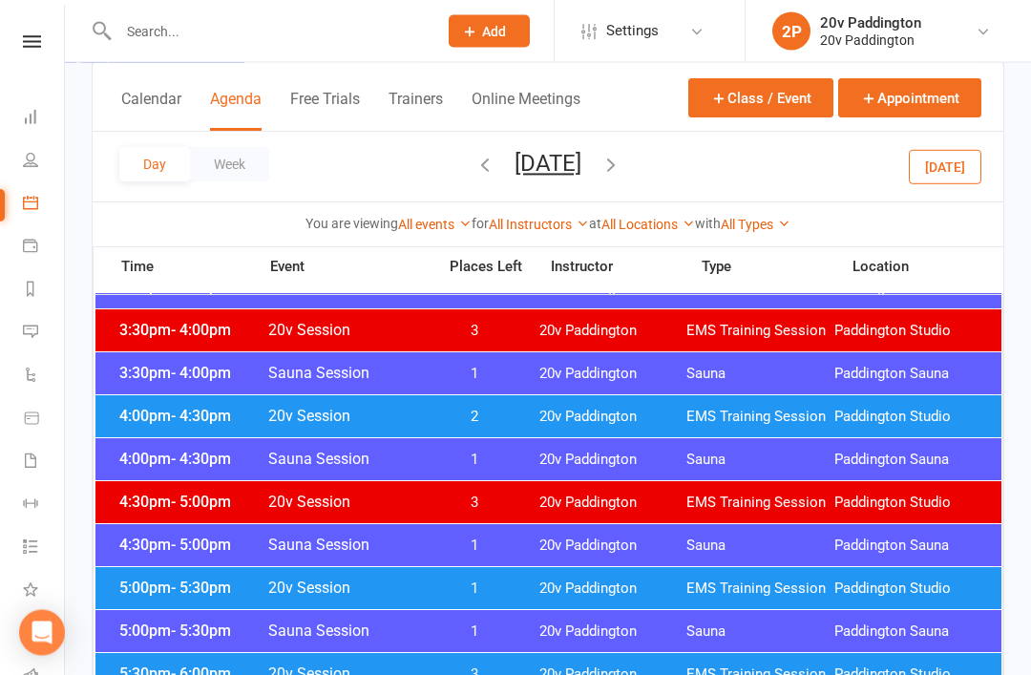
scroll to position [1485, 0]
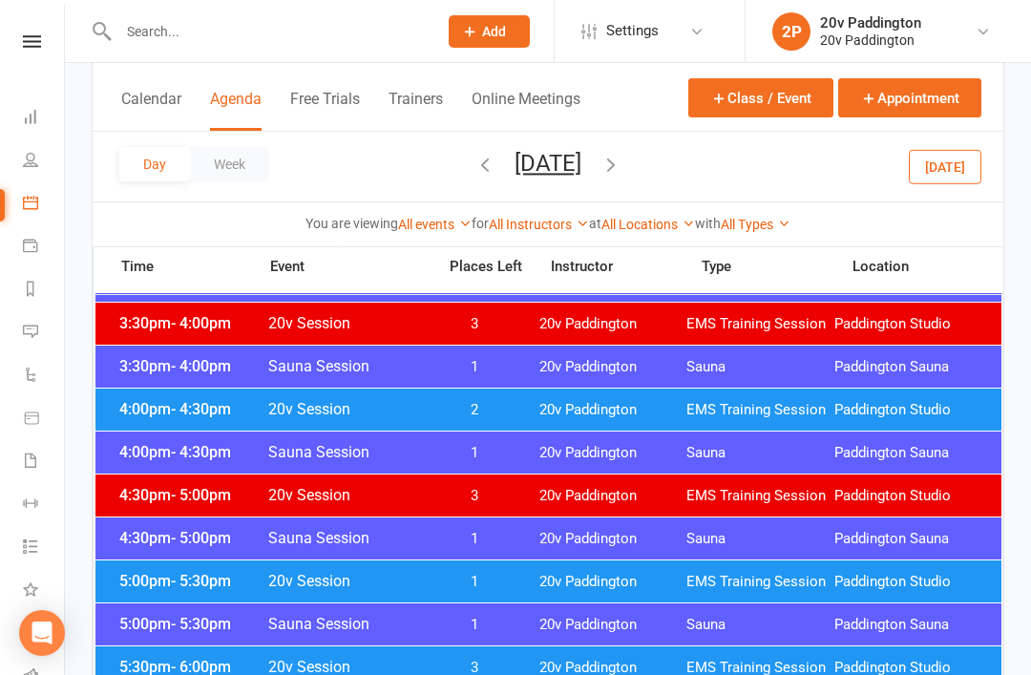
click at [464, 430] on div "4:00pm - 4:30pm 20v Session 2 20v Paddington EMS Training Session [GEOGRAPHIC_D…" at bounding box center [548, 409] width 906 height 42
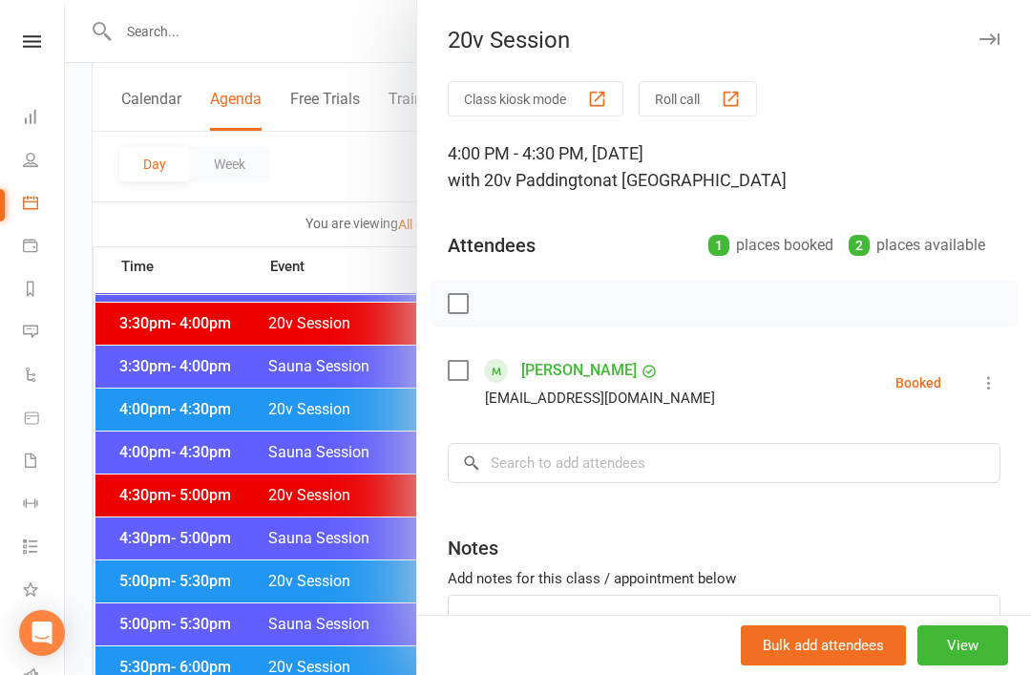
click at [567, 497] on div "Class kiosk mode Roll call 4:00 PM - 4:30 PM, Wednesday, September, 17, 2025 wi…" at bounding box center [724, 417] width 614 height 672
click at [567, 474] on input "search" at bounding box center [724, 463] width 553 height 40
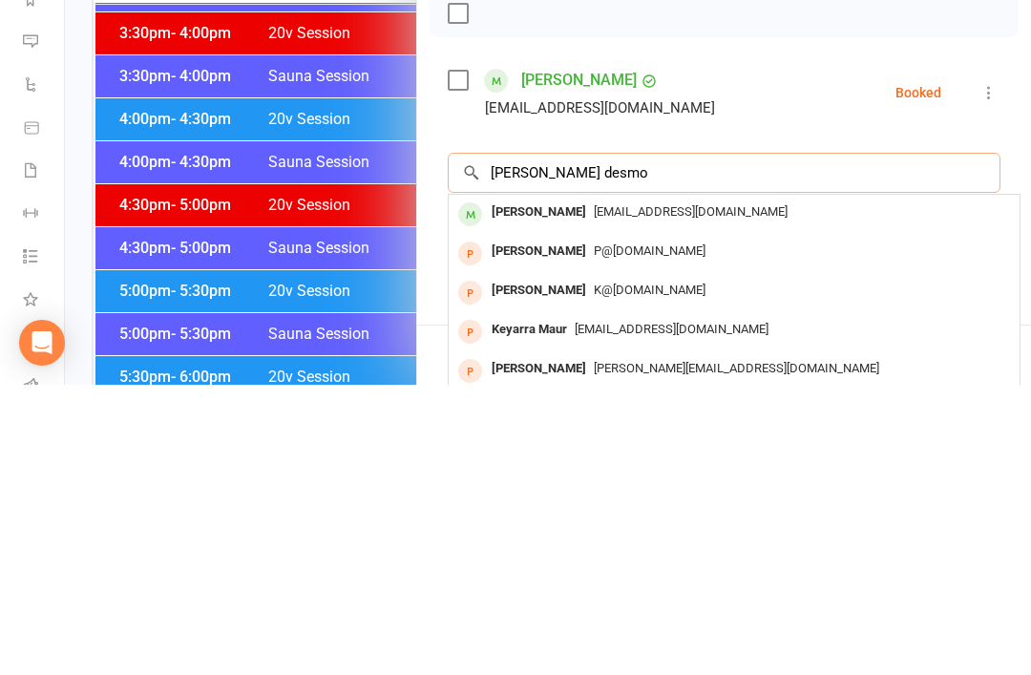
type input "Maura desmo"
click at [651, 494] on span "maura_desmond@hotmail.com" at bounding box center [691, 501] width 194 height 14
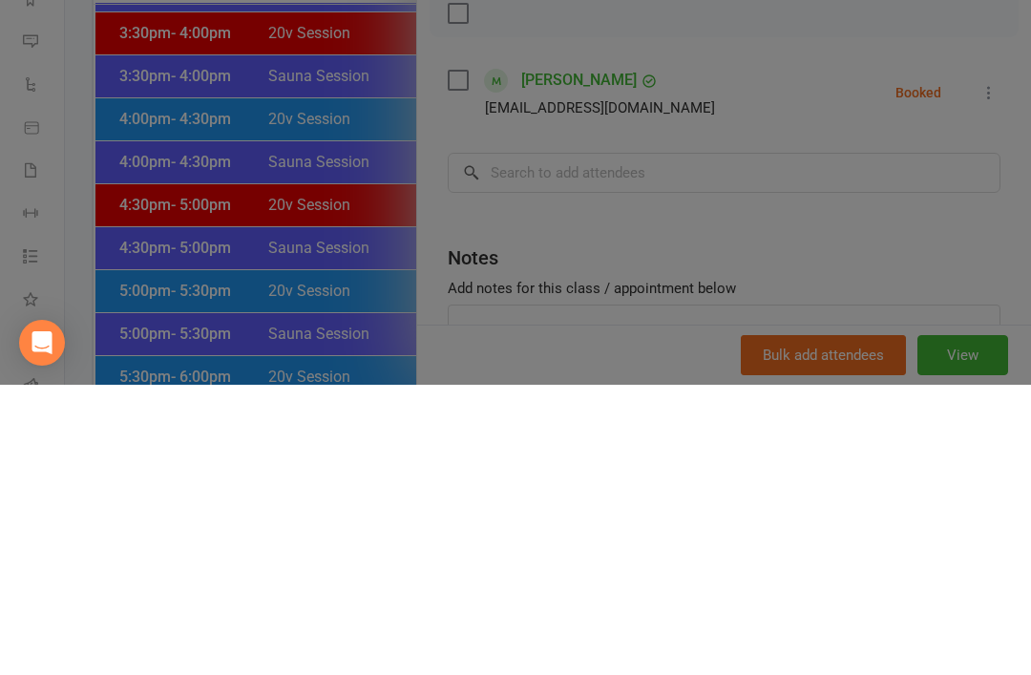
scroll to position [1775, 0]
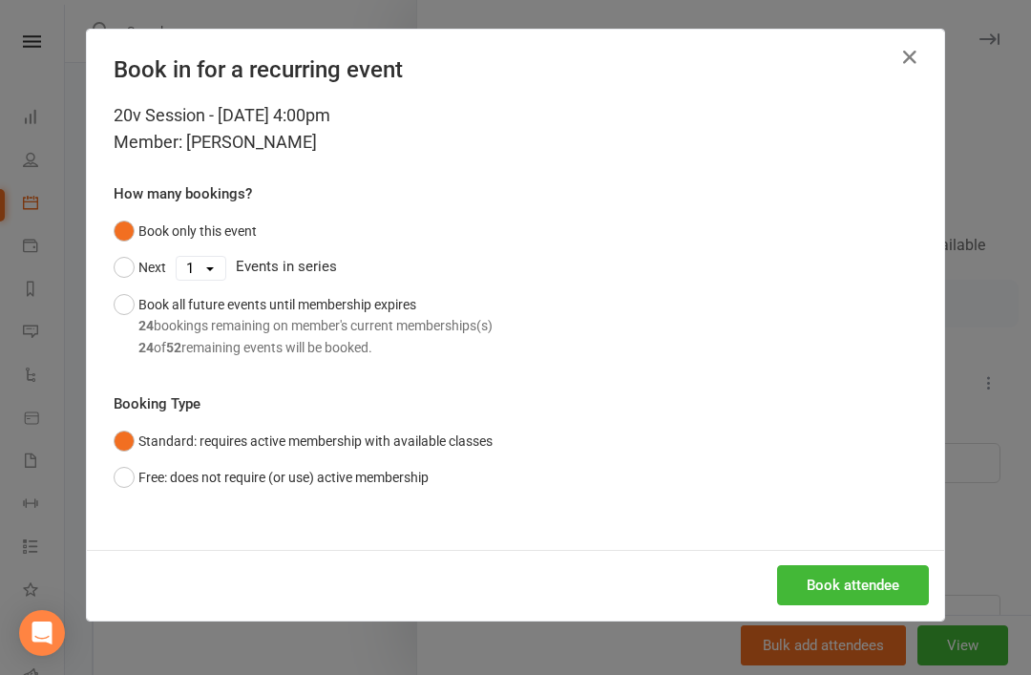
click at [860, 541] on div "20v Session - Sep 17, 2025 4:00pm Member: Maura Desmond How many bookings? Book…" at bounding box center [515, 326] width 857 height 448
click at [852, 584] on button "Book attendee" at bounding box center [853, 585] width 152 height 40
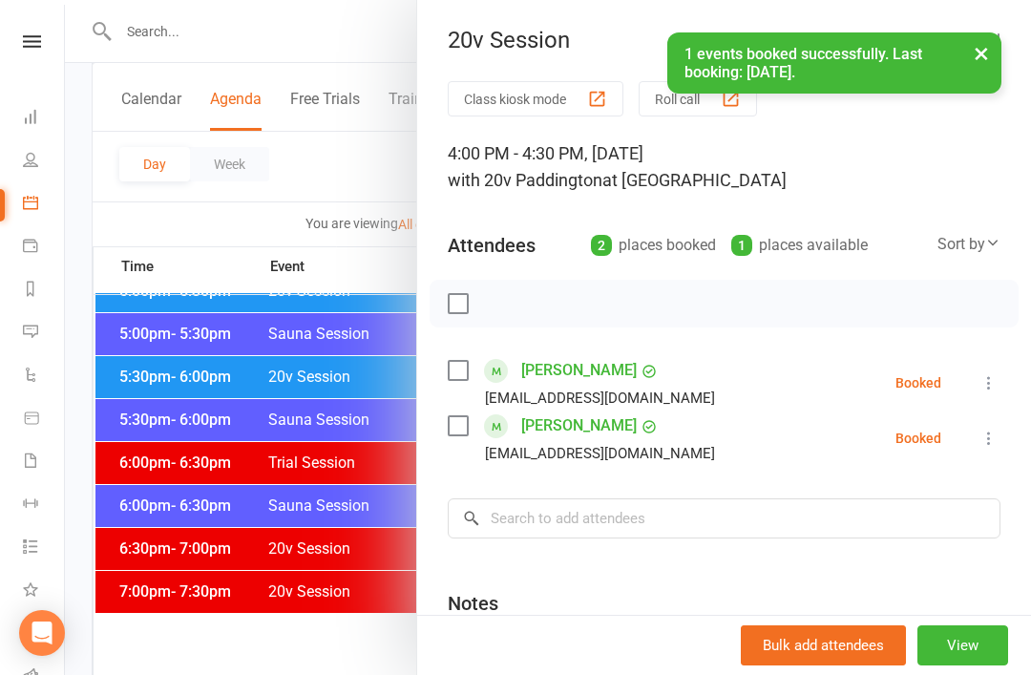
click at [562, 380] on link "[PERSON_NAME]" at bounding box center [578, 370] width 115 height 31
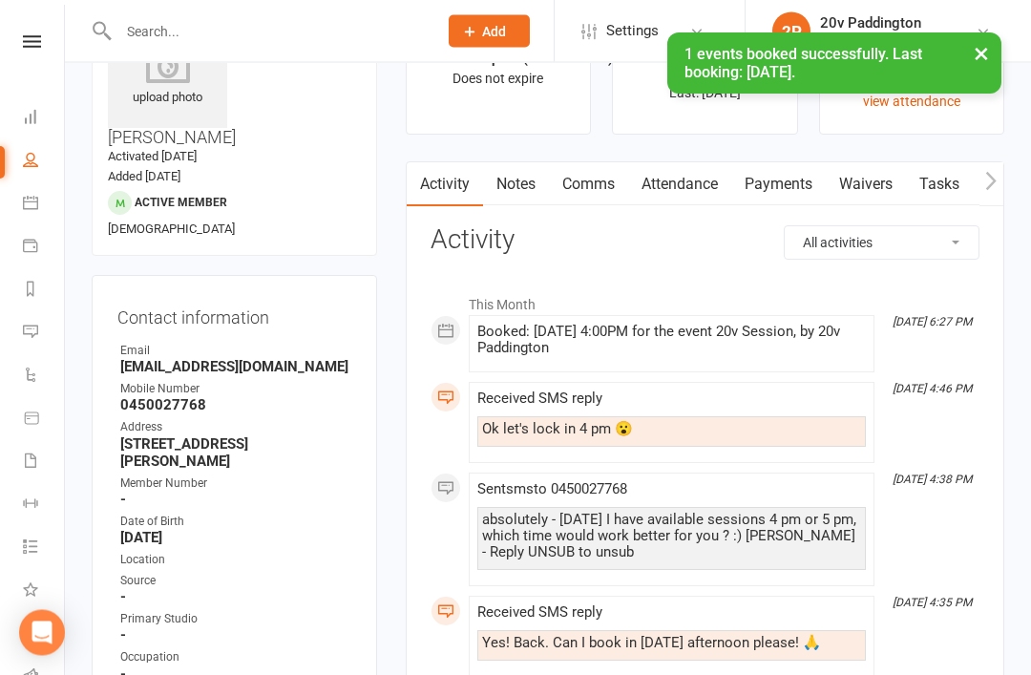
click at [584, 184] on link "Comms" at bounding box center [588, 185] width 79 height 44
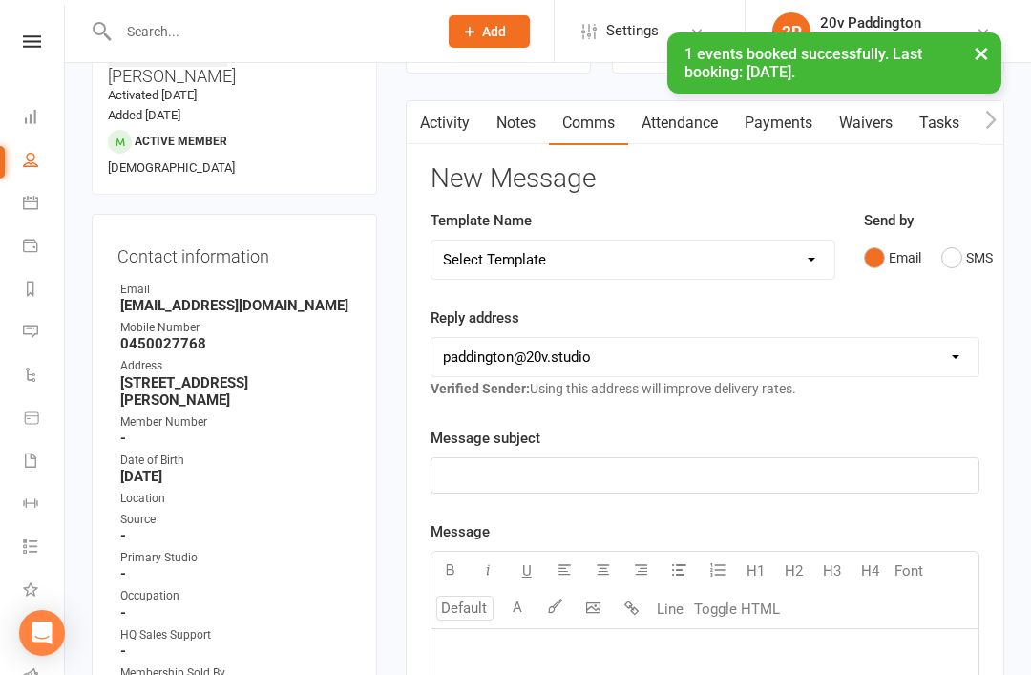
click at [950, 266] on button "SMS" at bounding box center [967, 258] width 52 height 36
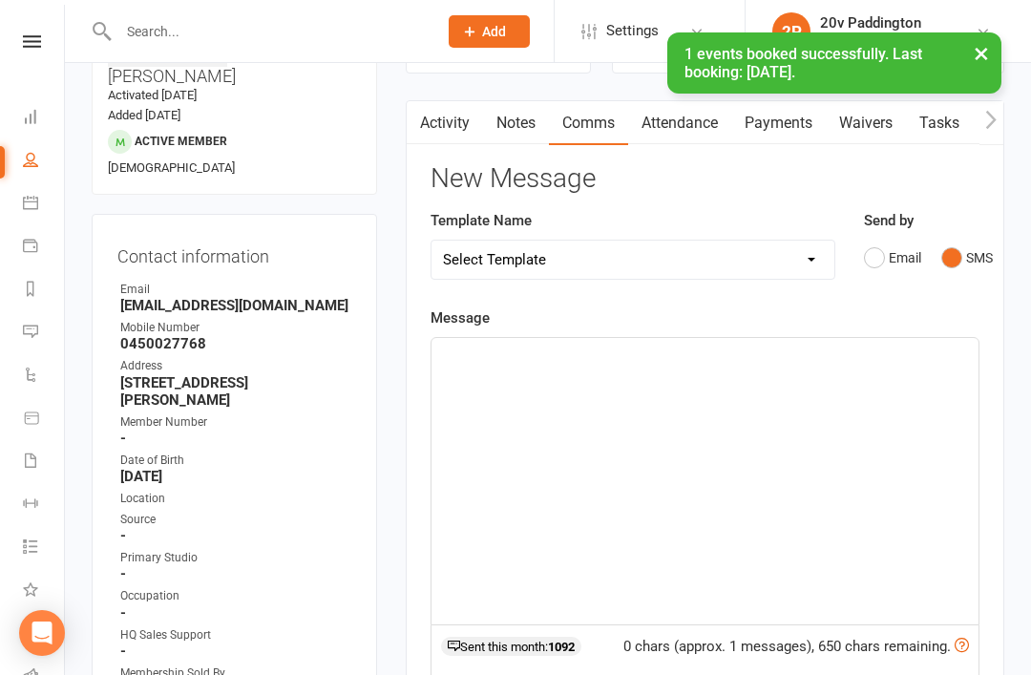
click at [754, 450] on div "﻿" at bounding box center [704, 481] width 547 height 286
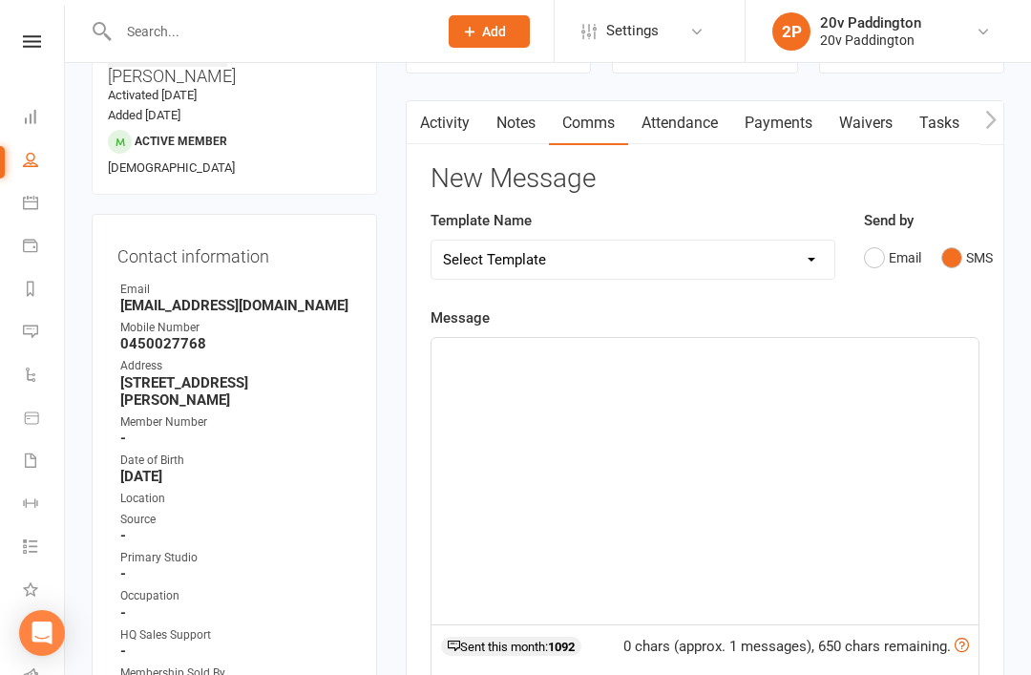
scroll to position [157, 0]
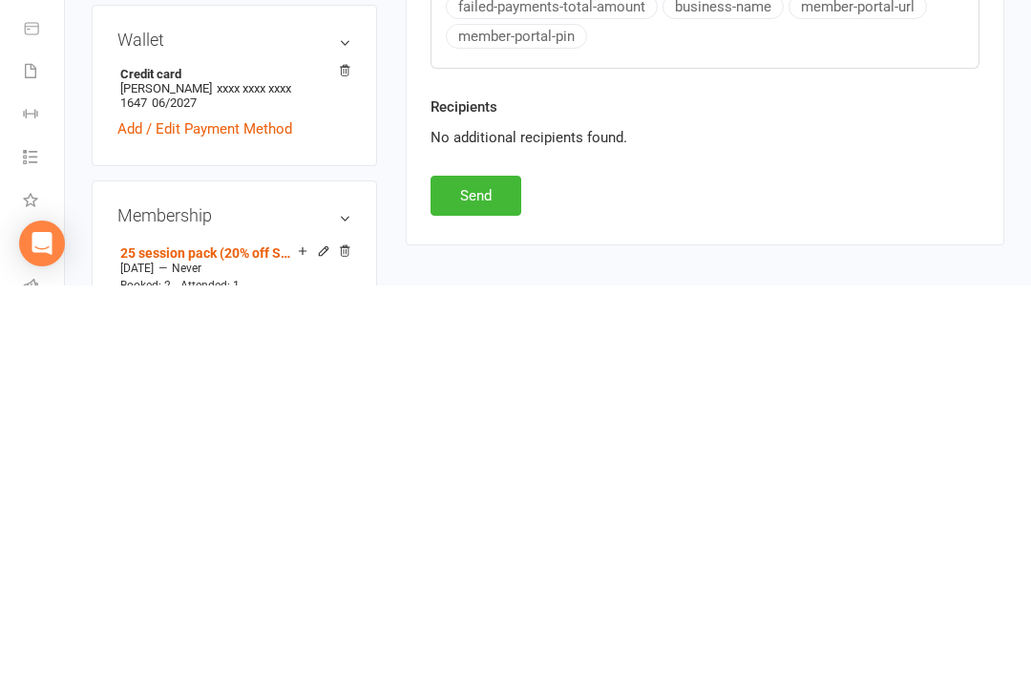
click at [468, 565] on button "Send" at bounding box center [475, 585] width 91 height 40
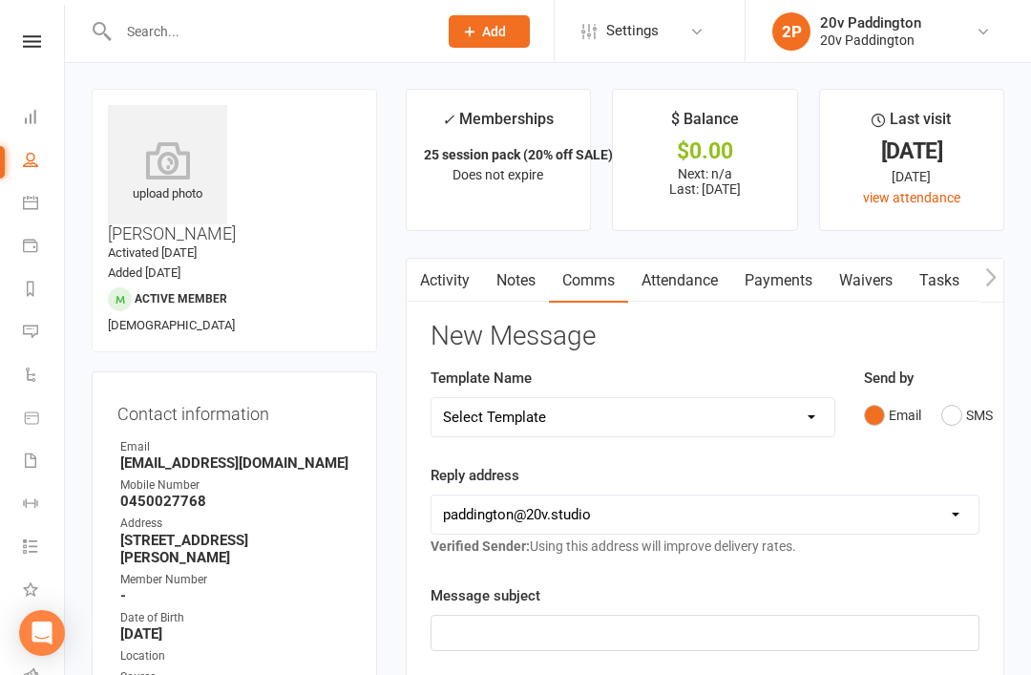
scroll to position [0, 0]
click at [463, 287] on link "Activity" at bounding box center [445, 282] width 76 height 44
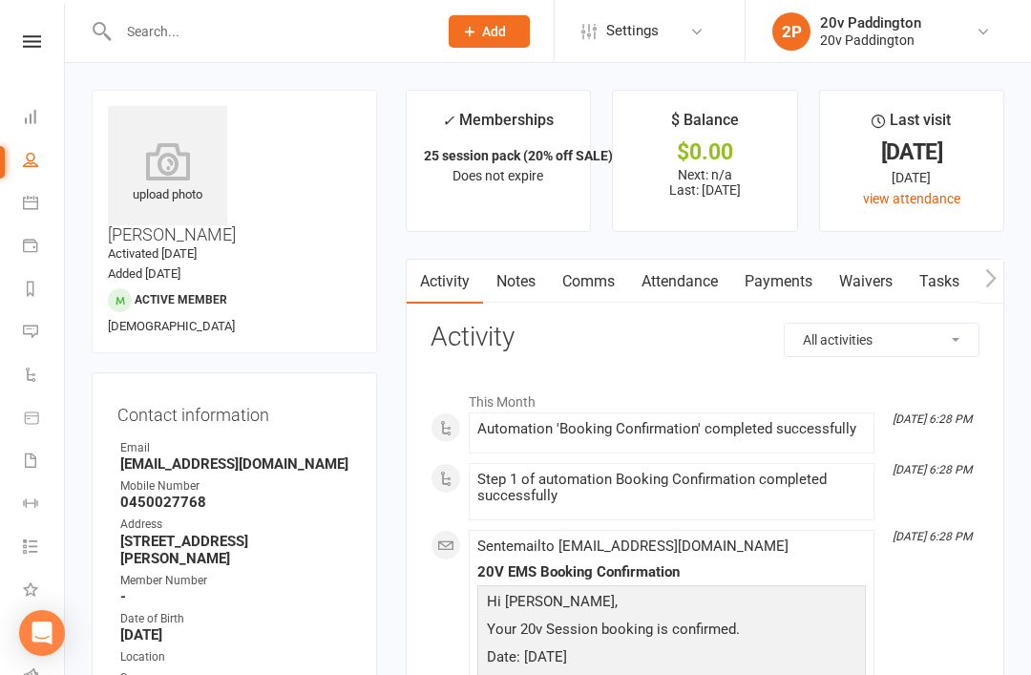
click at [23, 214] on link "Calendar" at bounding box center [44, 204] width 43 height 43
